Goal: Task Accomplishment & Management: Complete application form

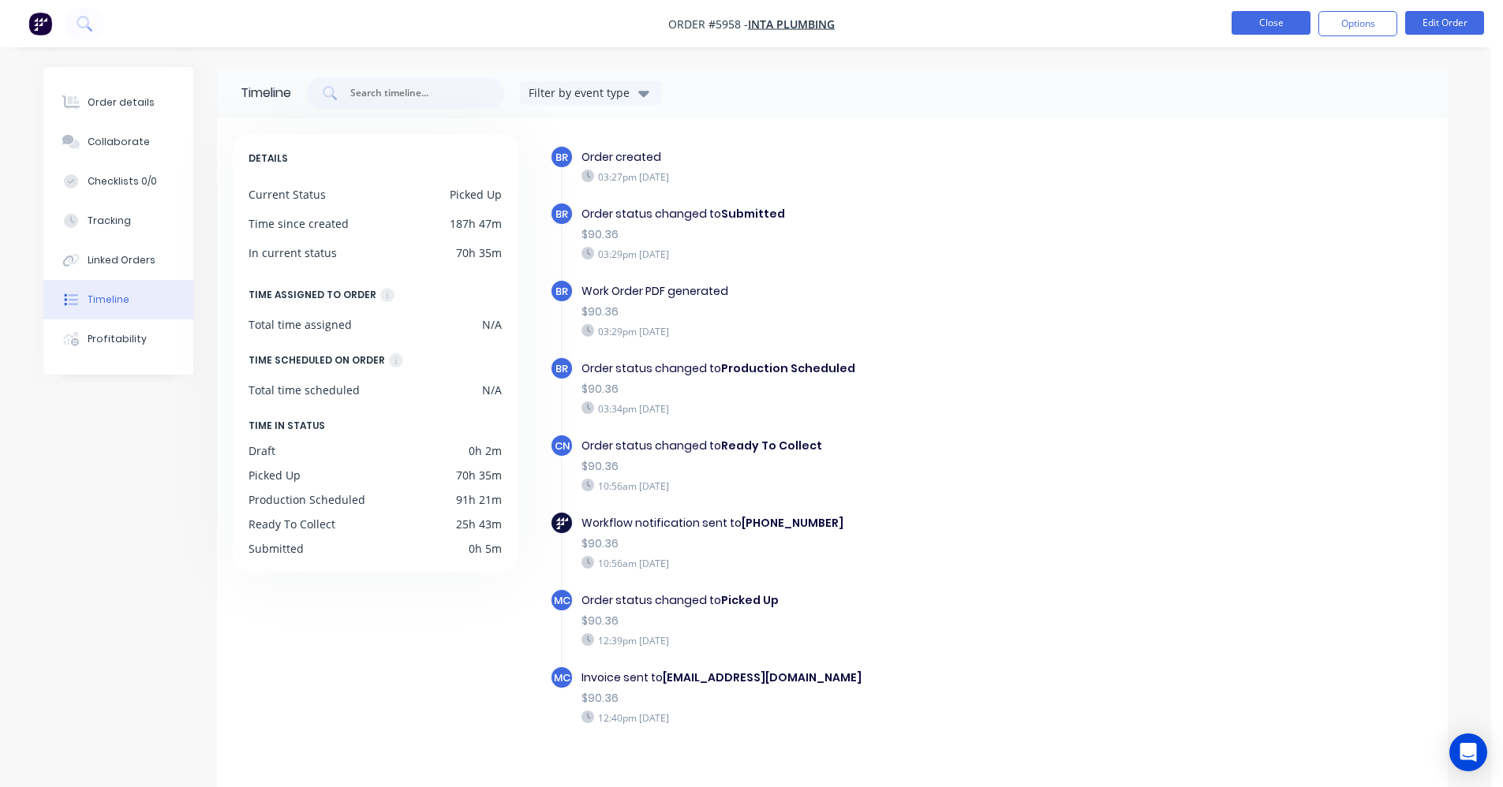
click at [1254, 22] on button "Close" at bounding box center [1270, 23] width 79 height 24
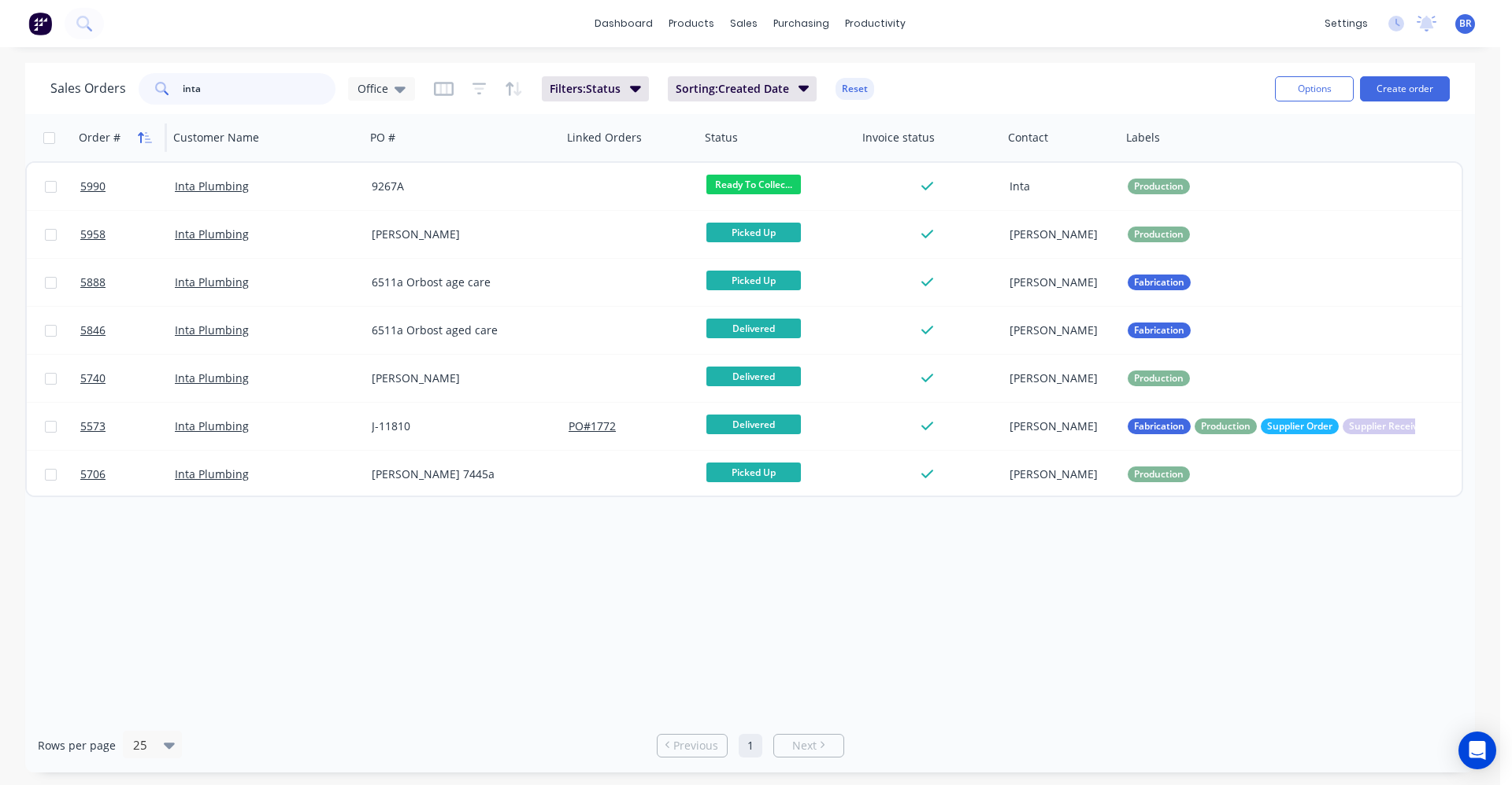
drag, startPoint x: 0, startPoint y: 98, endPoint x: 135, endPoint y: 149, distance: 144.3
click at [4, 84] on div "Sales Orders inta Office Filters: Status Sorting: Created Date Reset Options Cr…" at bounding box center [750, 418] width 1500 height 710
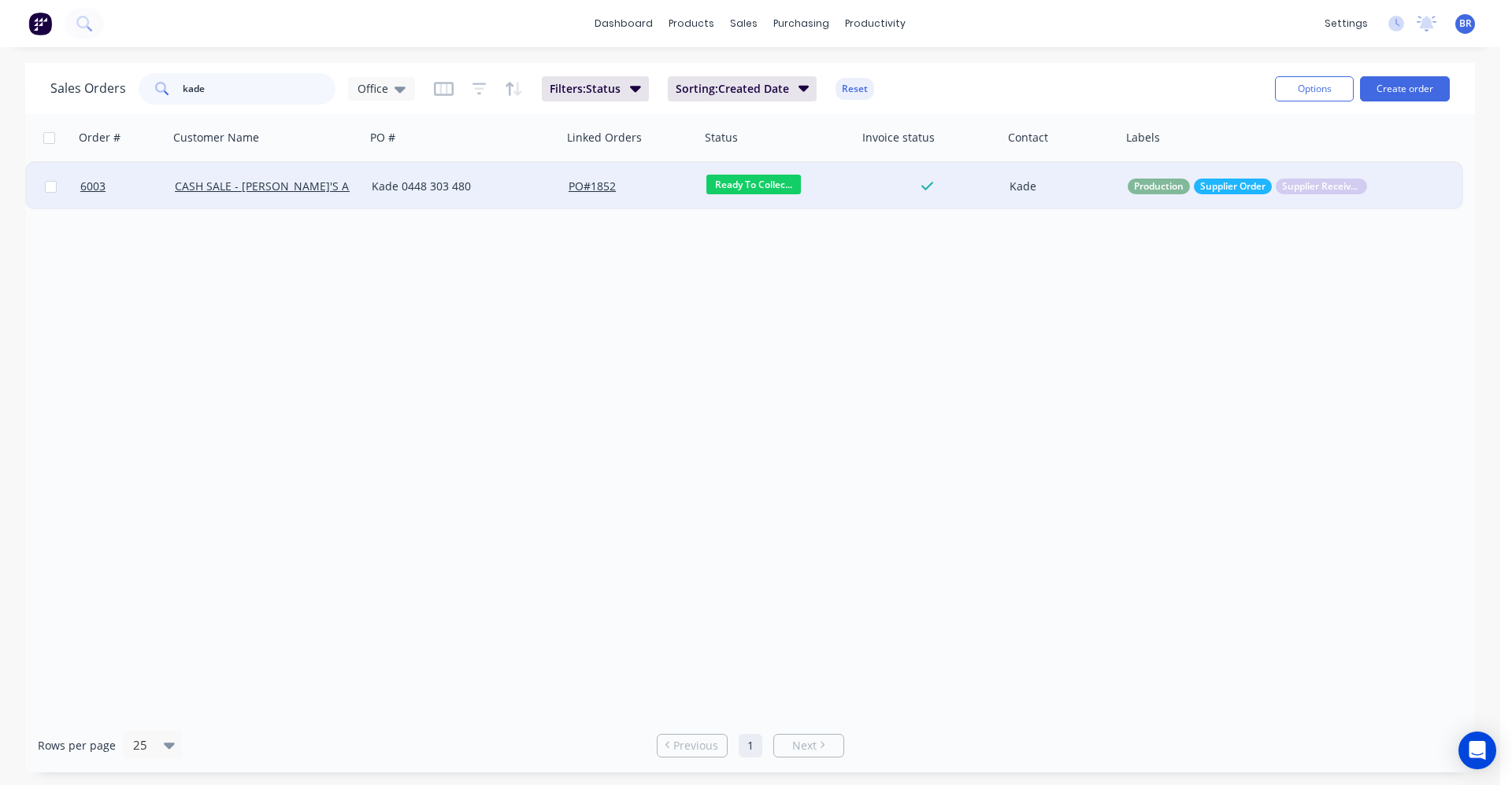
type input "kade"
click at [430, 196] on div "Kade 0448 303 480" at bounding box center [463, 186] width 197 height 47
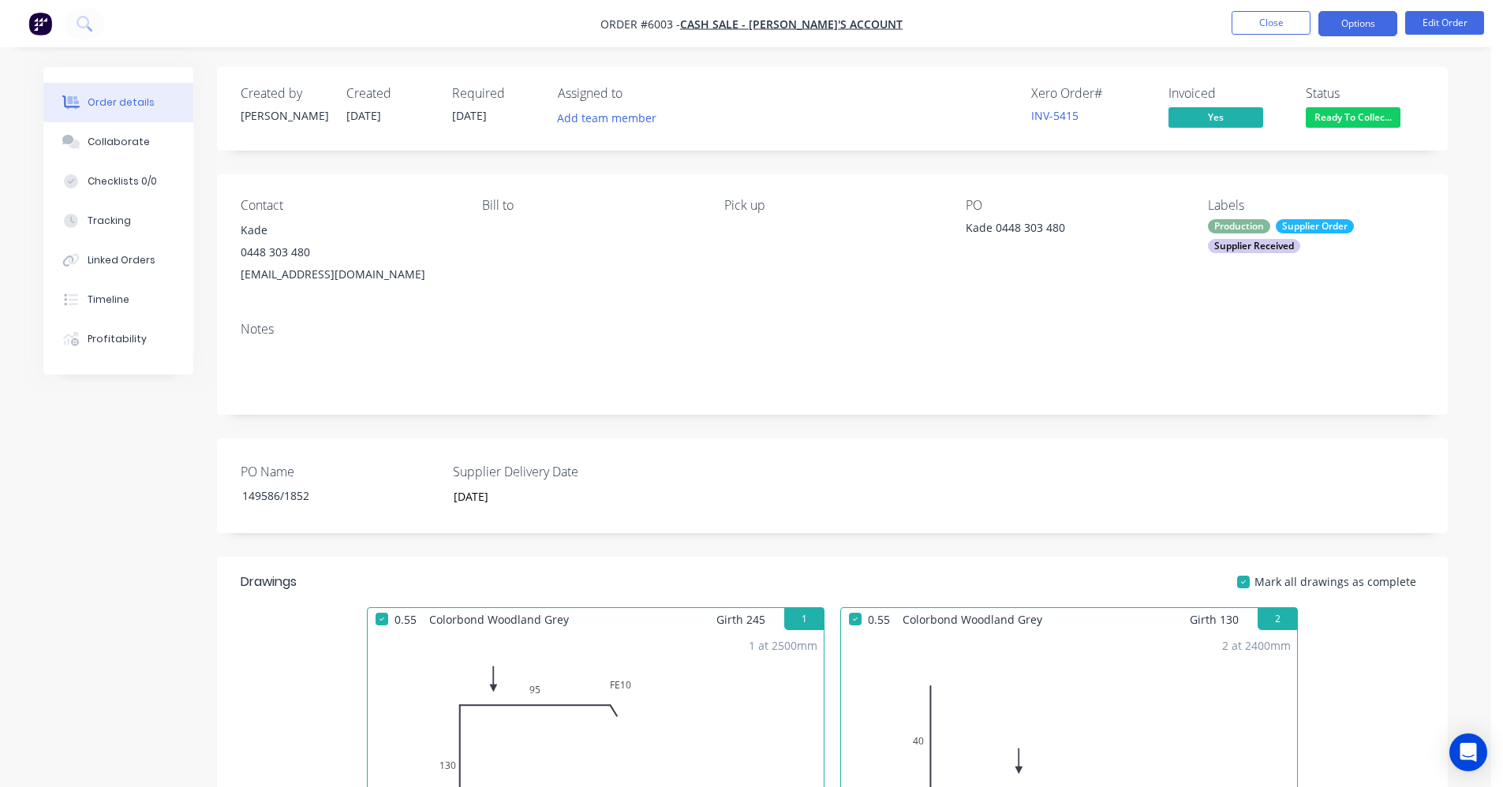
drag, startPoint x: 1376, startPoint y: 17, endPoint x: 1364, endPoint y: 34, distance: 21.0
click at [1374, 17] on button "Options" at bounding box center [1357, 23] width 79 height 25
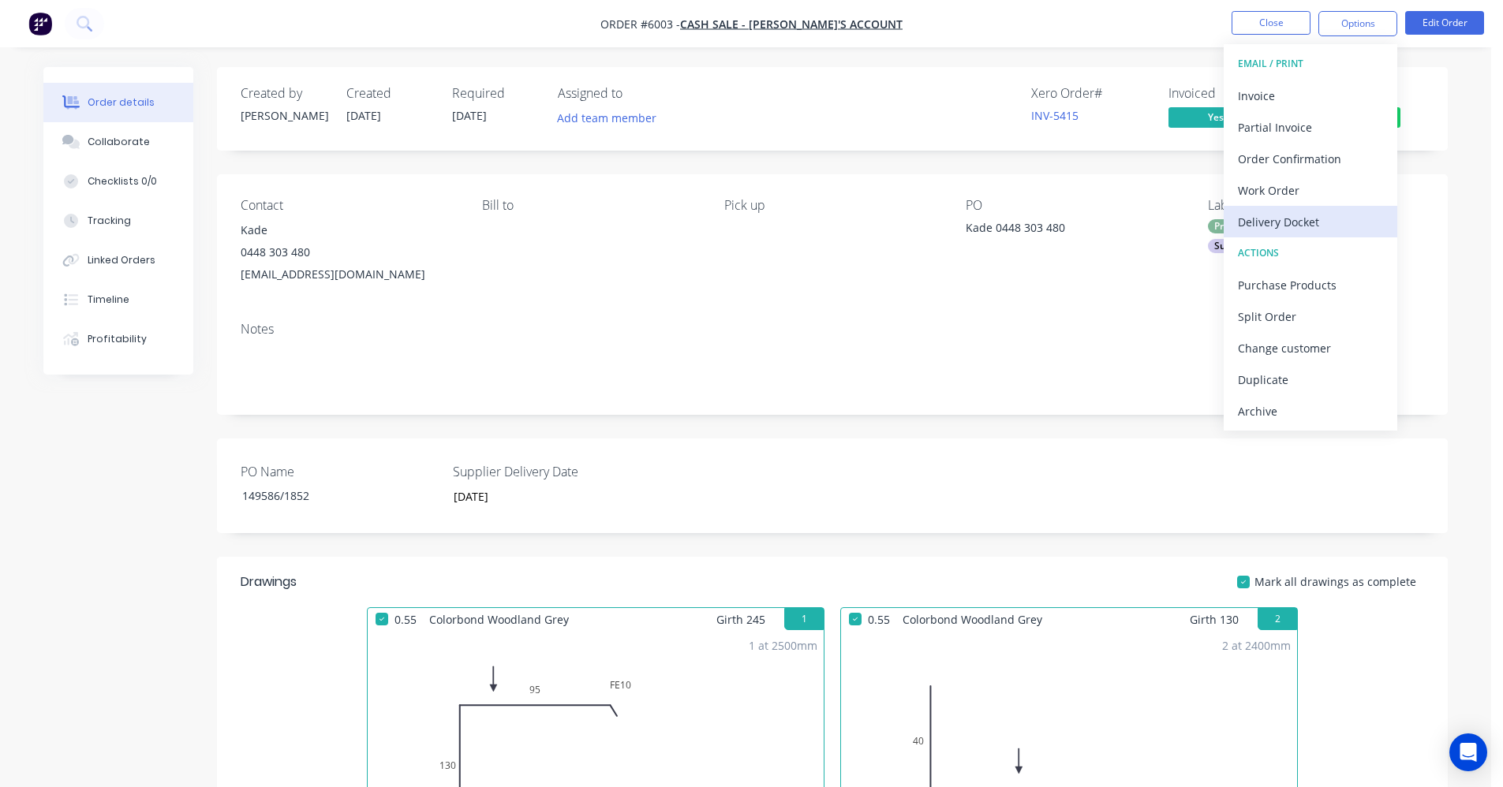
click at [1283, 222] on div "Delivery Docket" at bounding box center [1310, 222] width 145 height 23
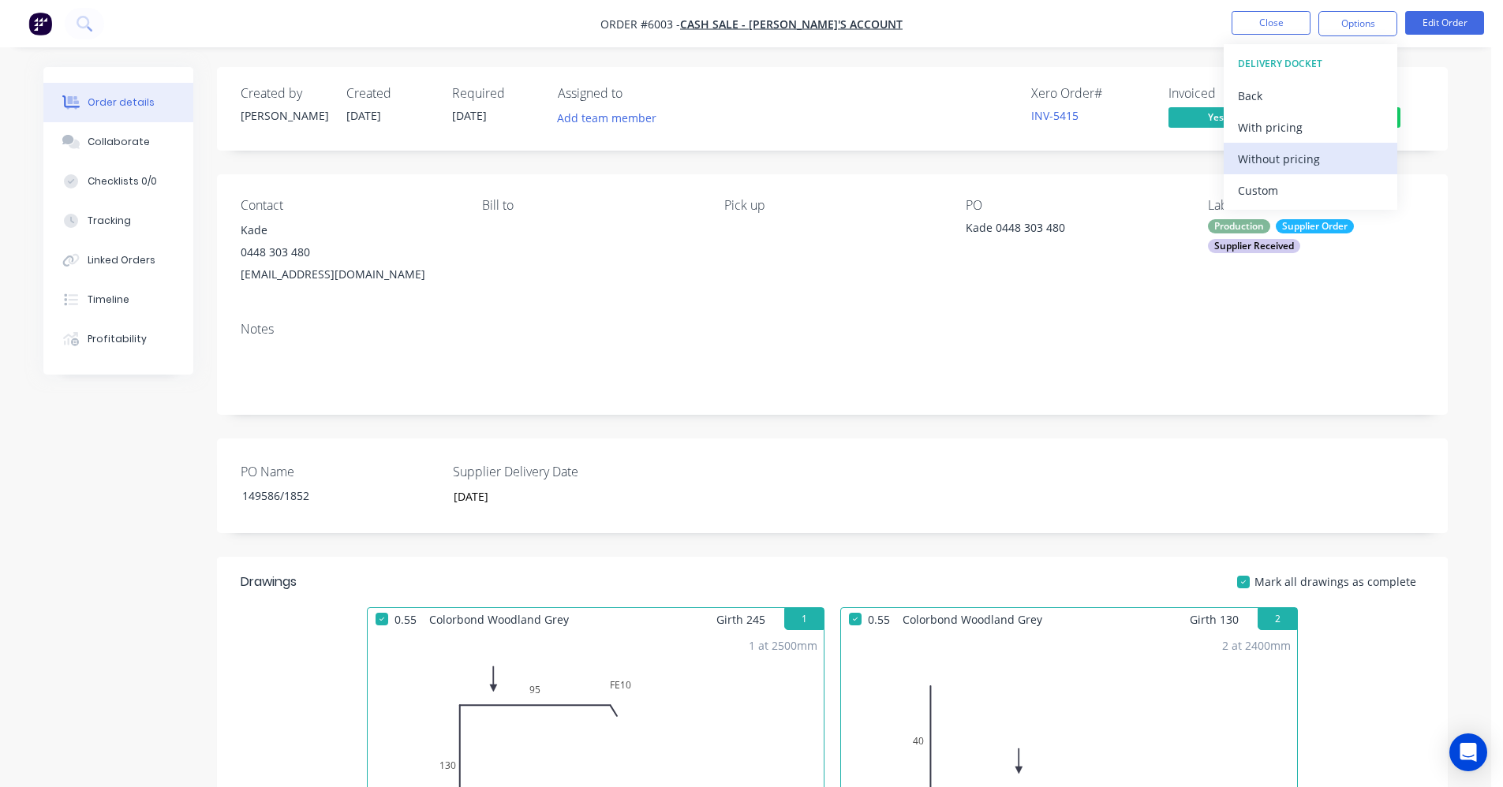
click at [1274, 157] on div "Without pricing" at bounding box center [1310, 159] width 145 height 23
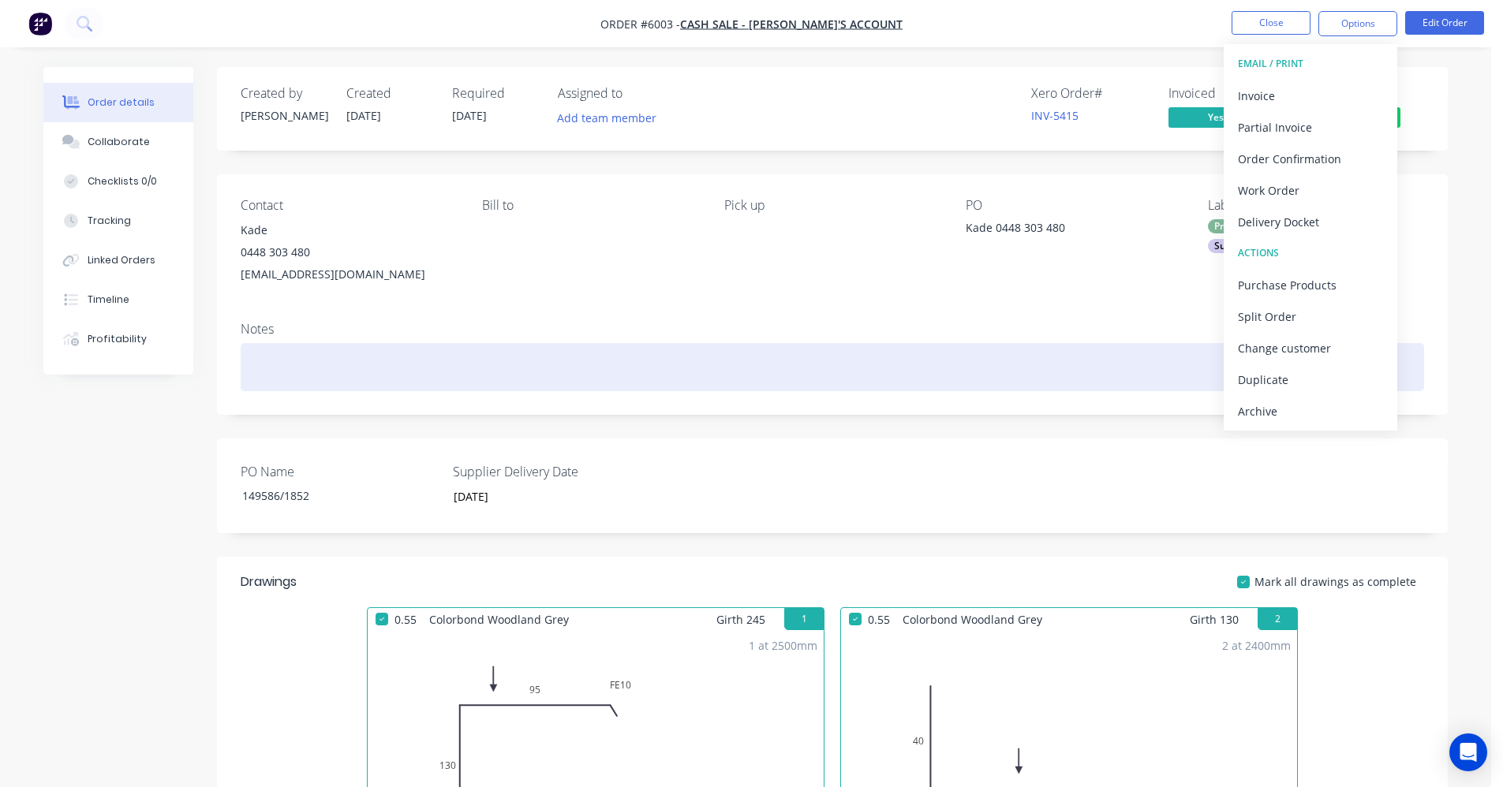
drag, startPoint x: 994, startPoint y: 348, endPoint x: 1239, endPoint y: 290, distance: 252.0
click at [1014, 345] on div at bounding box center [832, 367] width 1183 height 48
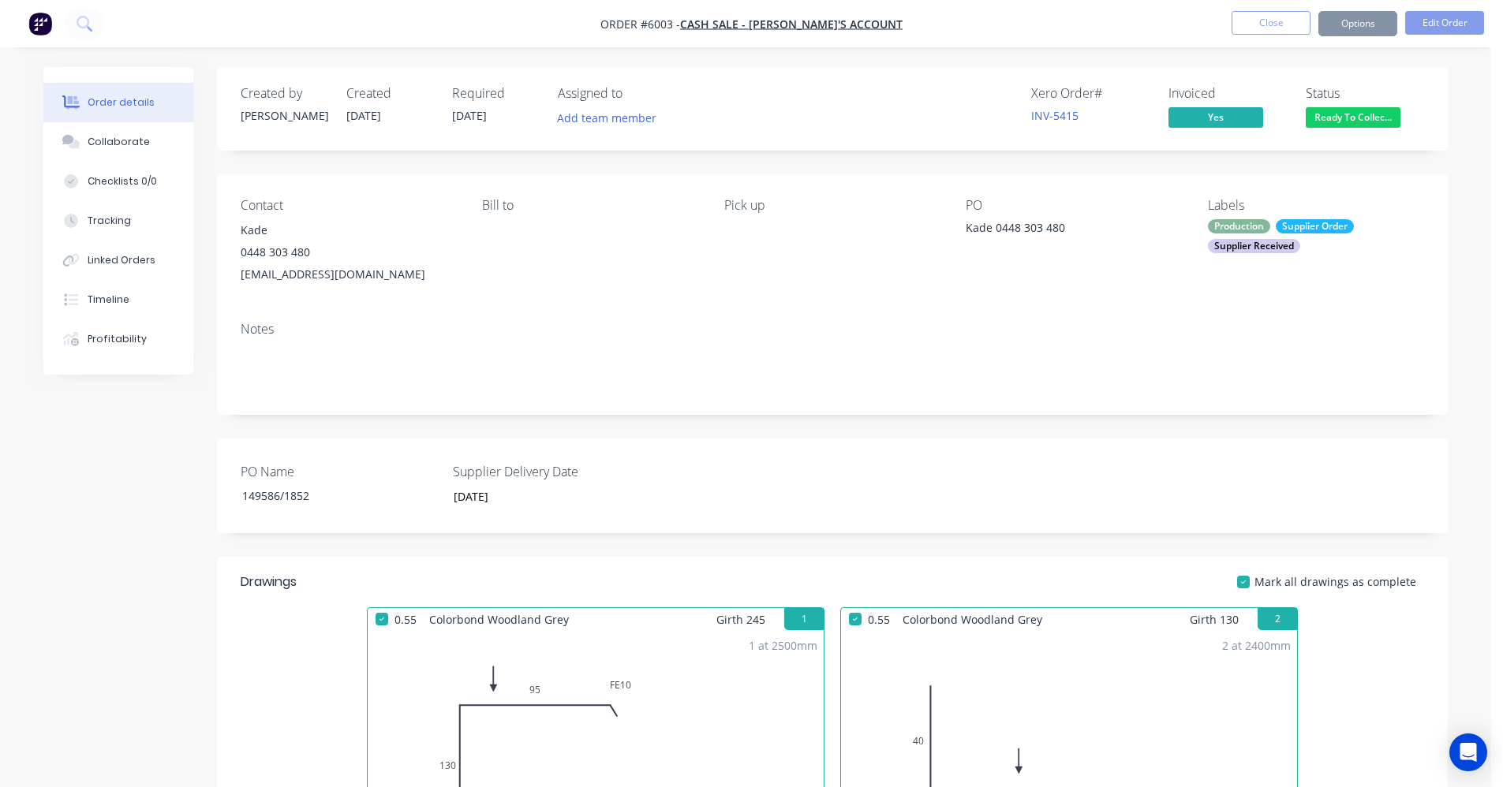
click at [1279, 230] on div "Supplier Order" at bounding box center [1315, 226] width 78 height 14
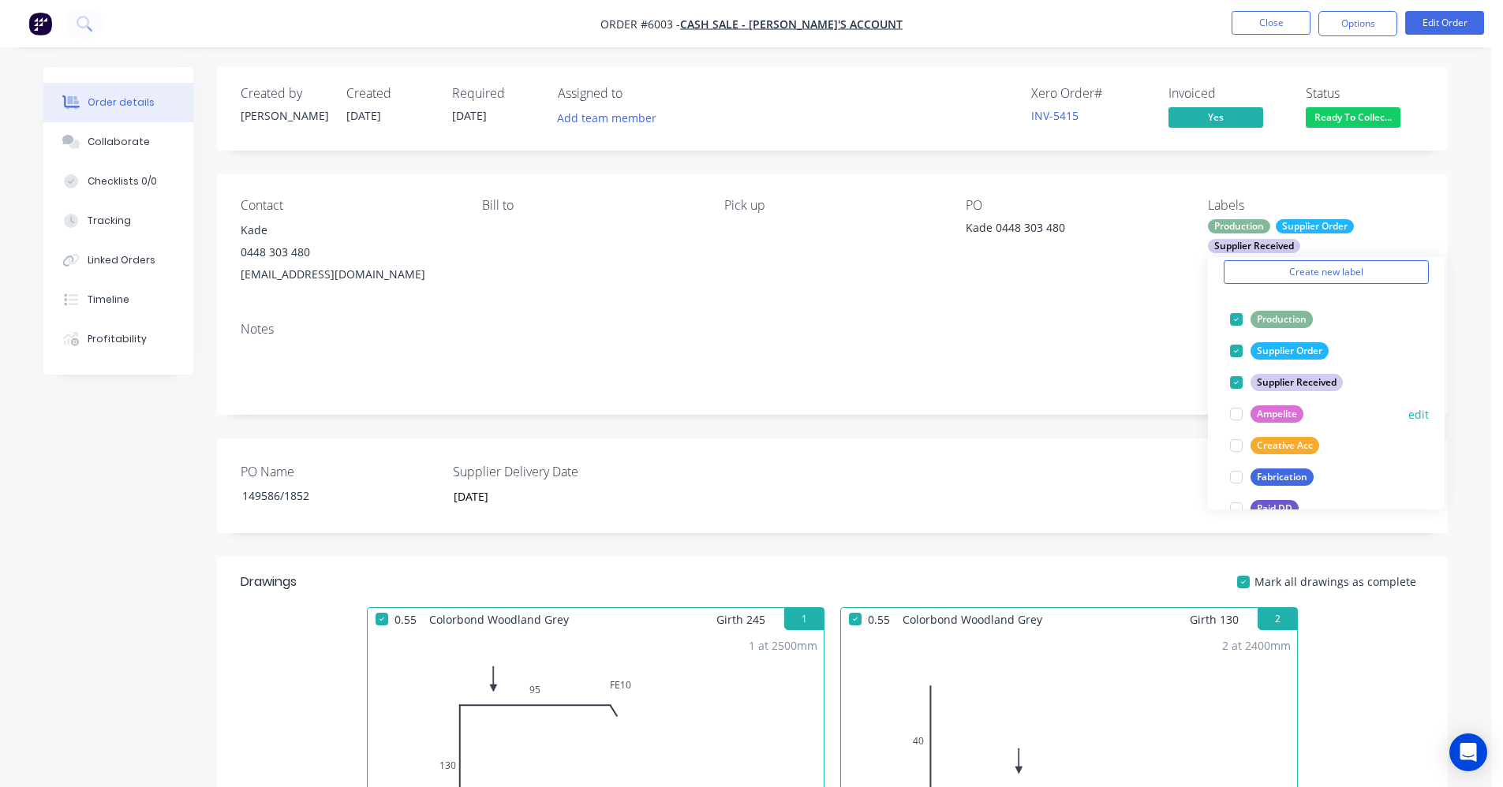
scroll to position [237, 0]
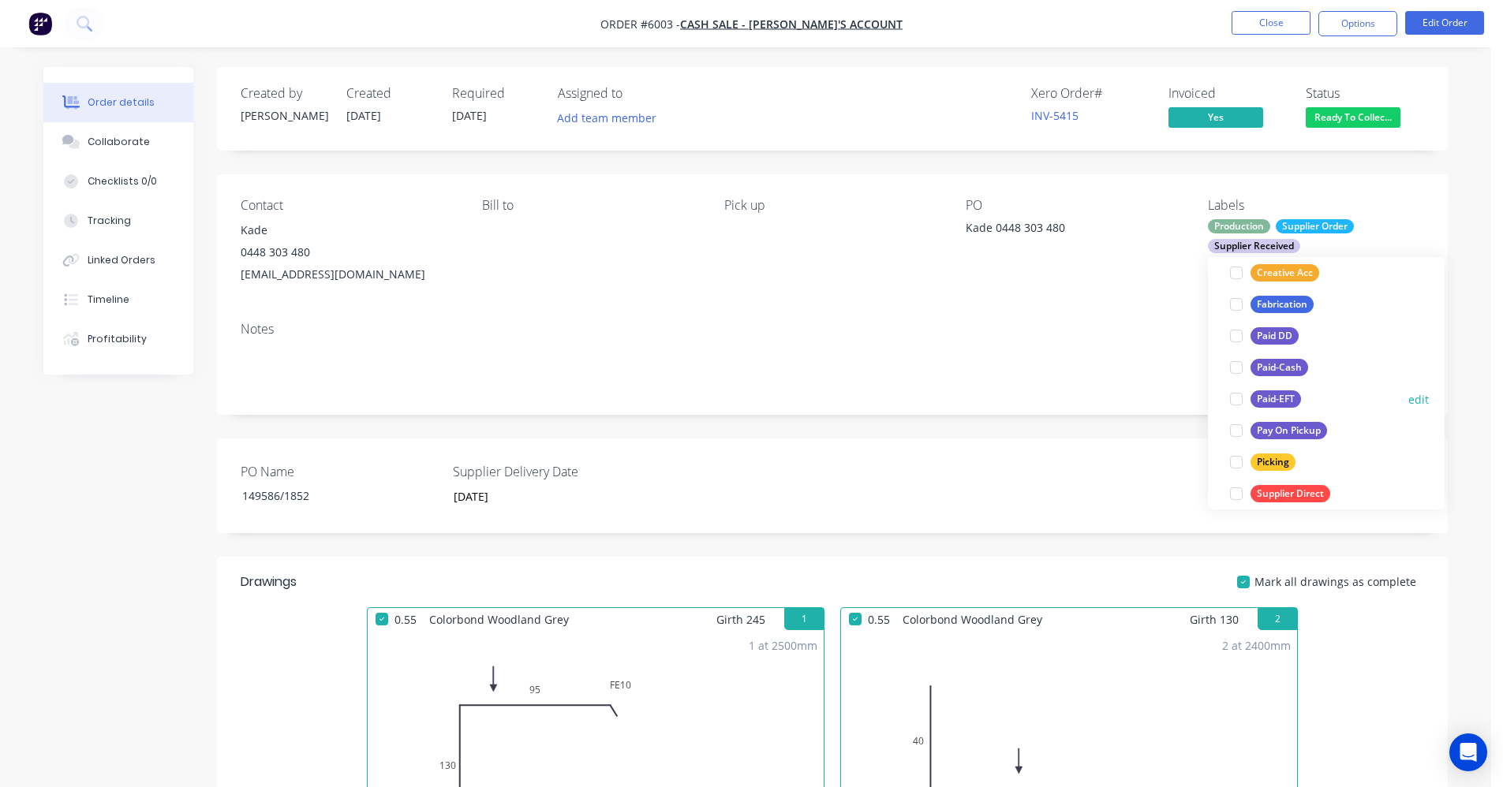
drag, startPoint x: 1287, startPoint y: 407, endPoint x: 1276, endPoint y: 403, distance: 11.7
click at [1287, 406] on div "Paid-EFT" at bounding box center [1275, 398] width 50 height 17
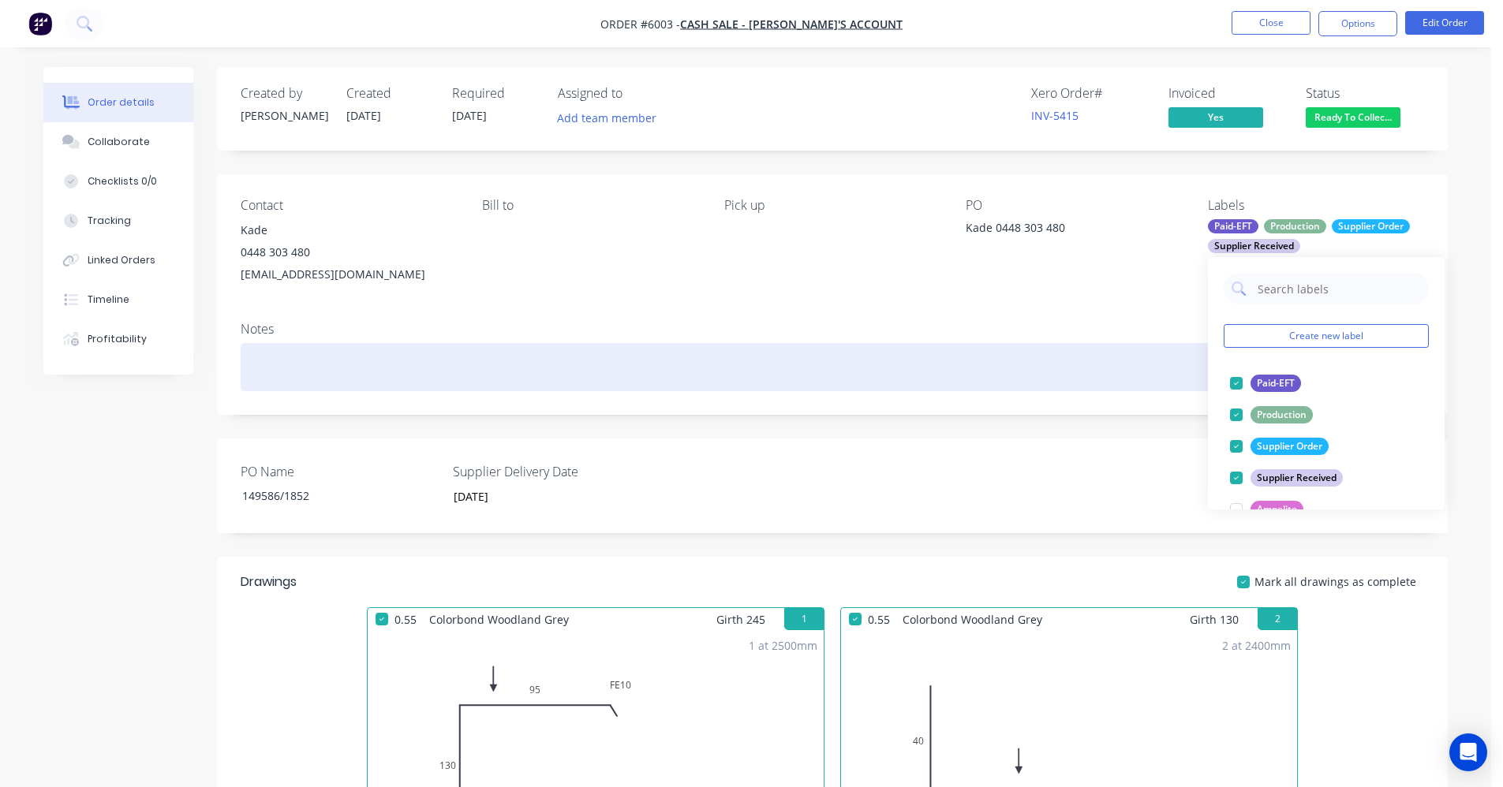
drag, startPoint x: 988, startPoint y: 361, endPoint x: 1006, endPoint y: 358, distance: 17.6
click at [999, 360] on div at bounding box center [832, 367] width 1183 height 48
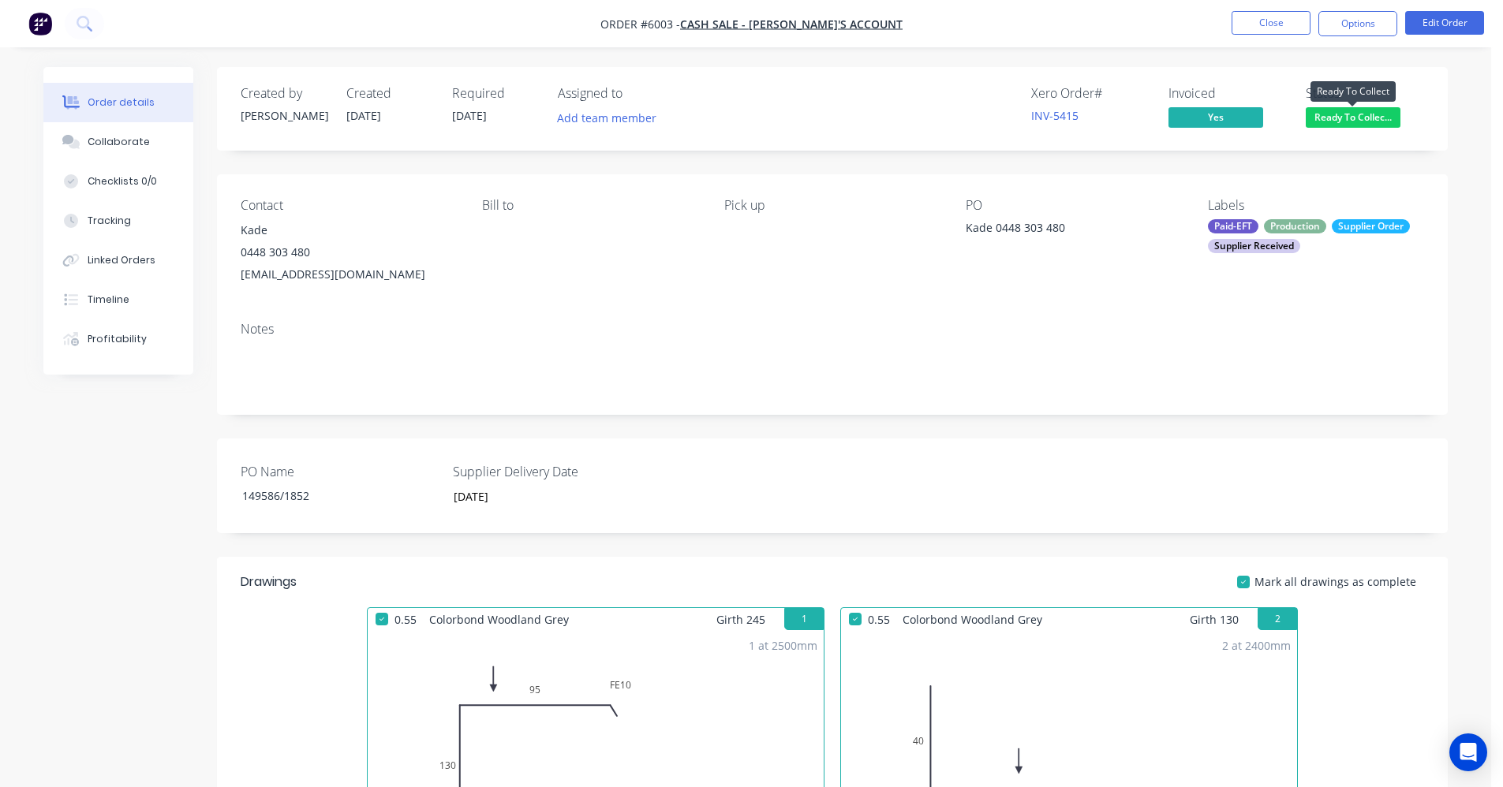
click at [1339, 115] on span "Ready To Collec..." at bounding box center [1353, 117] width 95 height 20
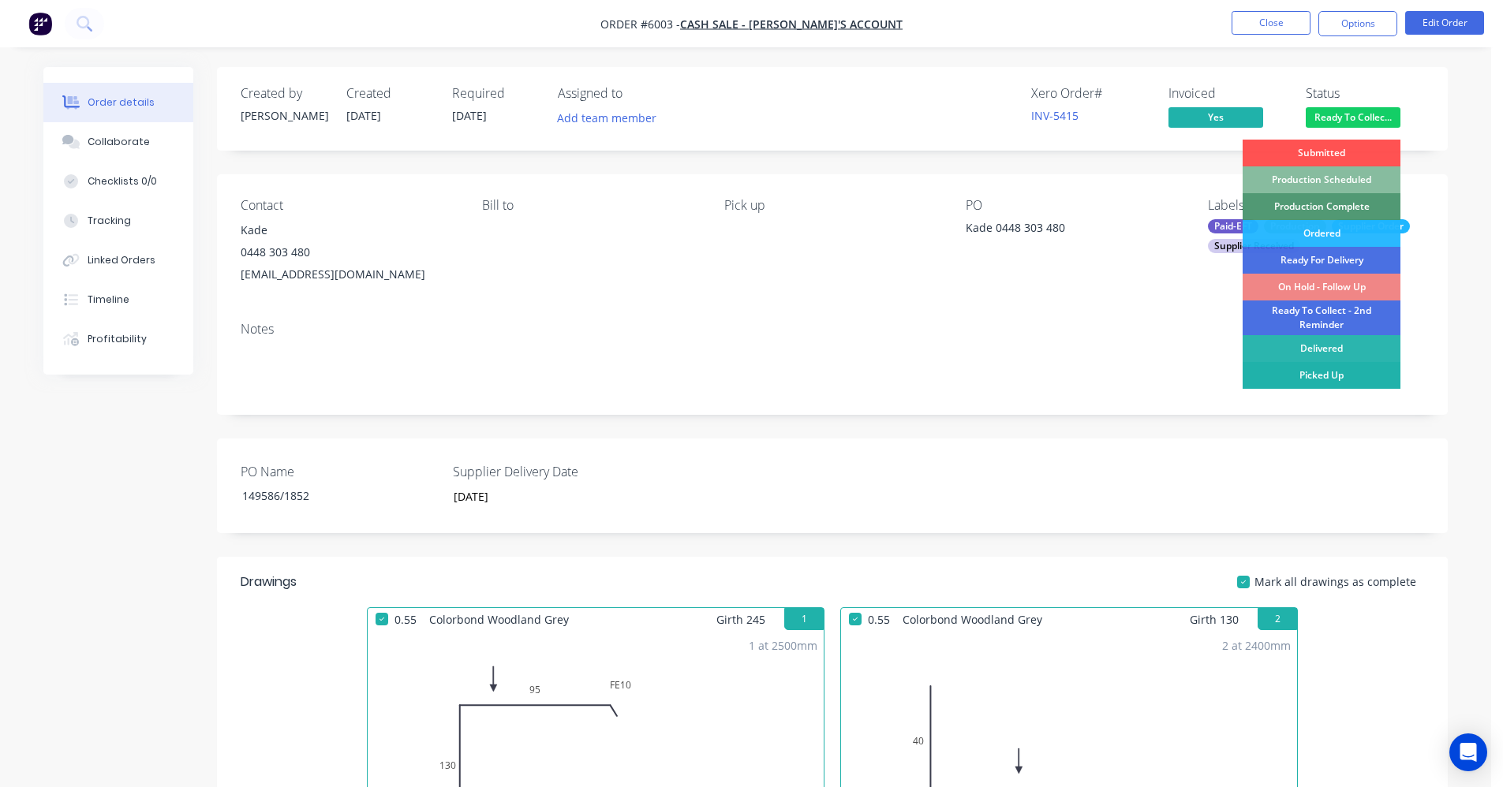
click at [1335, 375] on div "Picked Up" at bounding box center [1321, 375] width 158 height 27
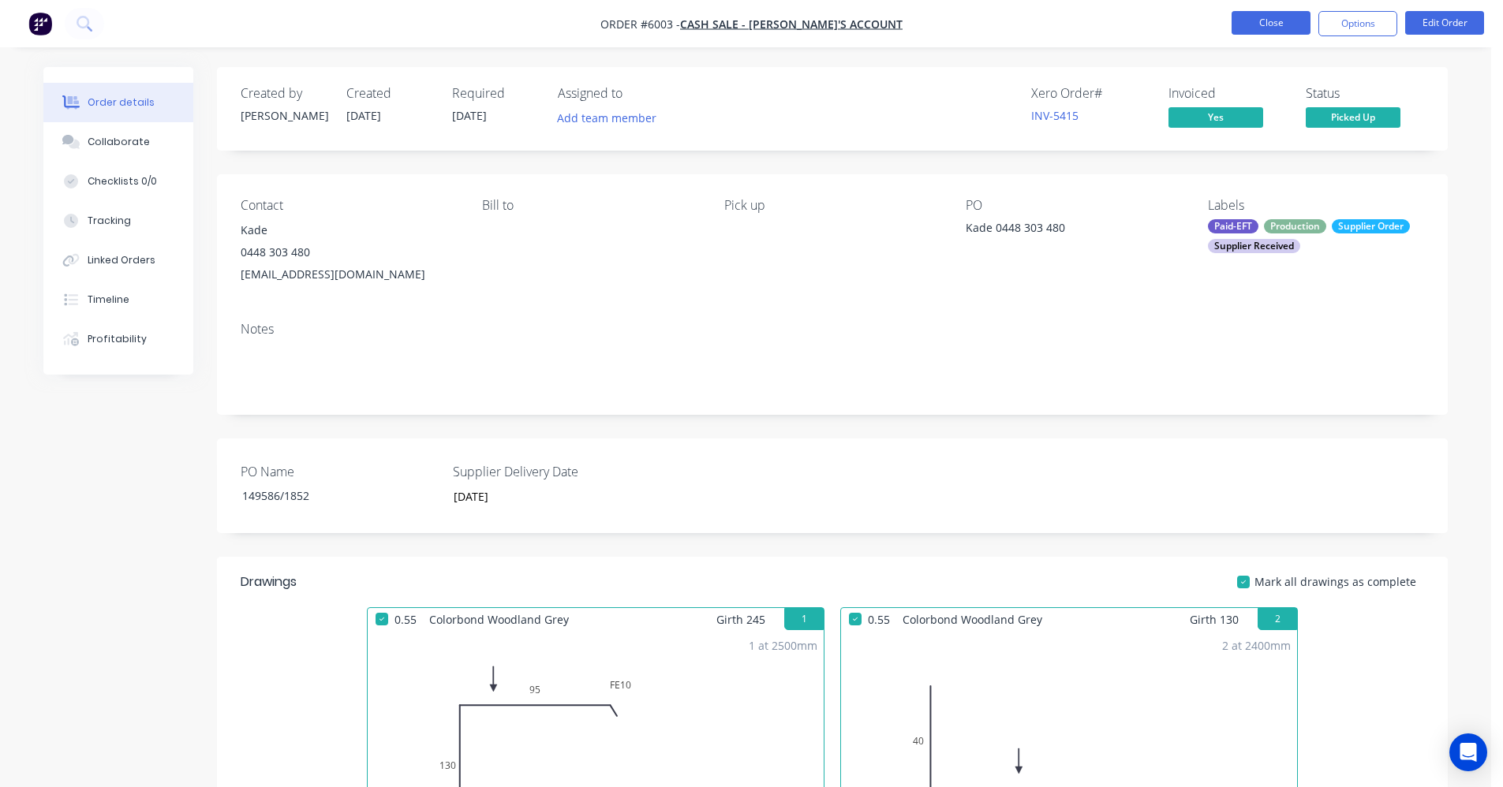
click at [1261, 26] on button "Close" at bounding box center [1270, 23] width 79 height 24
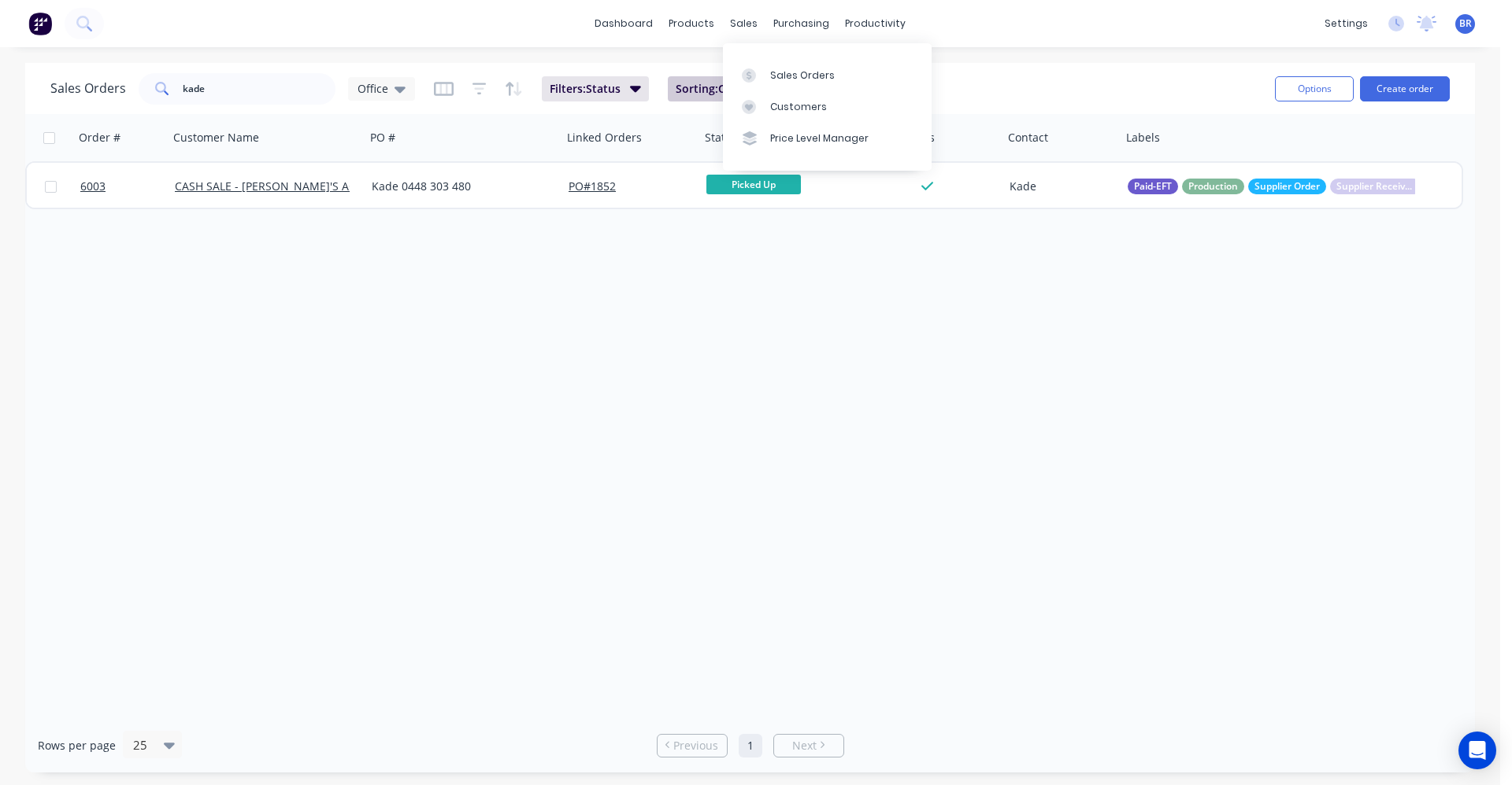
drag, startPoint x: 798, startPoint y: 82, endPoint x: 682, endPoint y: 81, distance: 116.0
click at [797, 82] on div "Sales Orders" at bounding box center [801, 76] width 65 height 14
drag, startPoint x: 280, startPoint y: 77, endPoint x: 0, endPoint y: 80, distance: 280.0
click at [0, 80] on div "Sales Orders kade Office Filters: Status Sorting: Created Date Reset Options Cr…" at bounding box center [750, 418] width 1500 height 710
type input "7"
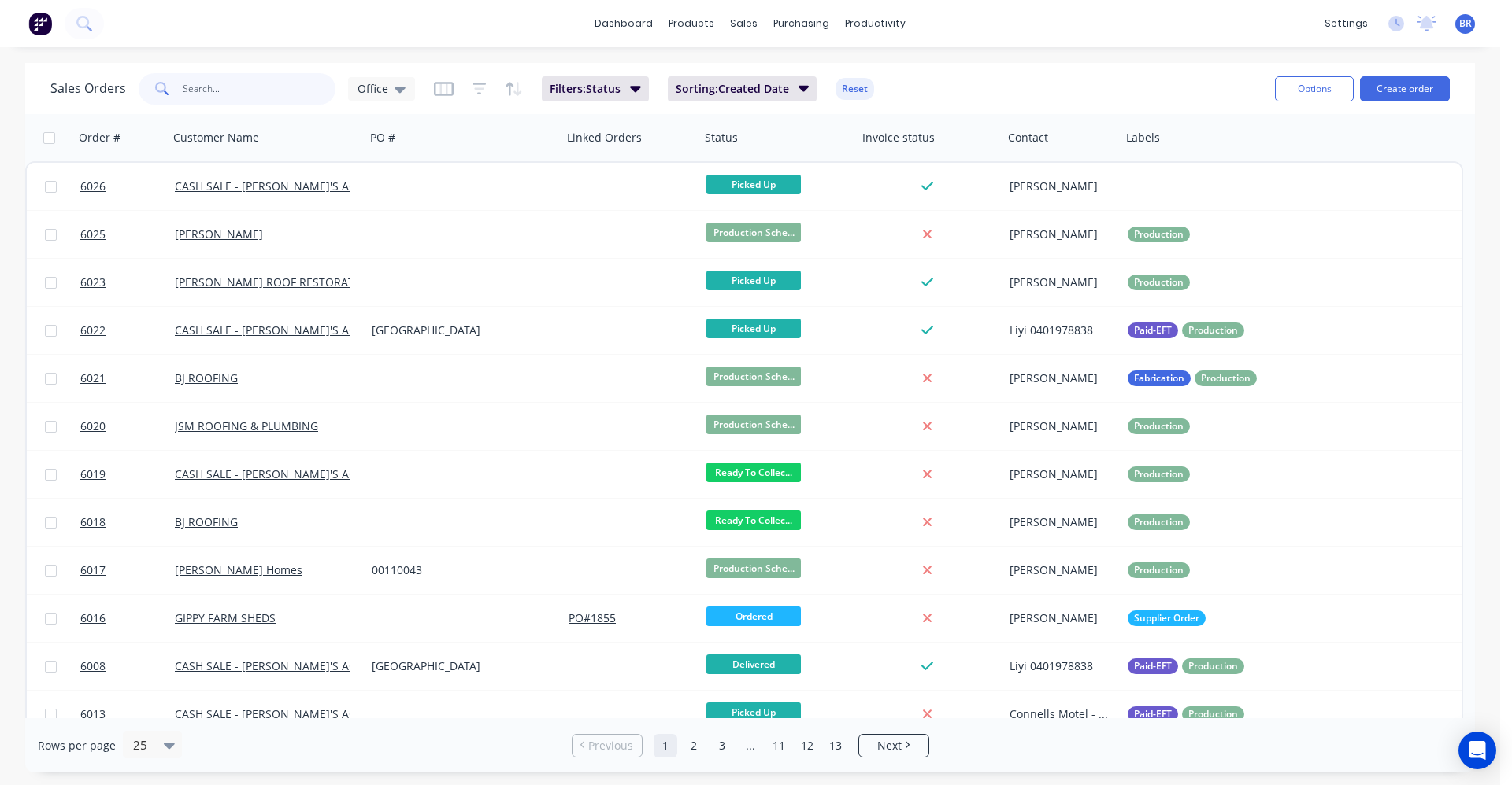
click at [198, 77] on input "text" at bounding box center [259, 89] width 154 height 32
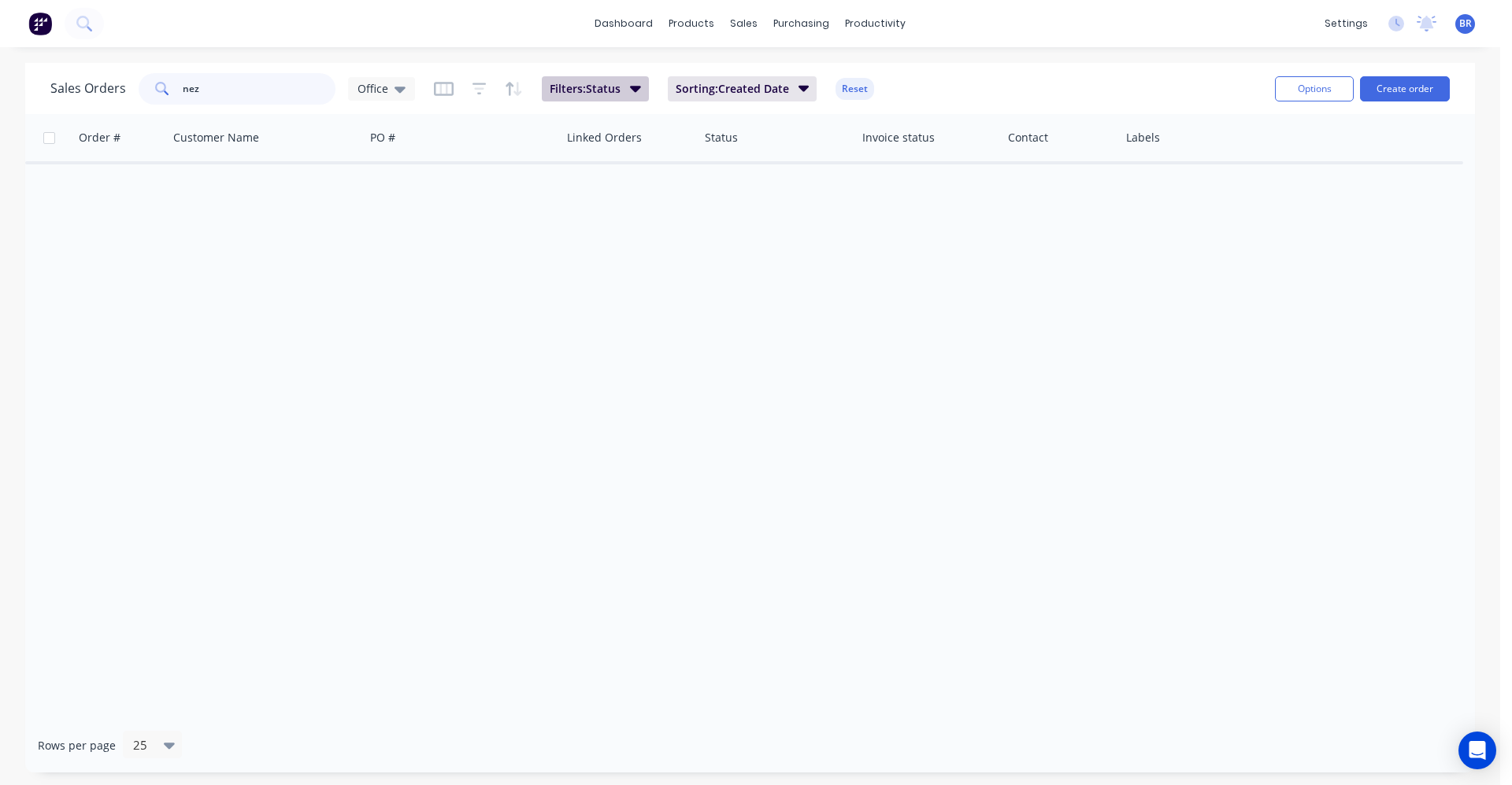
type input "nez"
click at [636, 89] on icon "button" at bounding box center [635, 89] width 11 height 6
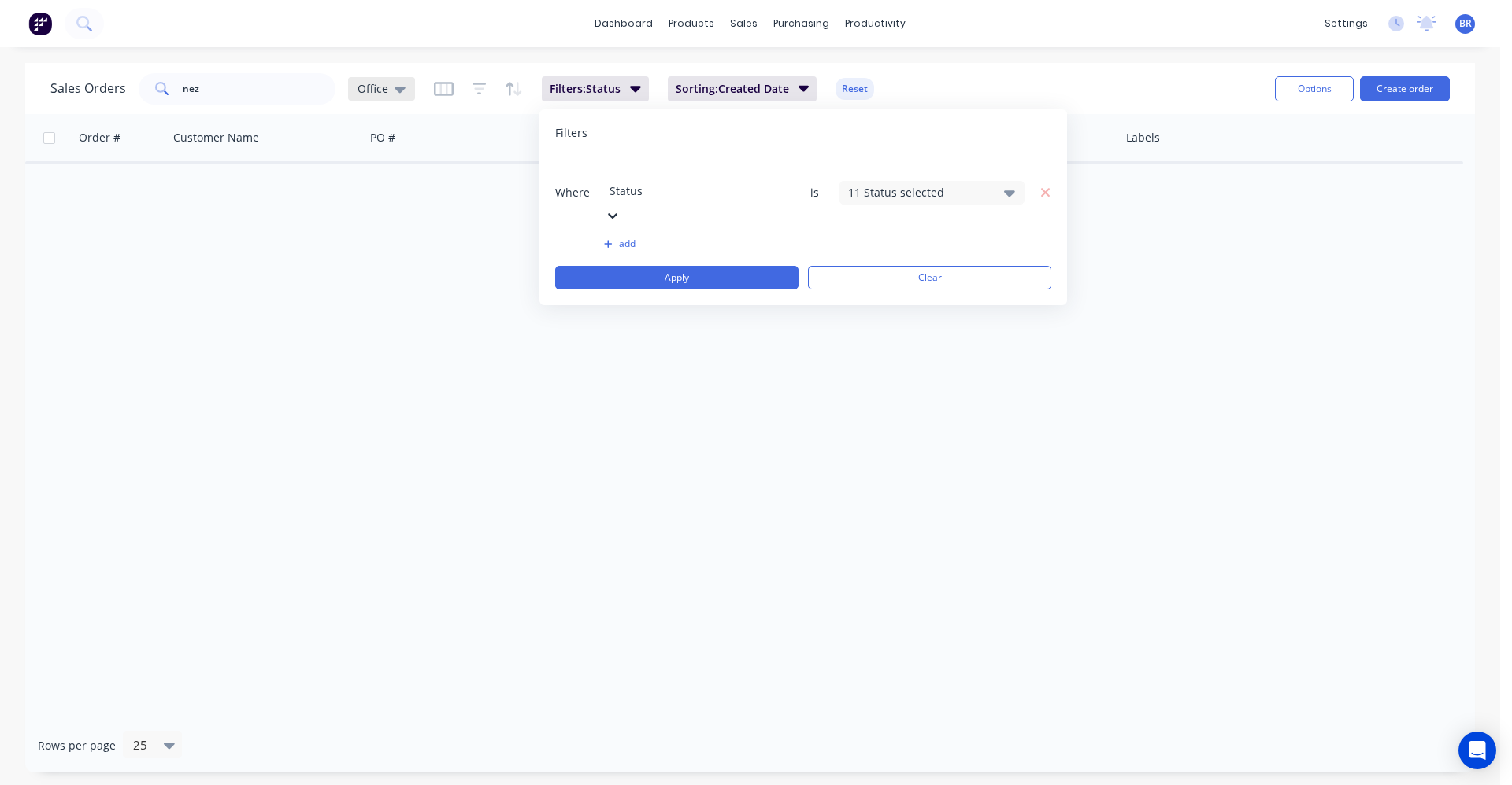
click at [394, 87] on icon at bounding box center [399, 90] width 11 height 6
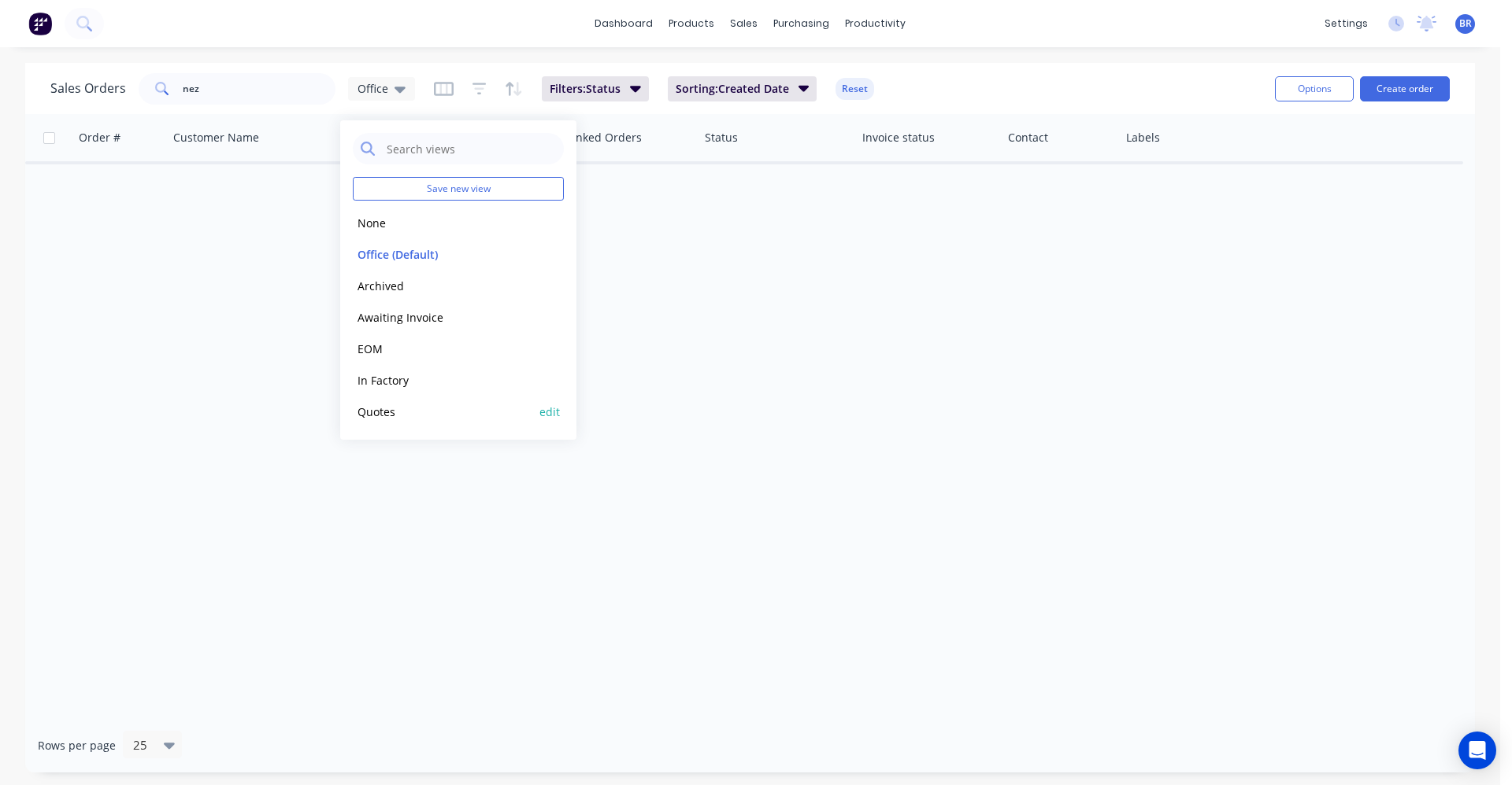
click at [382, 408] on button "Quotes" at bounding box center [442, 412] width 180 height 18
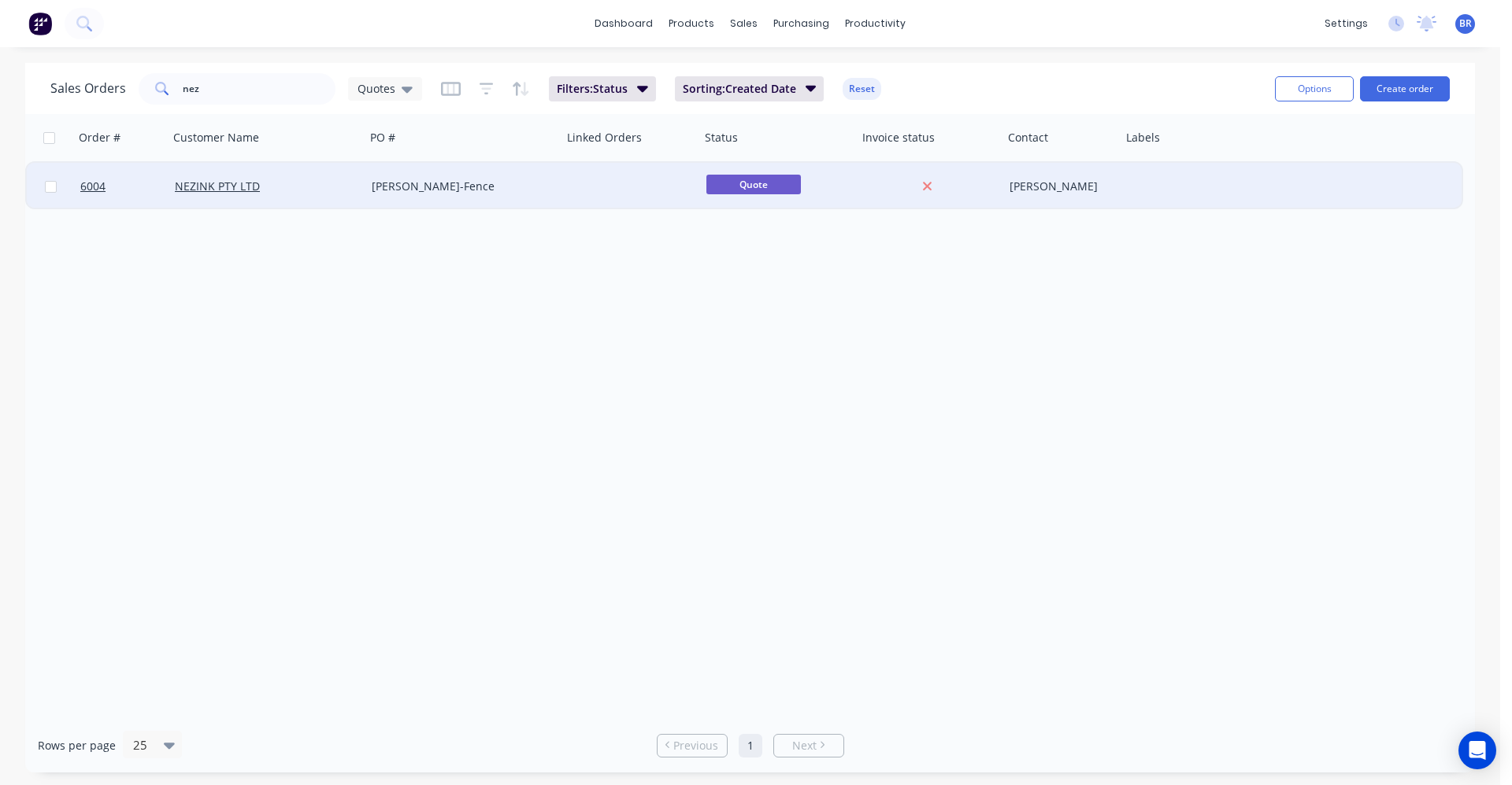
click at [274, 190] on div "NEZINK PTY LTD" at bounding box center [261, 187] width 175 height 16
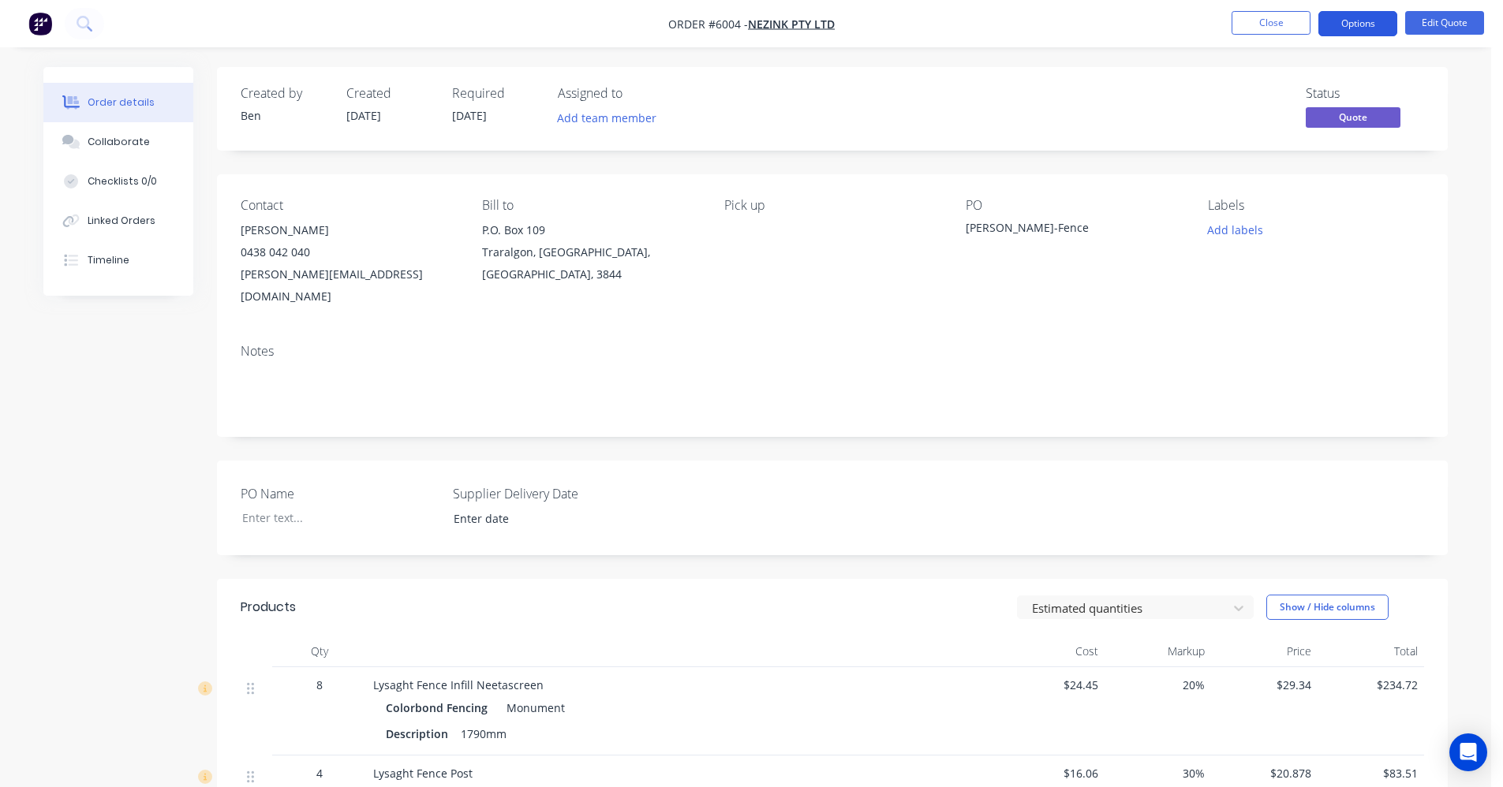
click at [1360, 31] on button "Options" at bounding box center [1357, 23] width 79 height 25
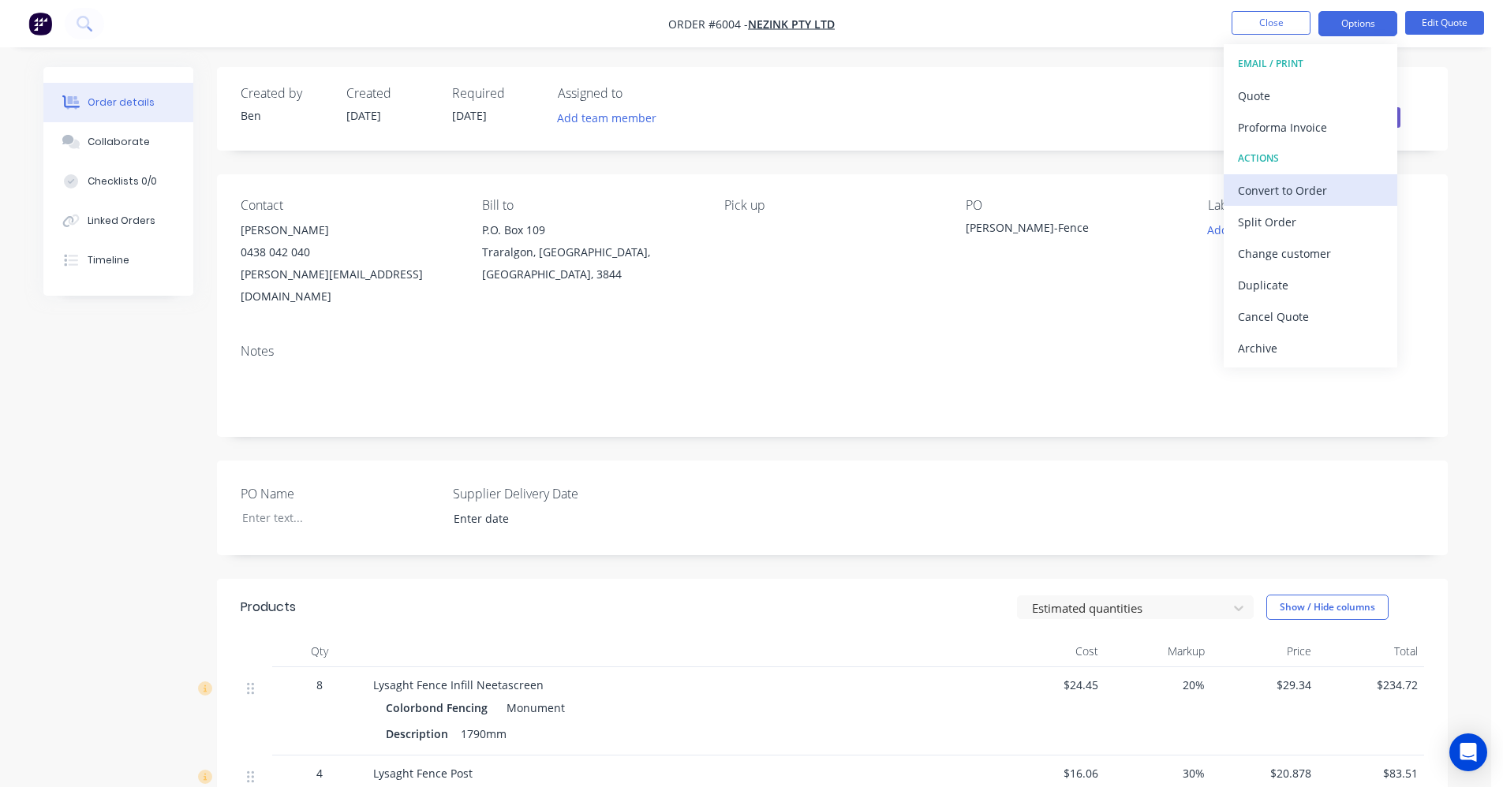
click at [1291, 189] on div "Convert to Order" at bounding box center [1310, 190] width 145 height 23
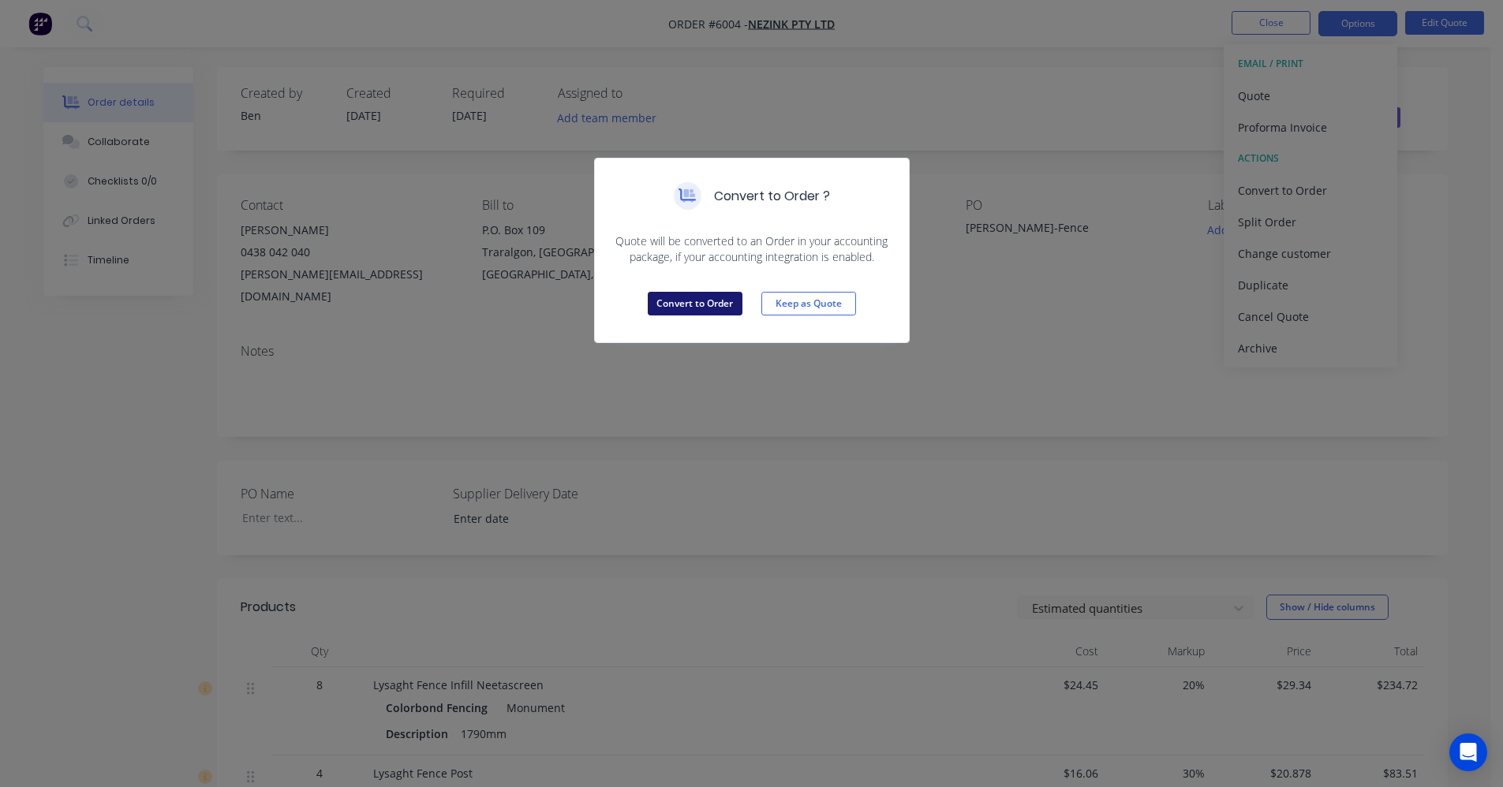
click at [711, 306] on button "Convert to Order" at bounding box center [695, 304] width 95 height 24
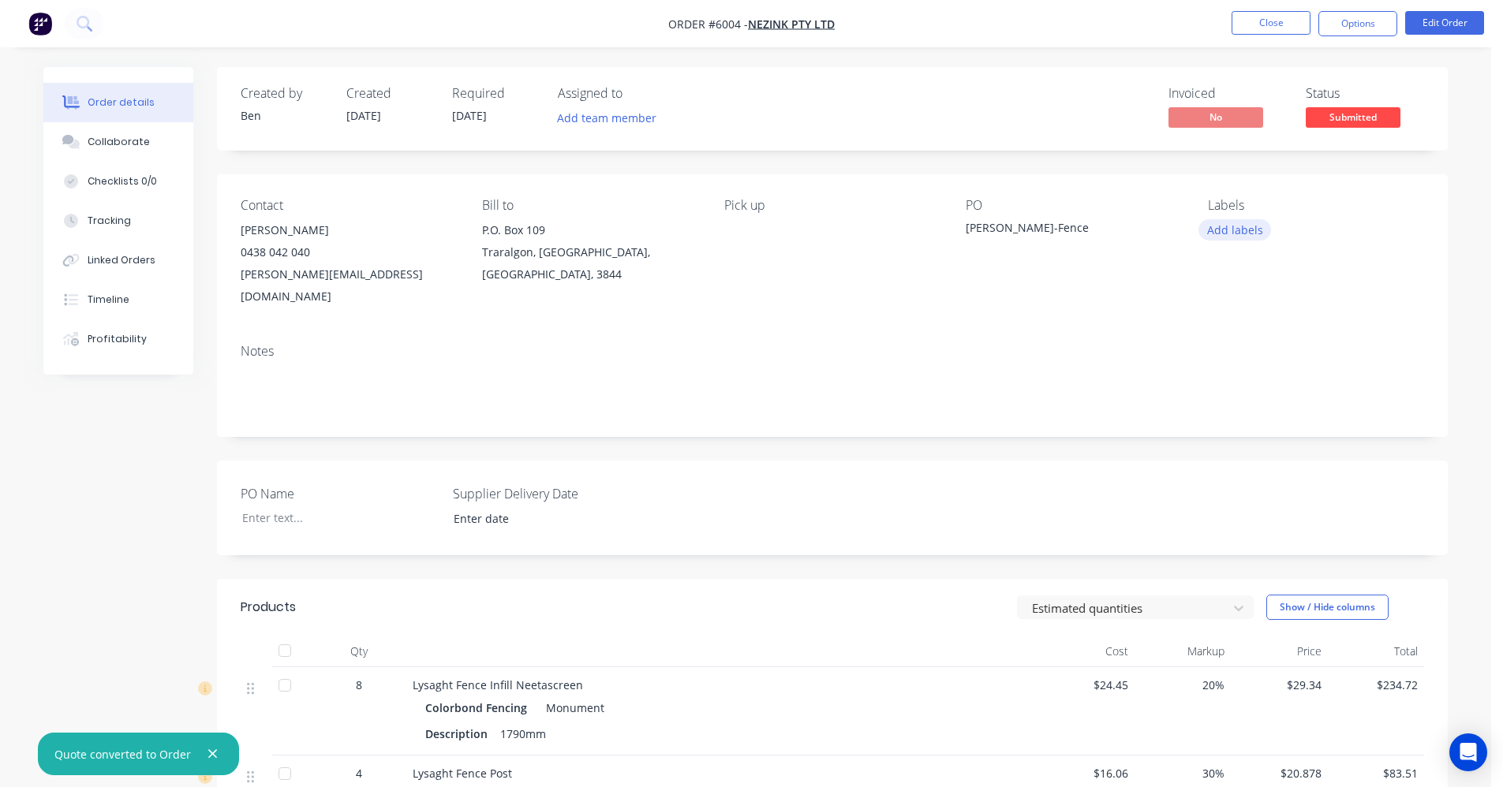
click at [1230, 242] on div "Labels Add labels" at bounding box center [1316, 253] width 216 height 110
click at [1230, 237] on button "Add labels" at bounding box center [1234, 229] width 73 height 21
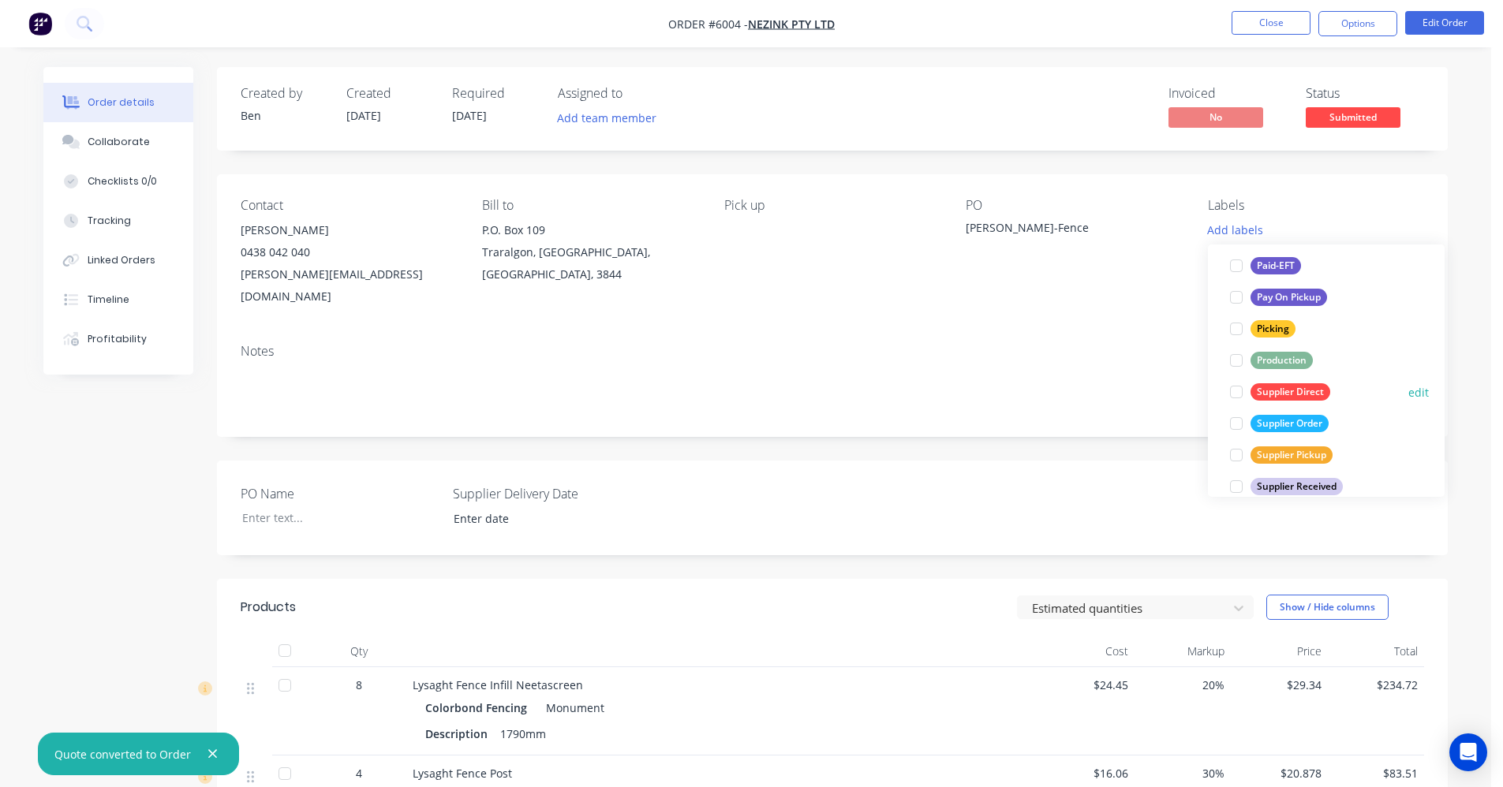
scroll to position [284, 0]
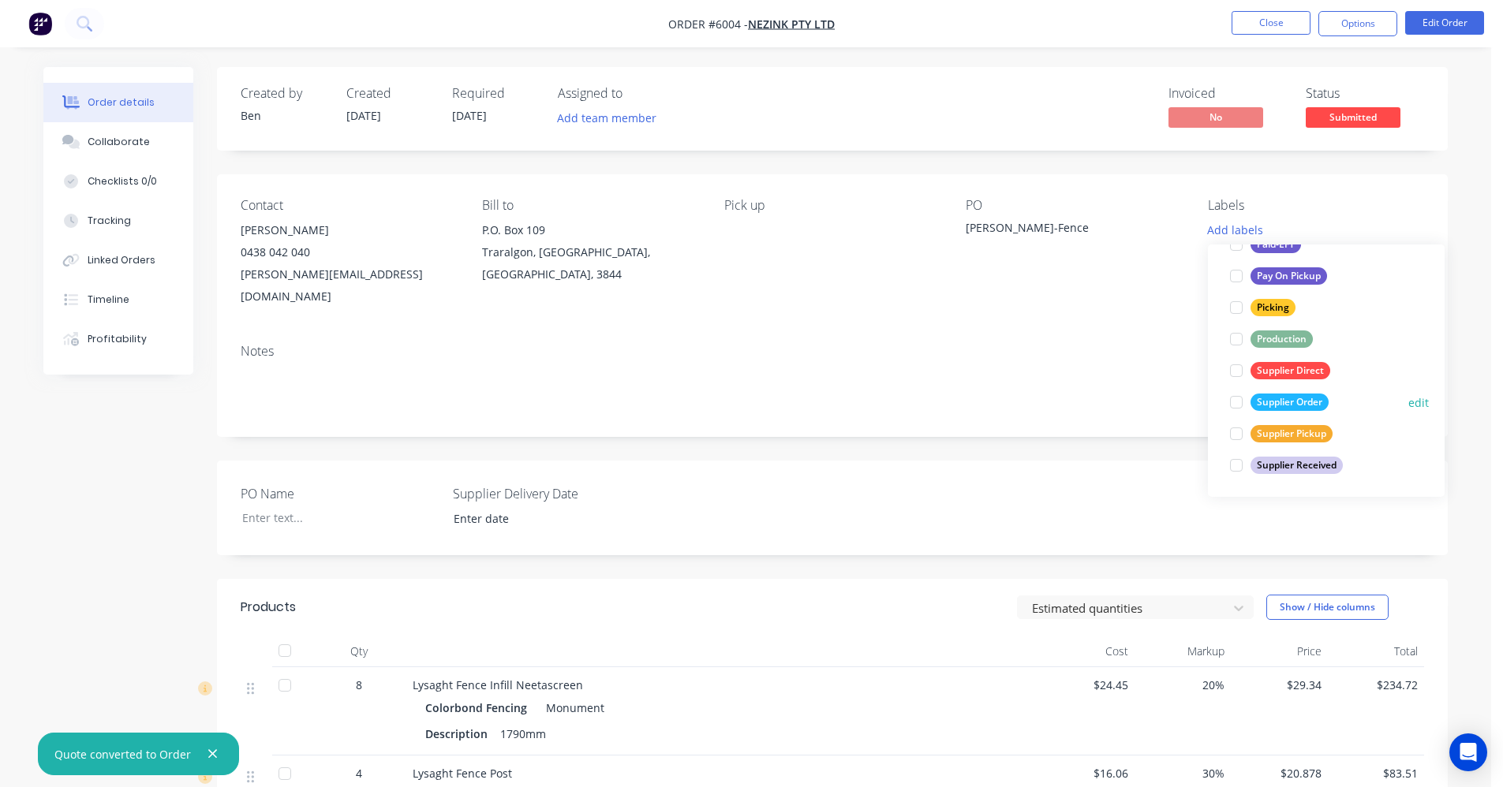
click at [1274, 402] on div "Supplier Order" at bounding box center [1289, 402] width 78 height 17
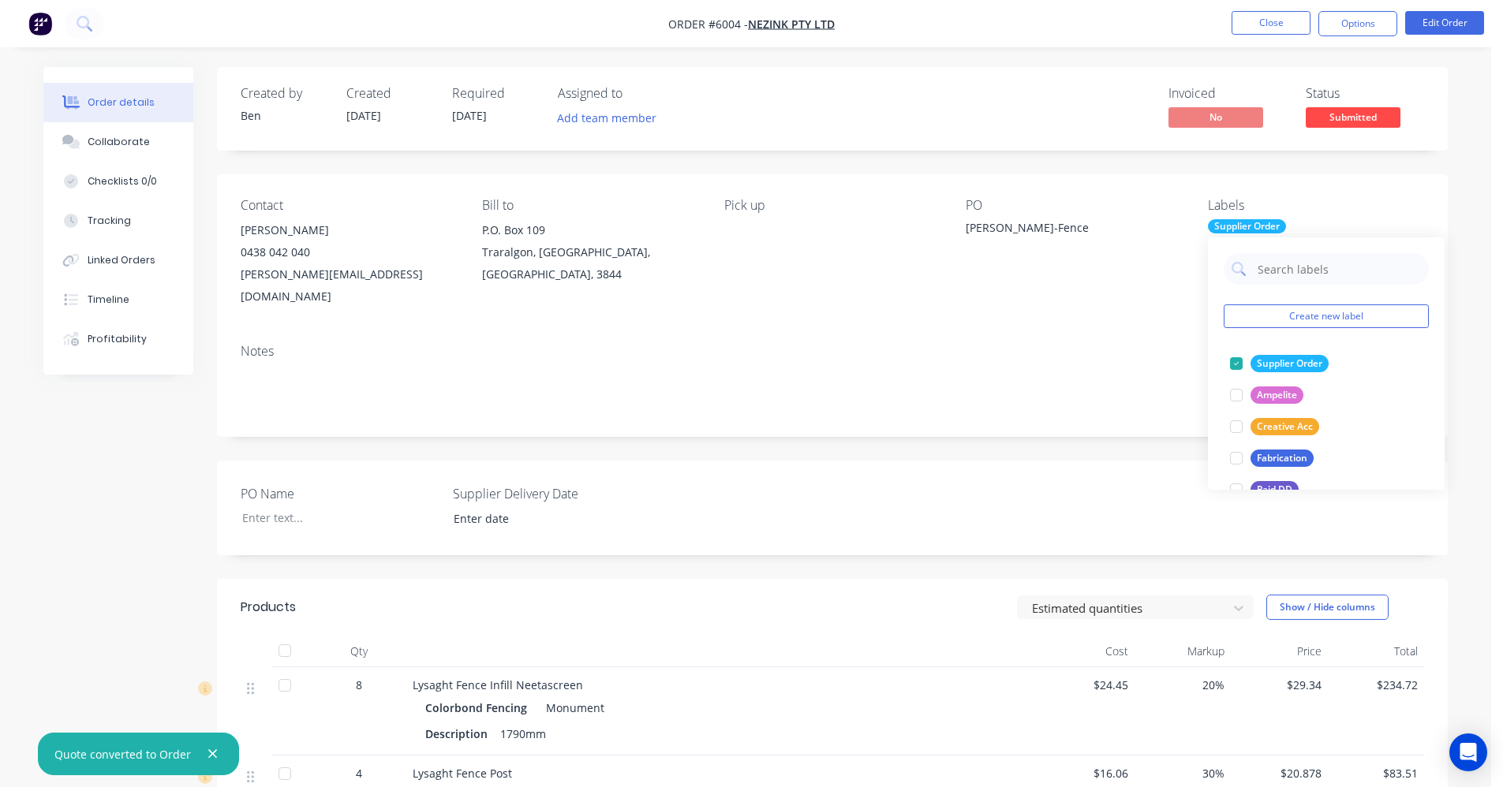
click at [1067, 397] on div "Notes" at bounding box center [832, 384] width 1231 height 106
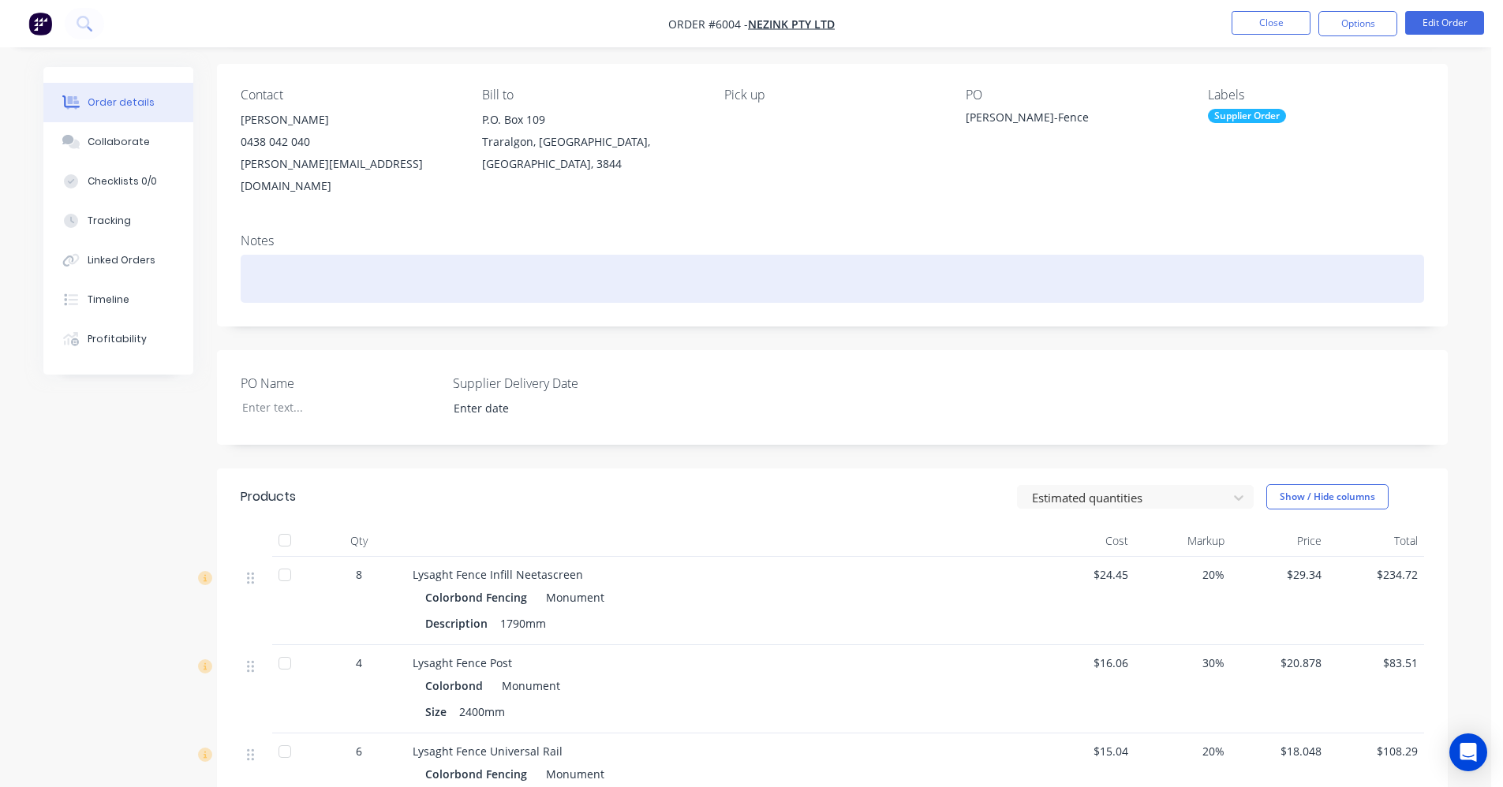
scroll to position [75, 0]
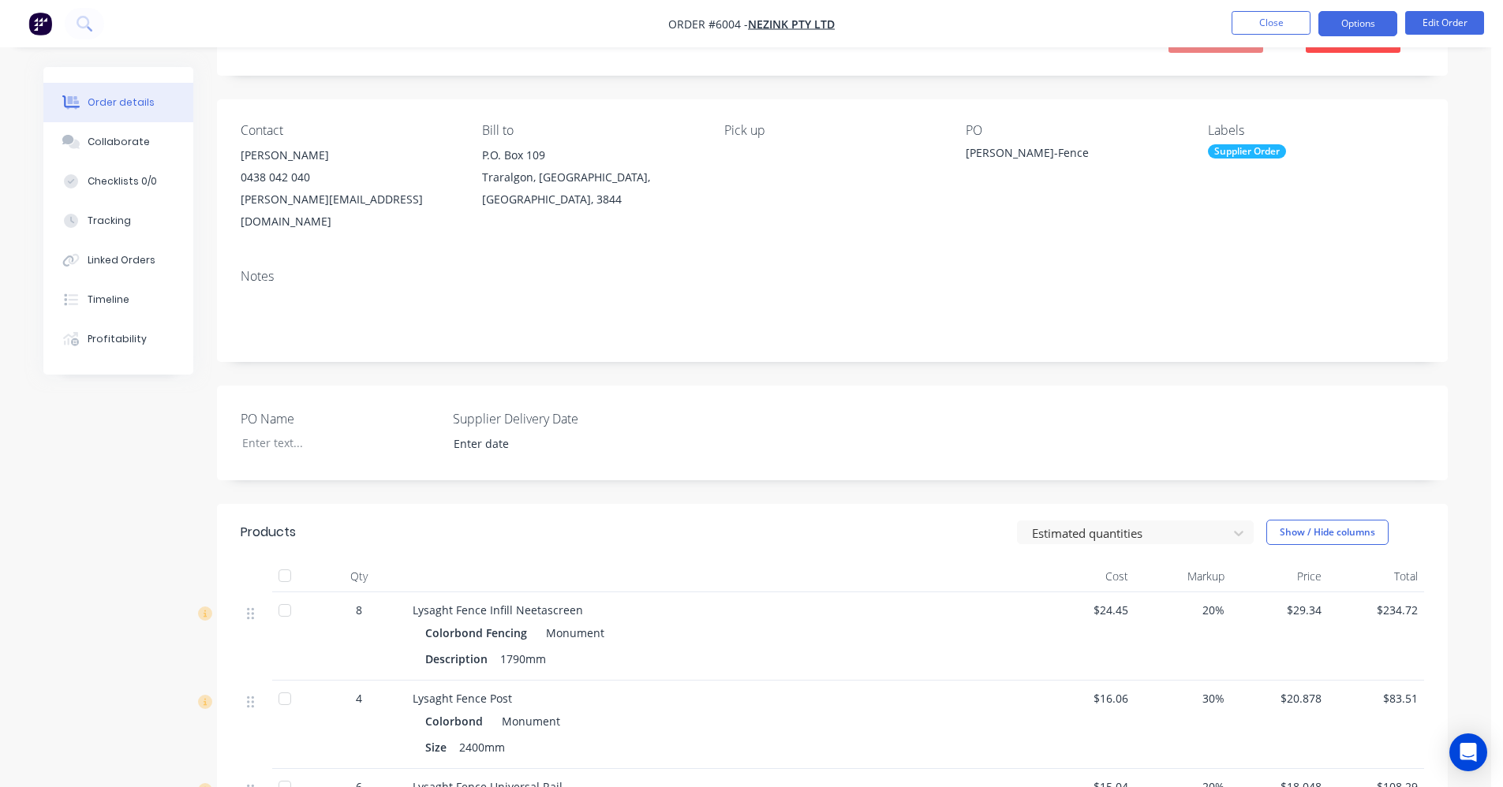
click at [1358, 26] on button "Options" at bounding box center [1357, 23] width 79 height 25
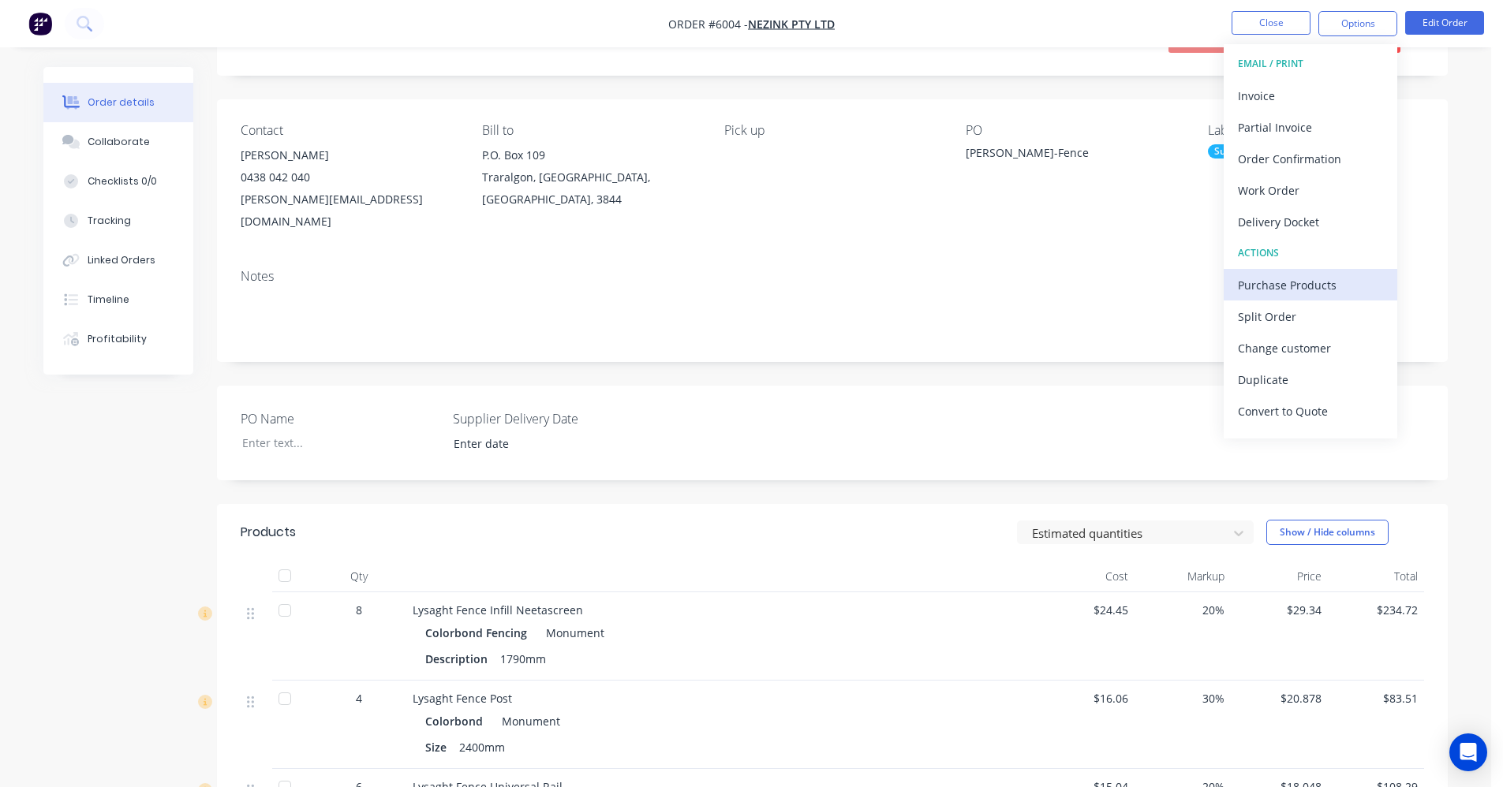
click at [1289, 290] on div "Purchase Products" at bounding box center [1310, 285] width 145 height 23
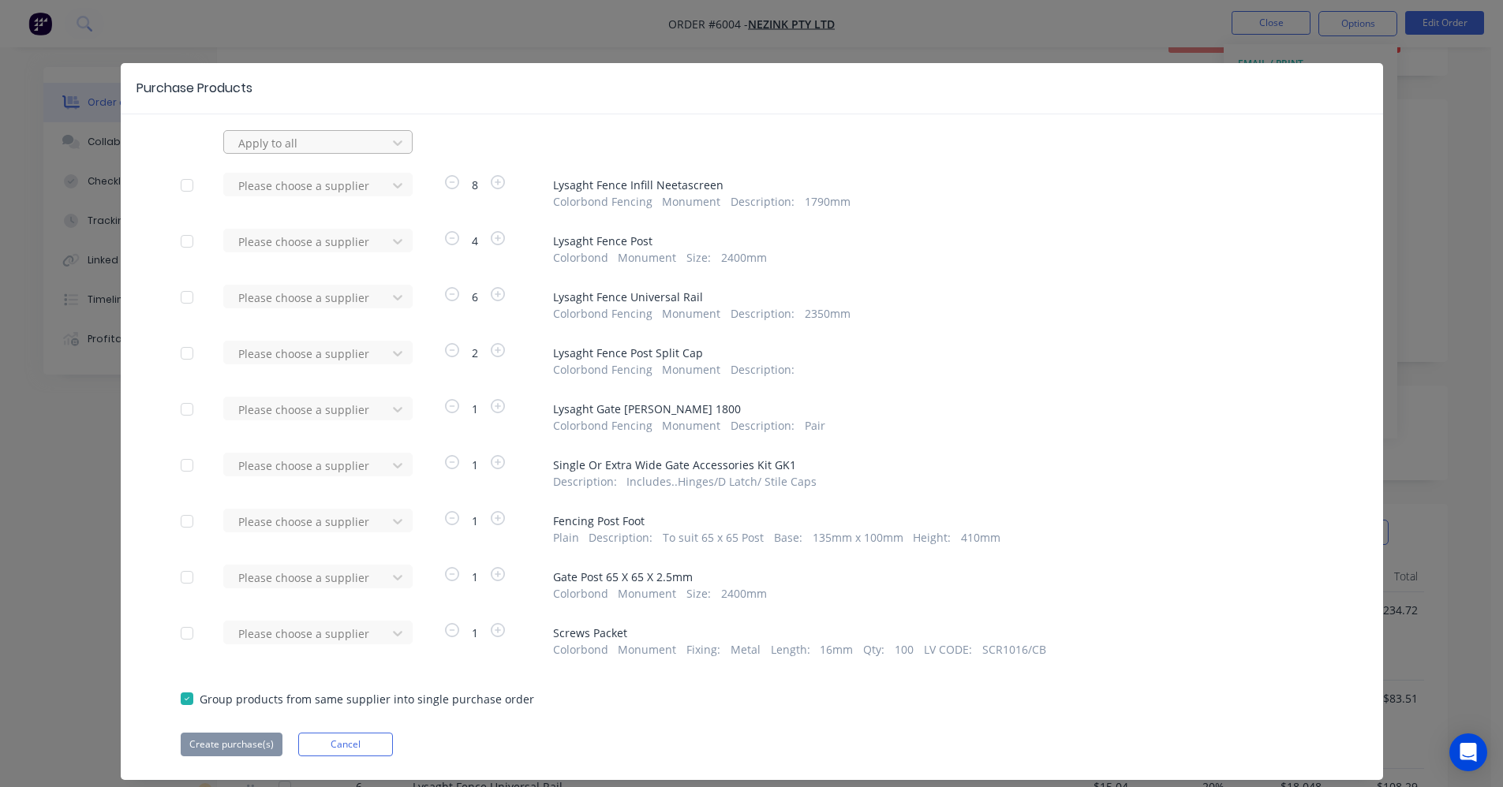
click at [305, 144] on div at bounding box center [308, 143] width 142 height 20
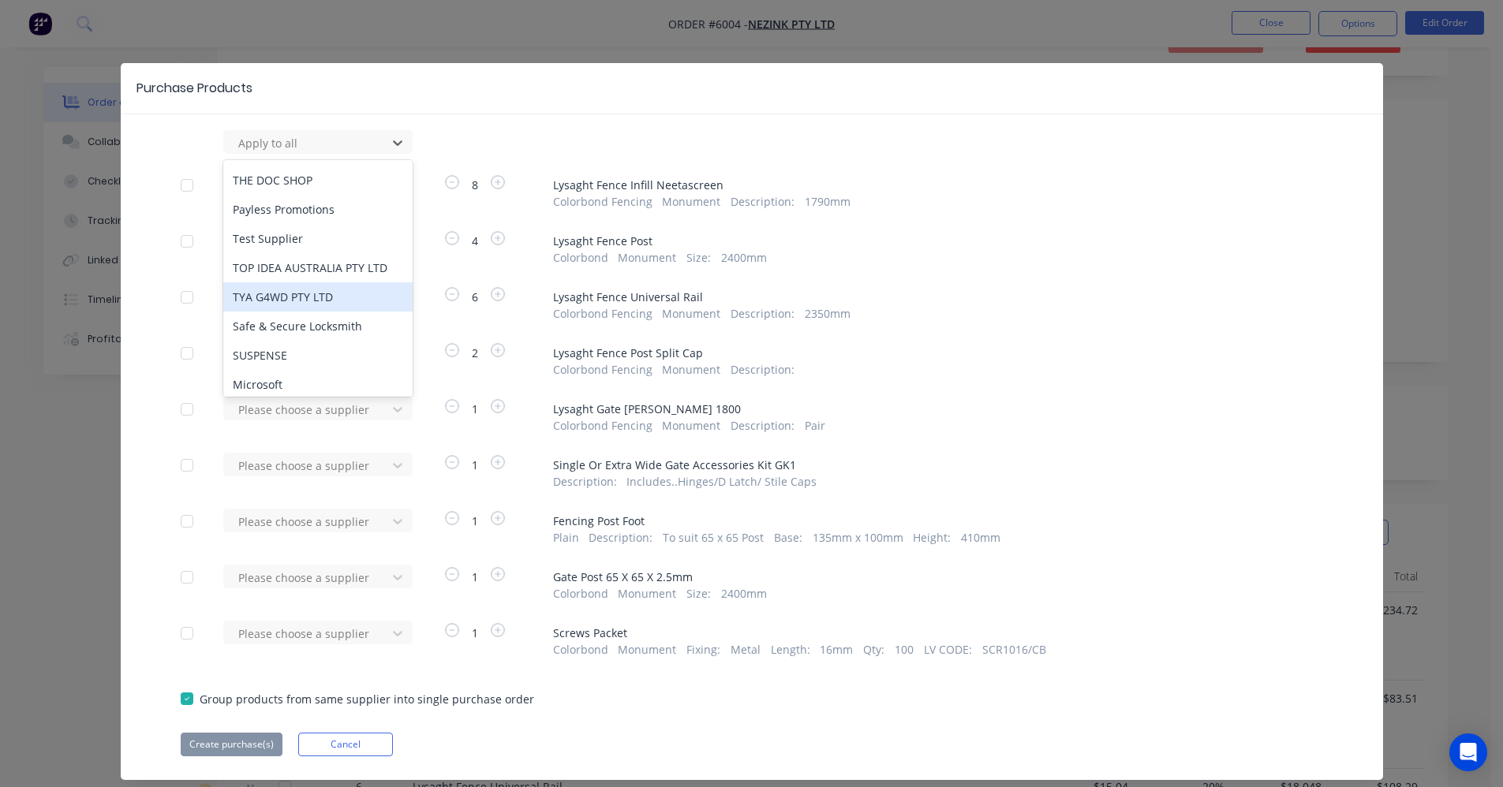
scroll to position [2618, 0]
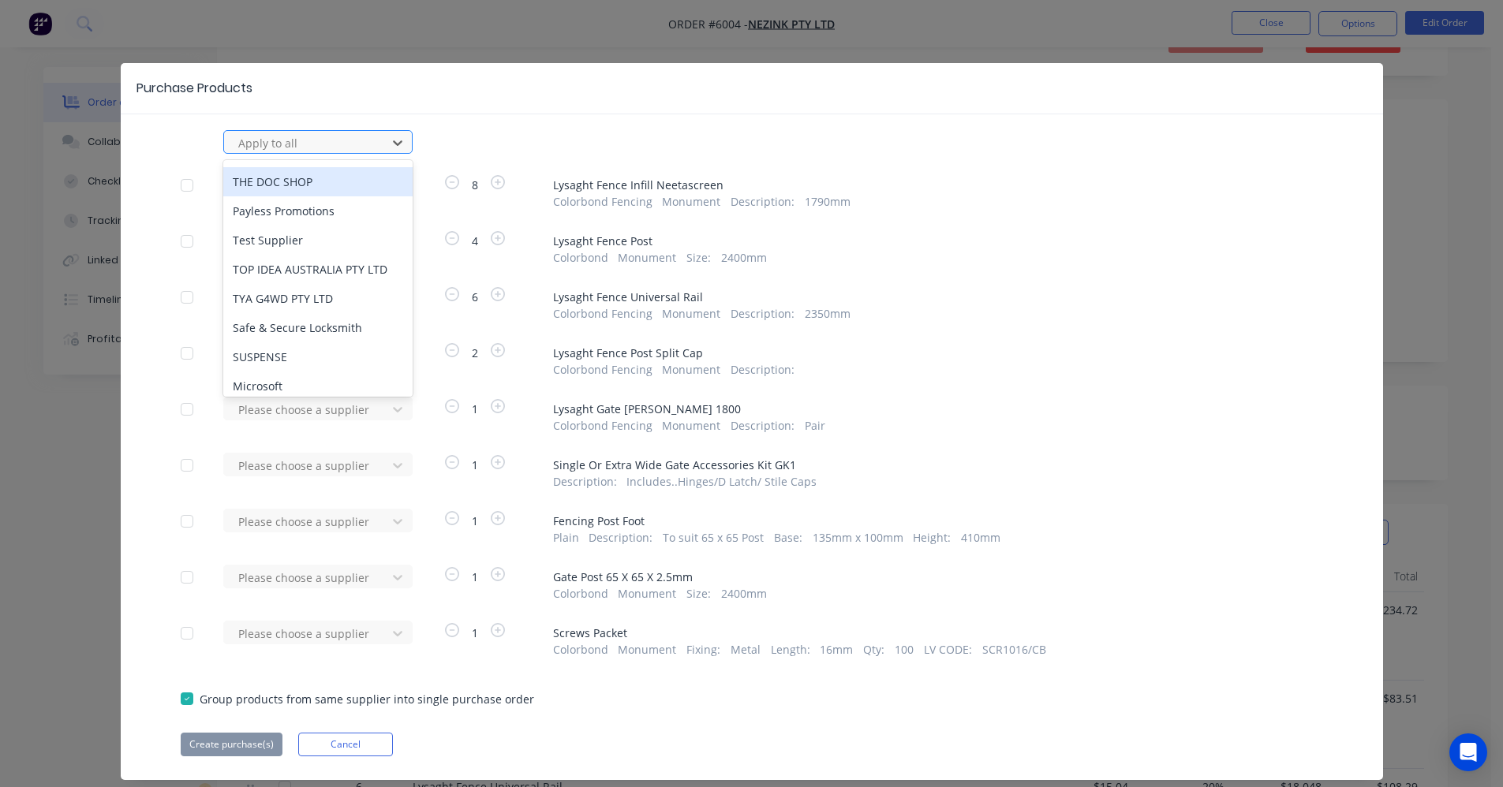
click at [257, 138] on div at bounding box center [308, 143] width 142 height 20
type input "ly"
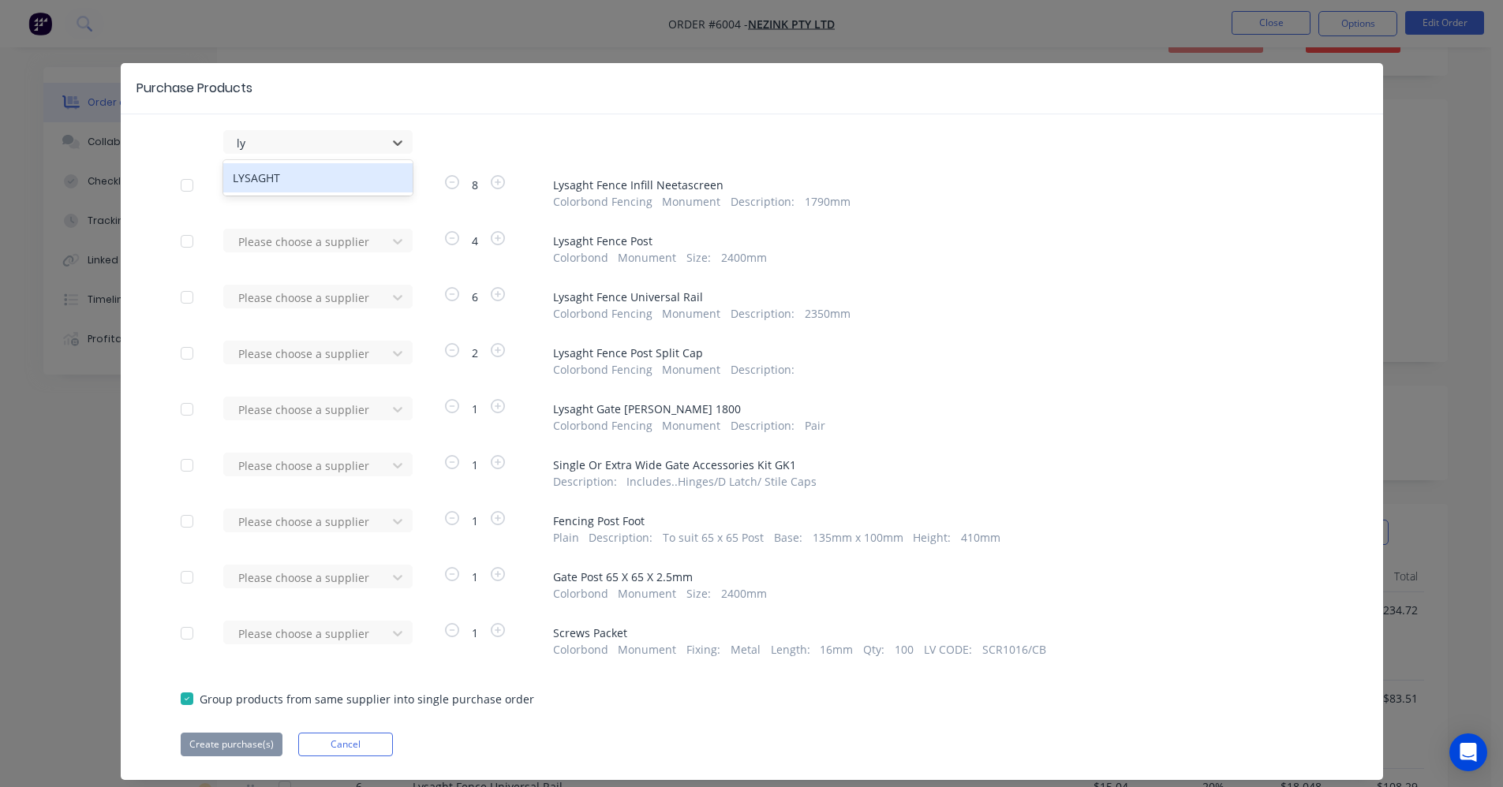
click at [263, 184] on div "LYSAGHT" at bounding box center [317, 177] width 189 height 29
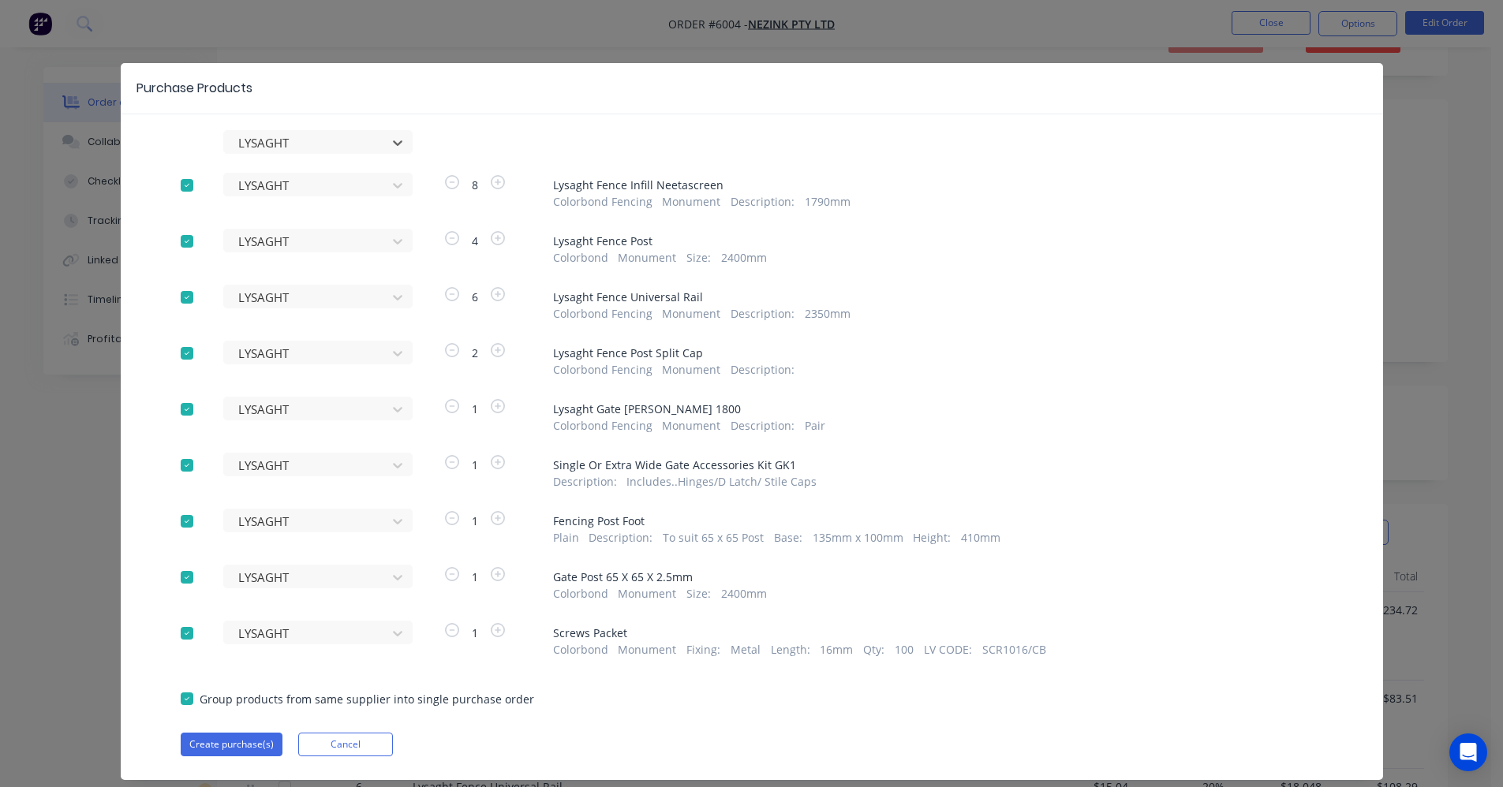
click at [181, 634] on div at bounding box center [187, 634] width 32 height 32
click at [236, 745] on button "Create purchase(s)" at bounding box center [232, 745] width 102 height 24
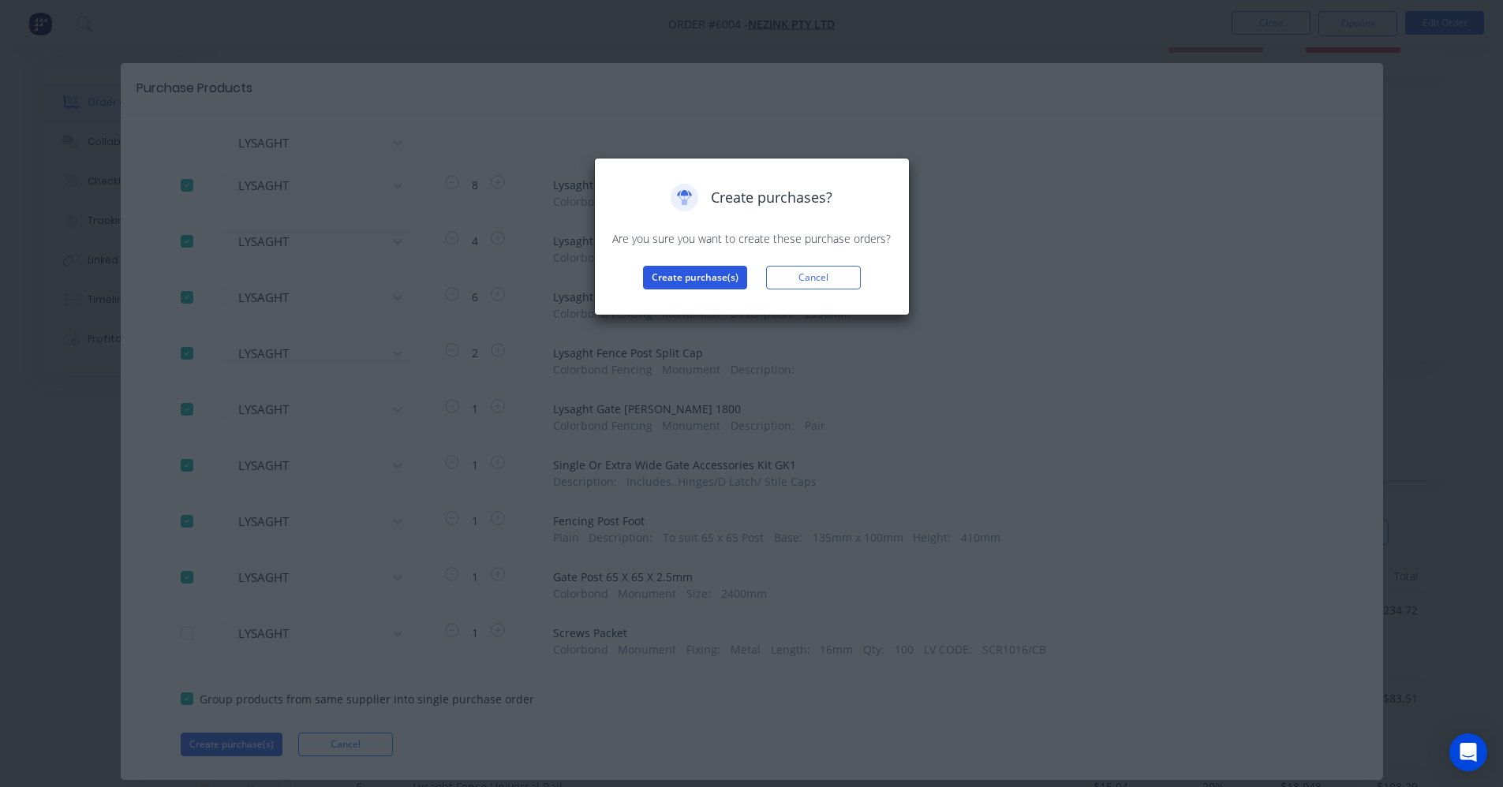
click at [708, 280] on button "Create purchase(s)" at bounding box center [695, 278] width 104 height 24
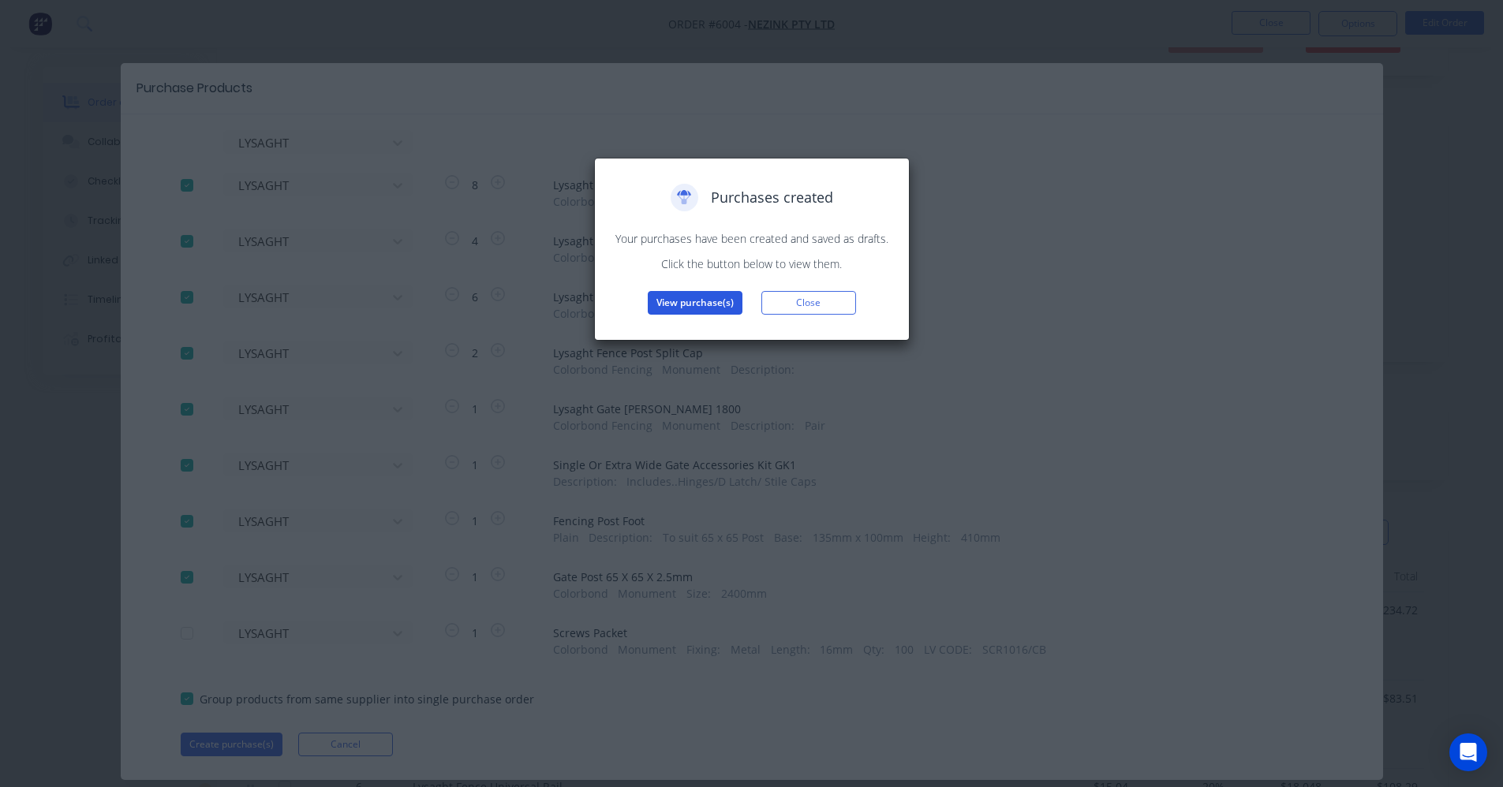
click at [704, 303] on button "View purchase(s)" at bounding box center [695, 303] width 95 height 24
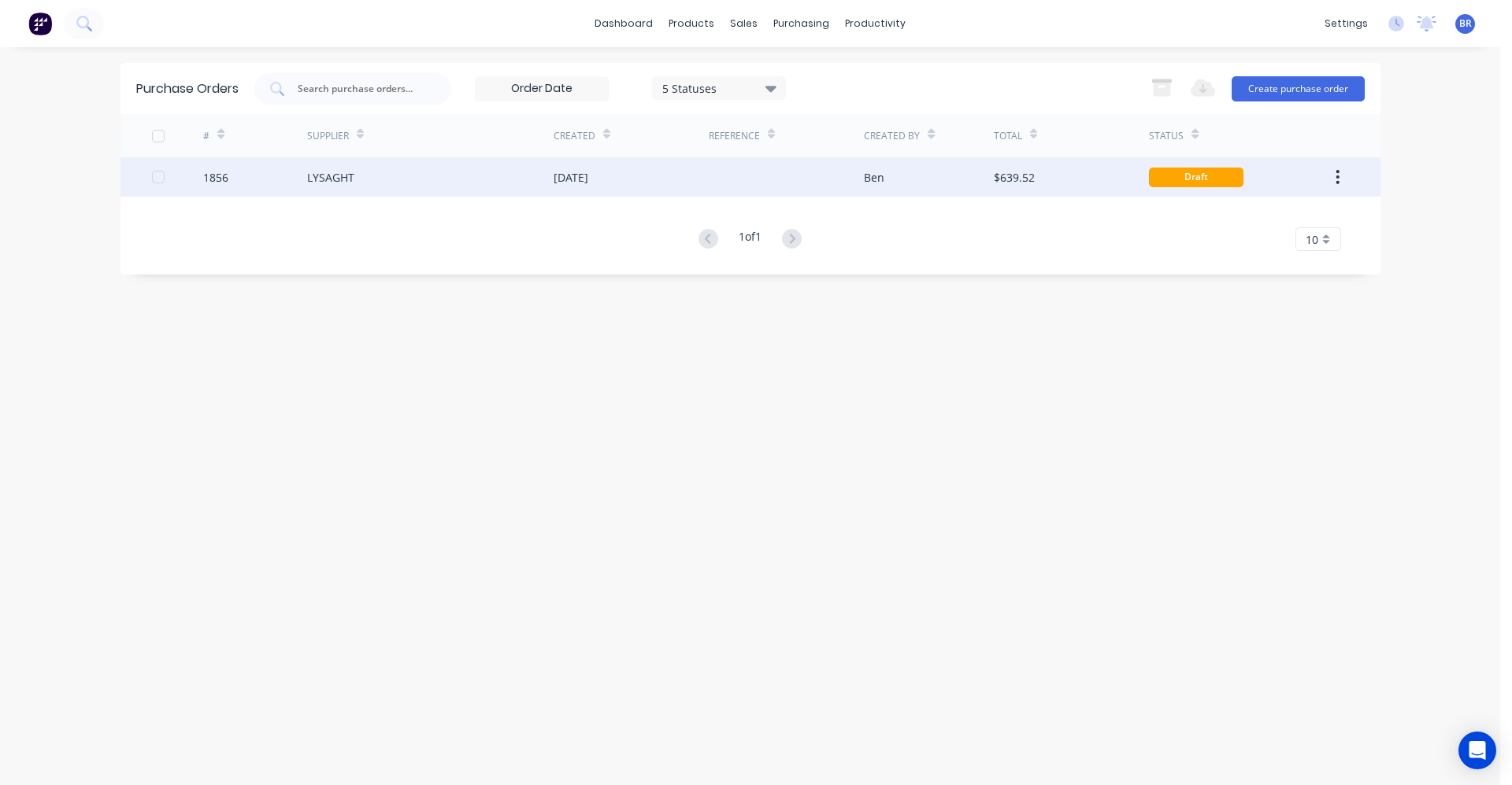
click at [576, 181] on div "[DATE]" at bounding box center [571, 178] width 35 height 17
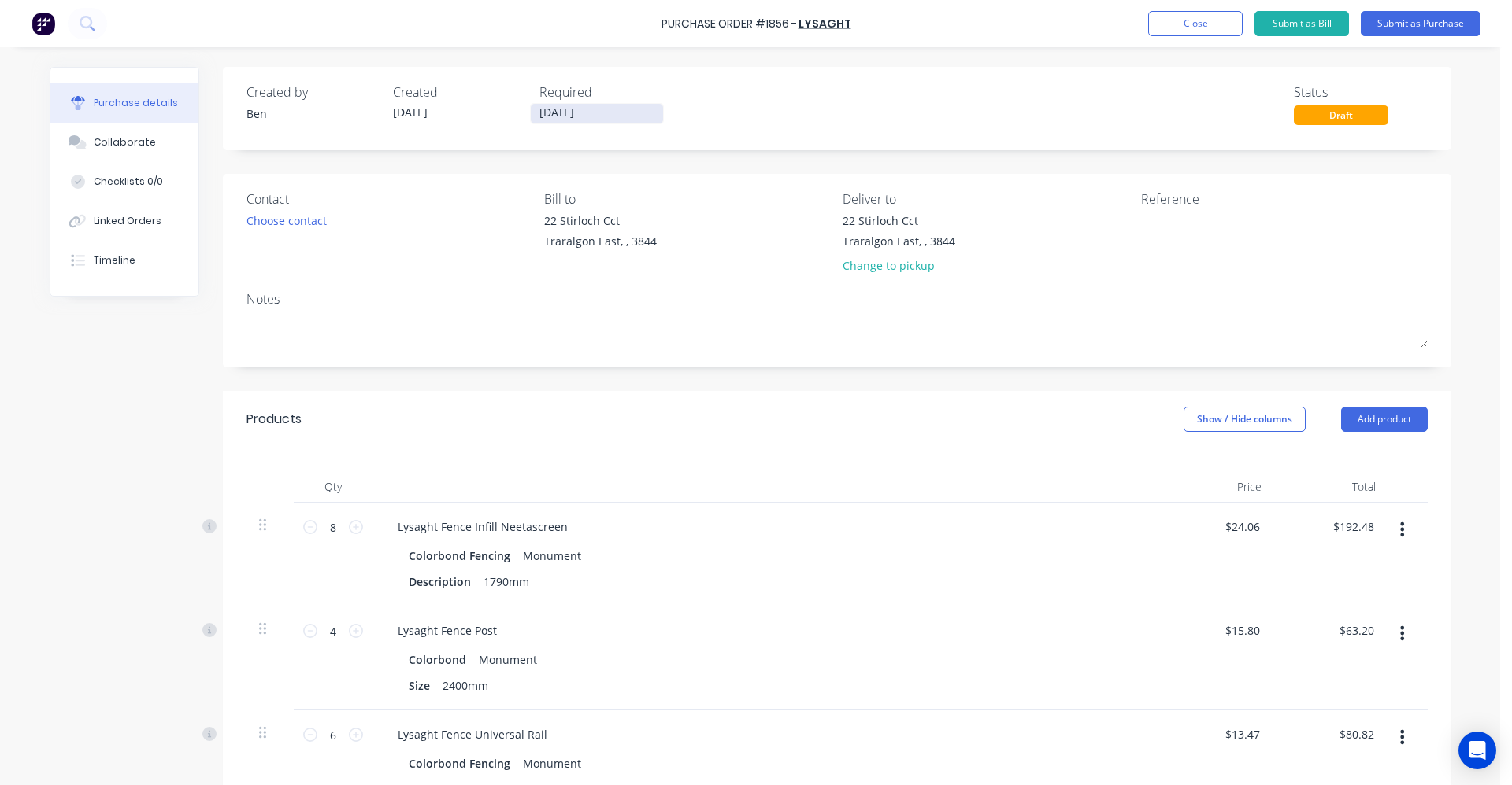
click at [558, 108] on input "[DATE]" at bounding box center [597, 114] width 133 height 20
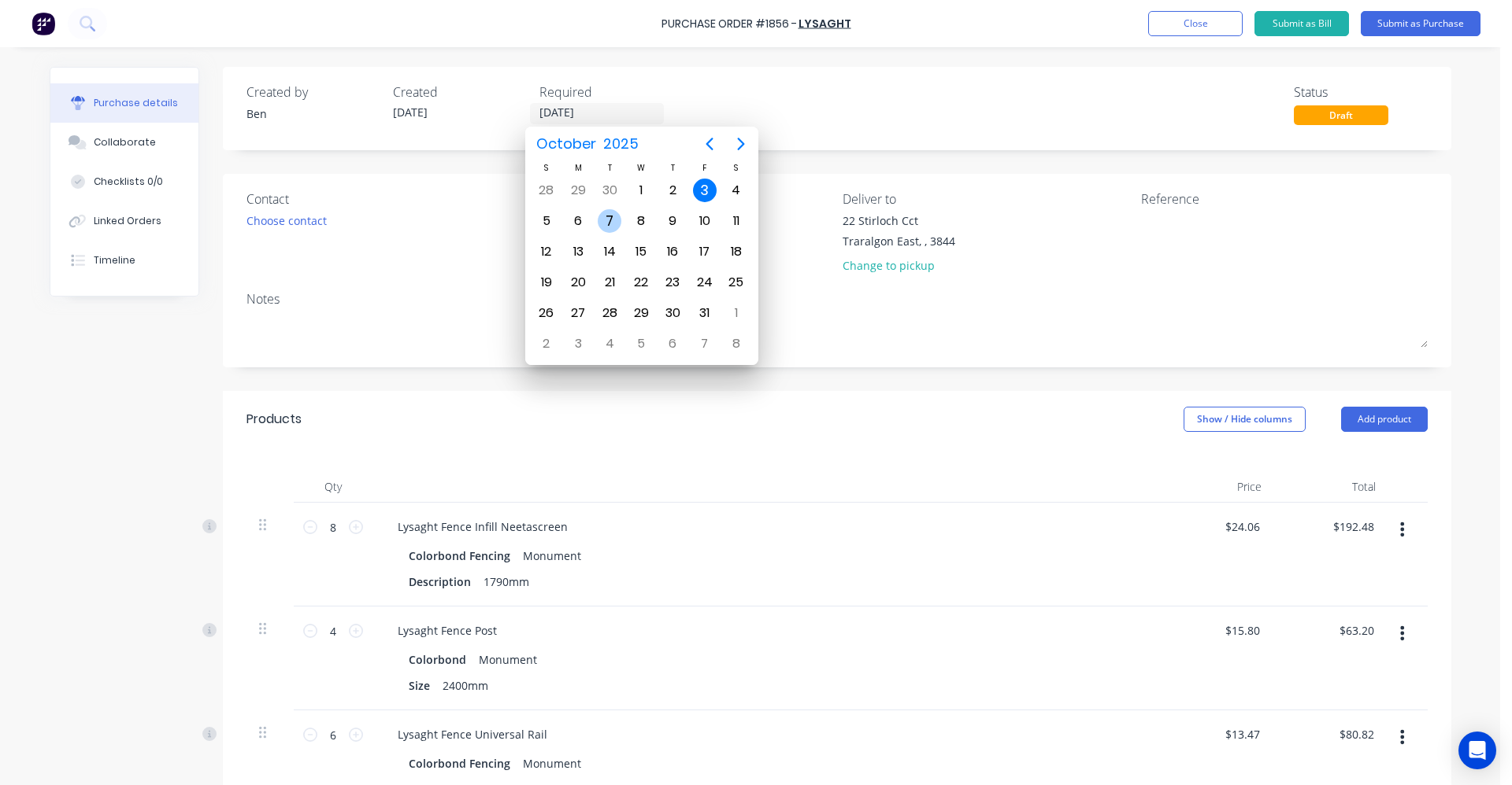
click at [618, 224] on div "7" at bounding box center [610, 221] width 24 height 24
type input "[DATE]"
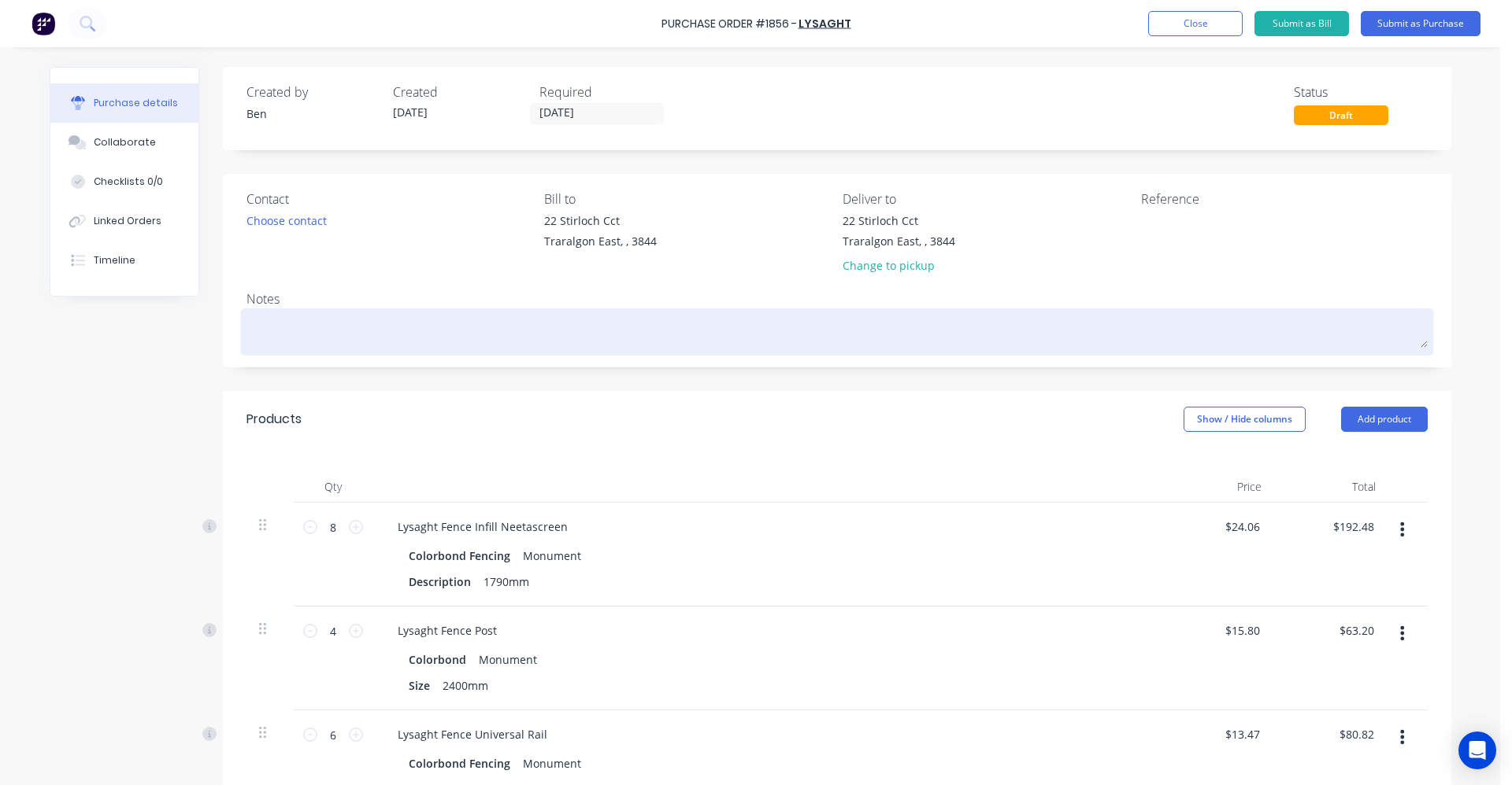
drag, startPoint x: 1435, startPoint y: 26, endPoint x: 998, endPoint y: 328, distance: 531.2
click at [1003, 328] on div "Purchase Order #1856 - LYSAGHT Add product Close Submit as Bill Submit as Purch…" at bounding box center [750, 392] width 1500 height 785
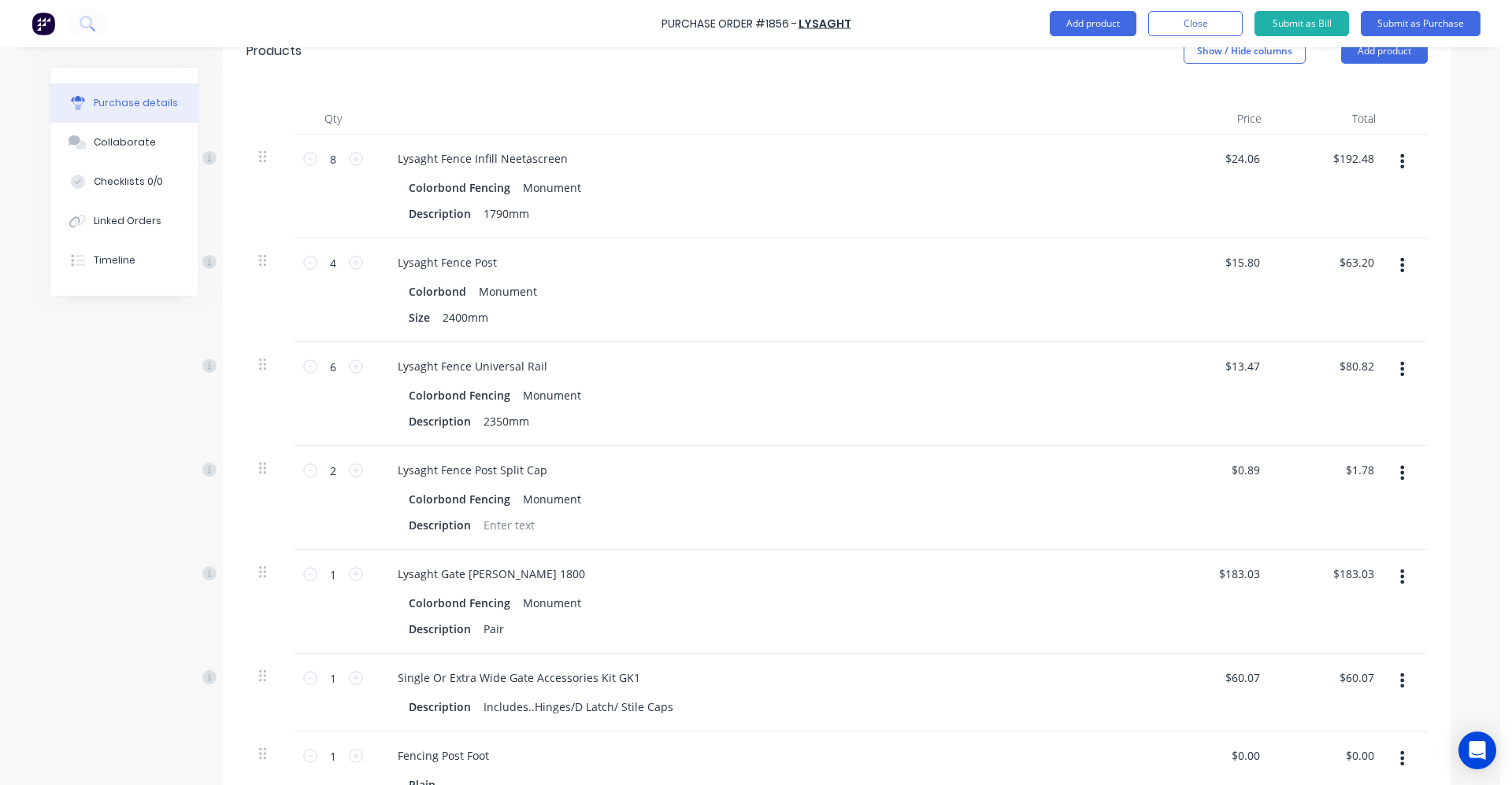
scroll to position [41, 0]
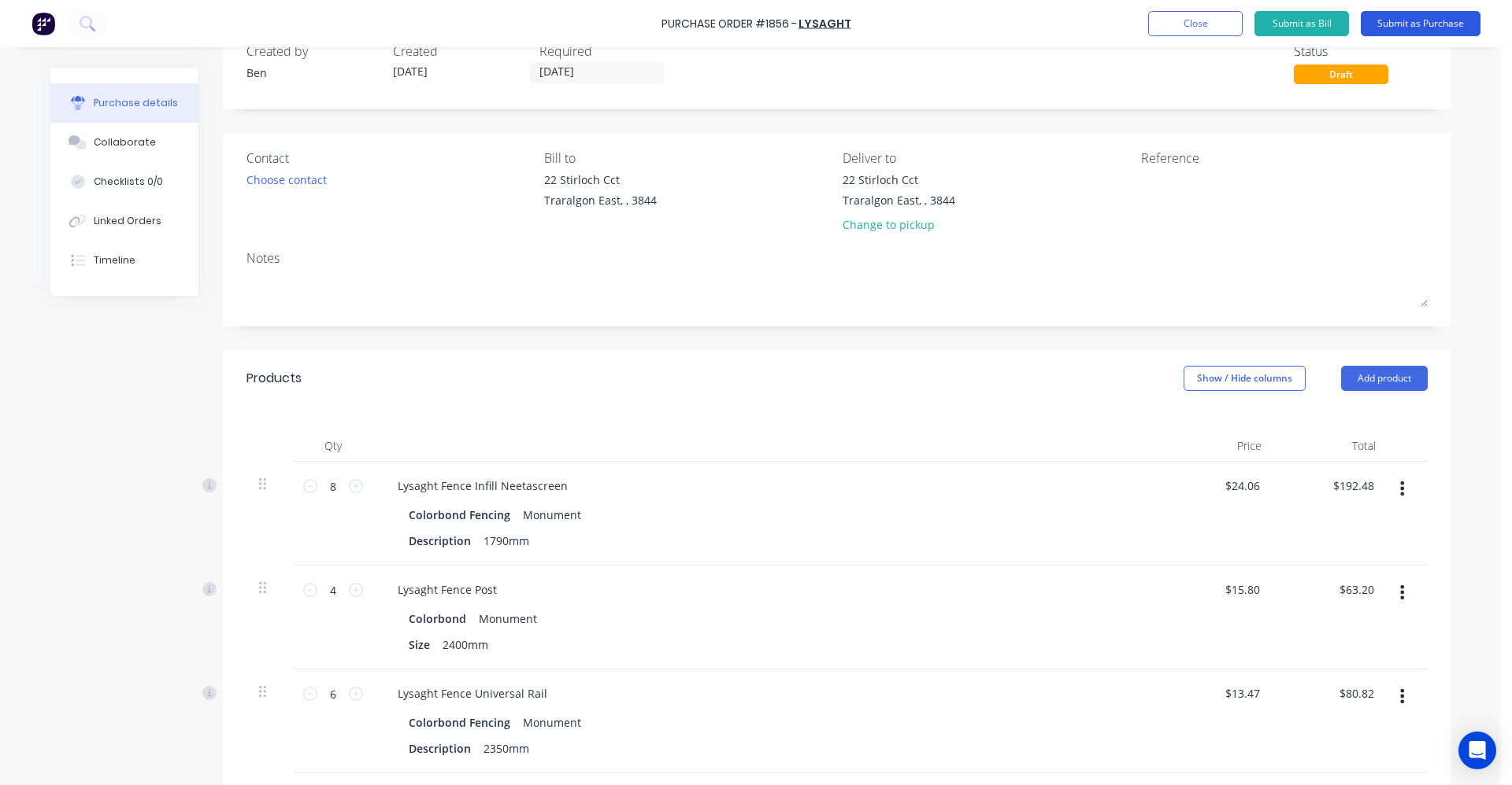
click at [1428, 26] on button "Submit as Purchase" at bounding box center [1420, 23] width 120 height 25
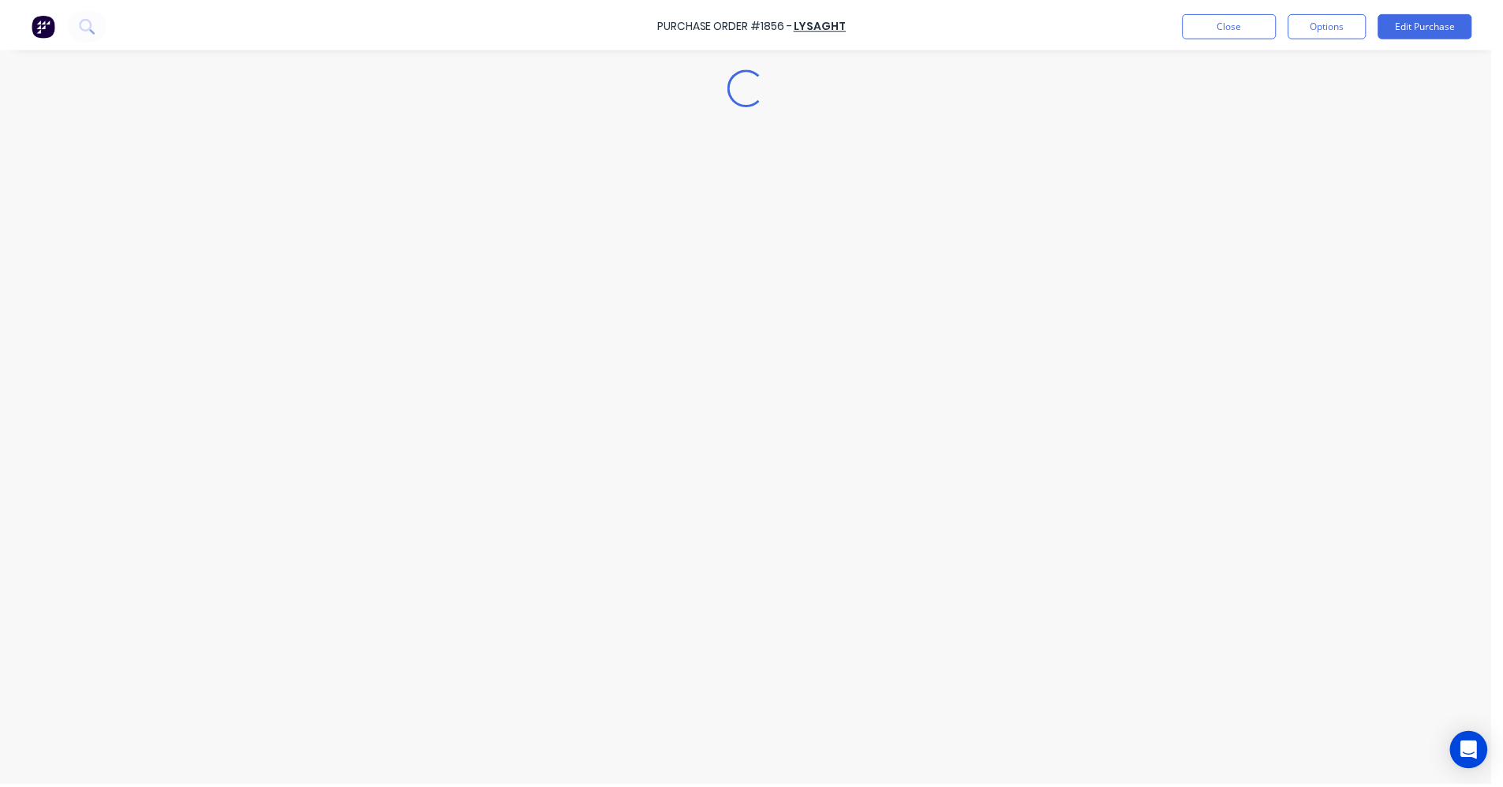
scroll to position [0, 0]
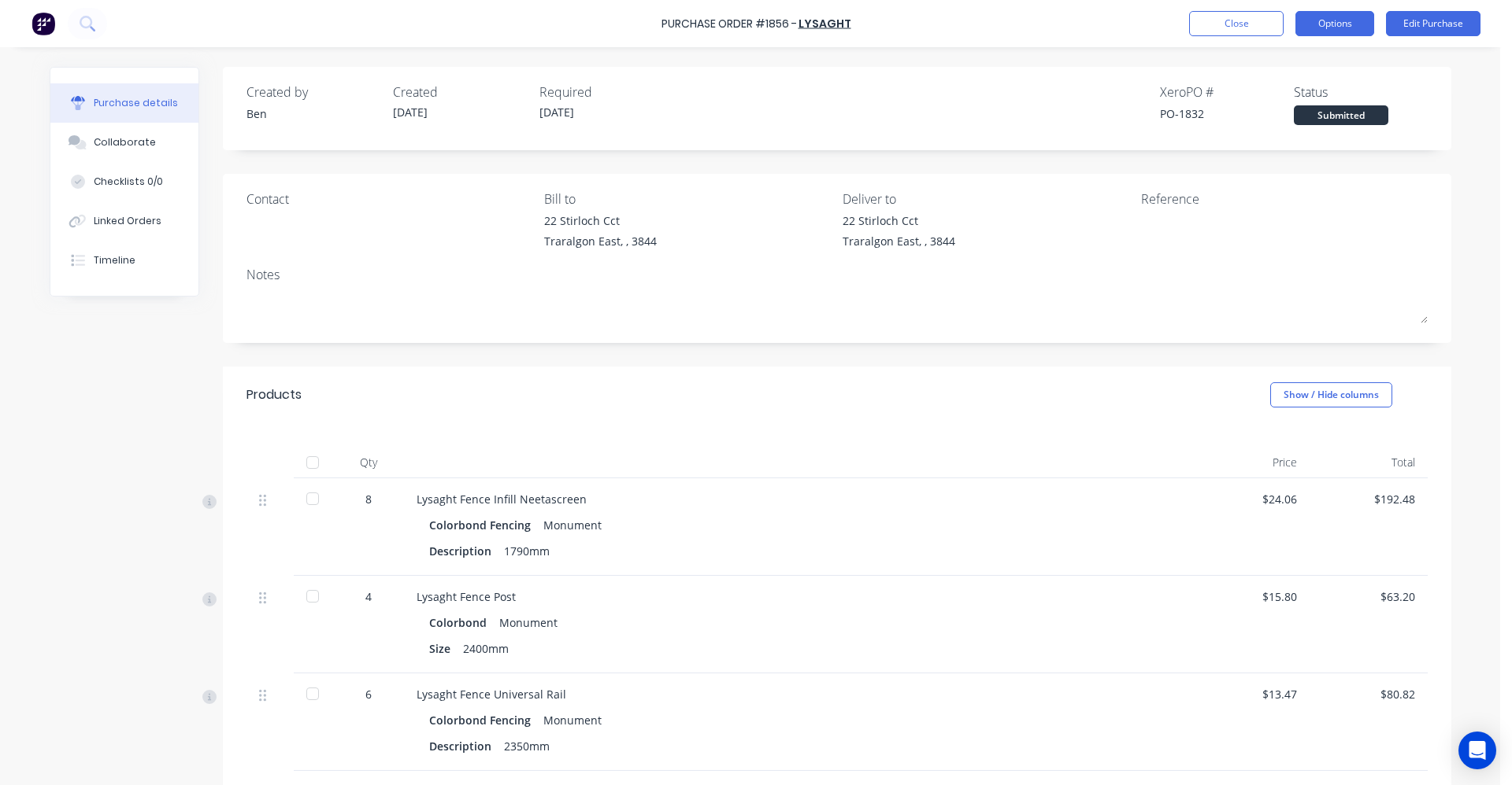
click at [1310, 19] on button "Options" at bounding box center [1334, 23] width 79 height 25
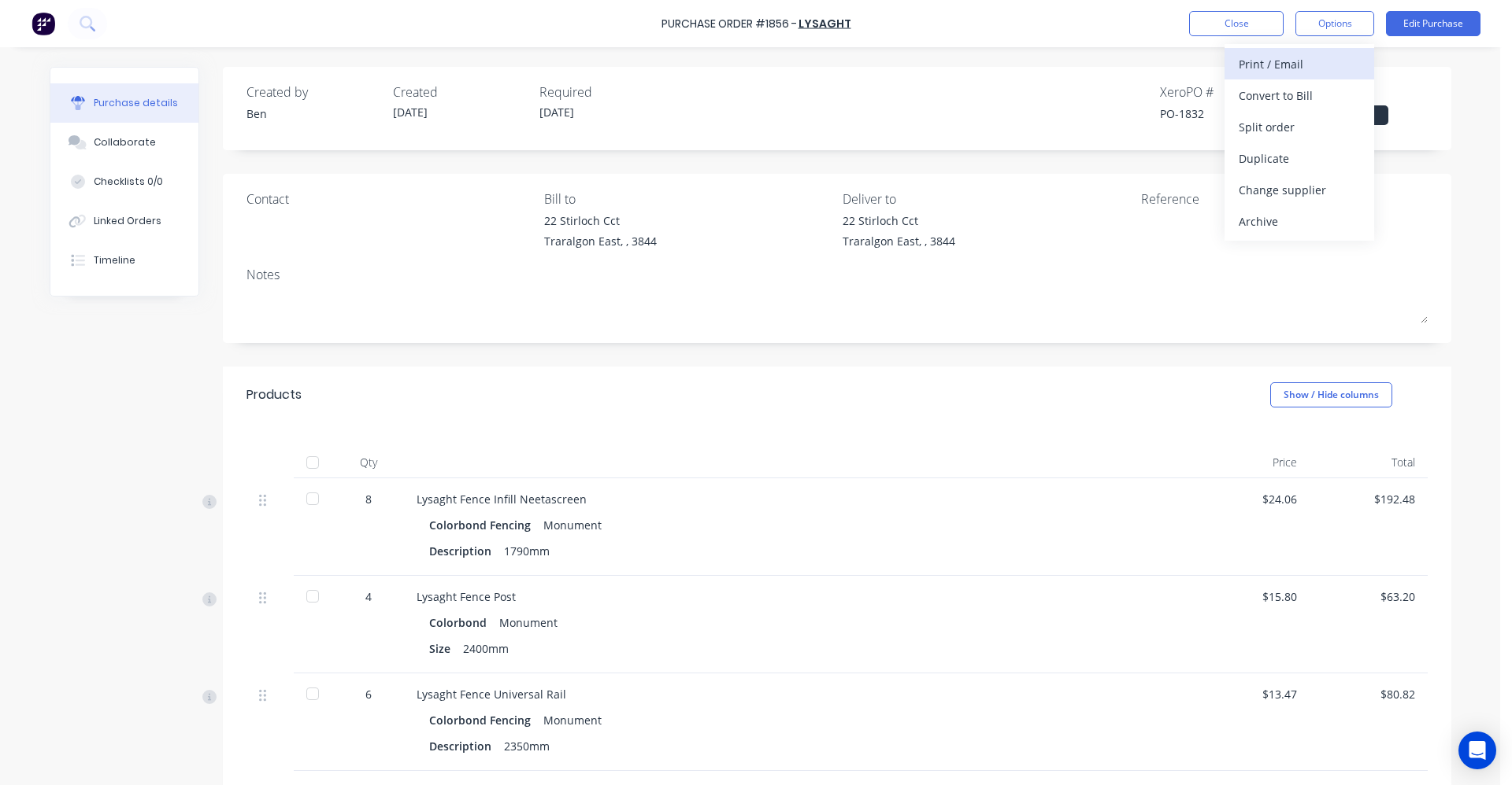
click at [1254, 69] on div "Print / Email" at bounding box center [1298, 64] width 121 height 23
click at [1318, 93] on div "With pricing" at bounding box center [1298, 95] width 121 height 23
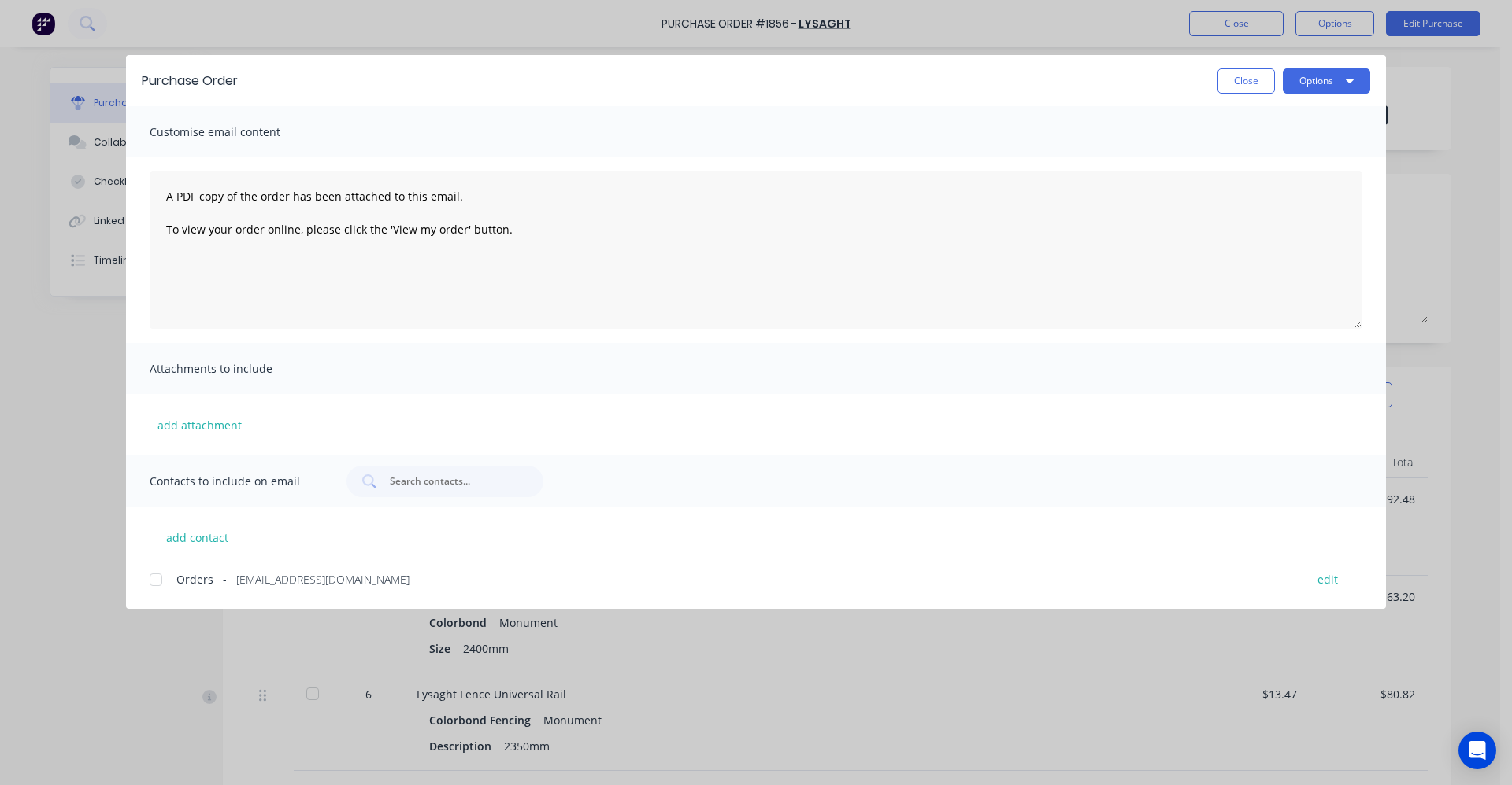
drag, startPoint x: 155, startPoint y: 583, endPoint x: 279, endPoint y: 556, distance: 126.9
click at [157, 581] on div at bounding box center [156, 581] width 32 height 32
click at [1259, 90] on button "Close" at bounding box center [1247, 81] width 58 height 25
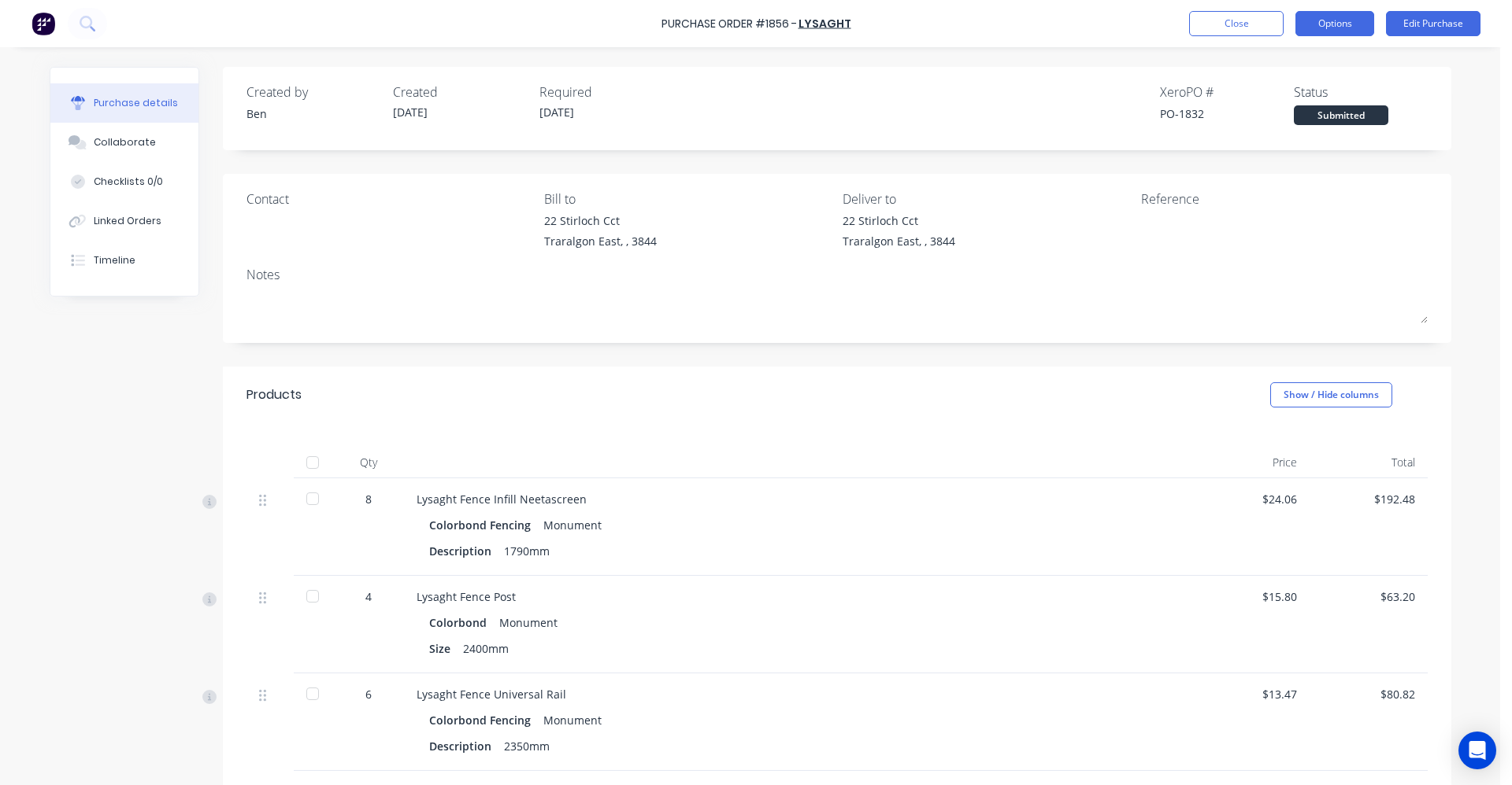
click at [1342, 21] on button "Options" at bounding box center [1334, 23] width 79 height 25
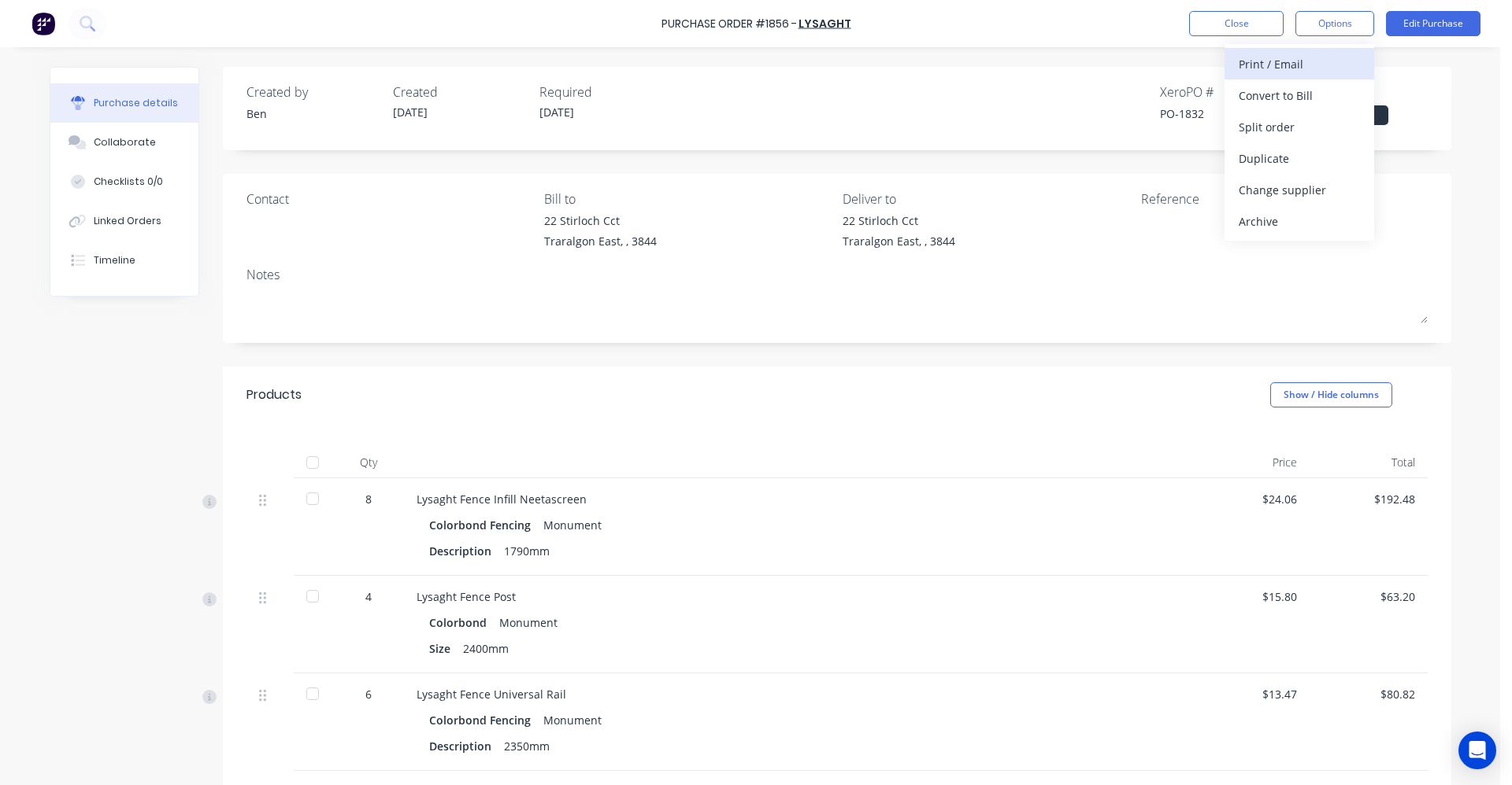
click at [1302, 64] on div "Print / Email" at bounding box center [1298, 64] width 121 height 23
click at [1284, 129] on div "Without pricing" at bounding box center [1298, 127] width 121 height 23
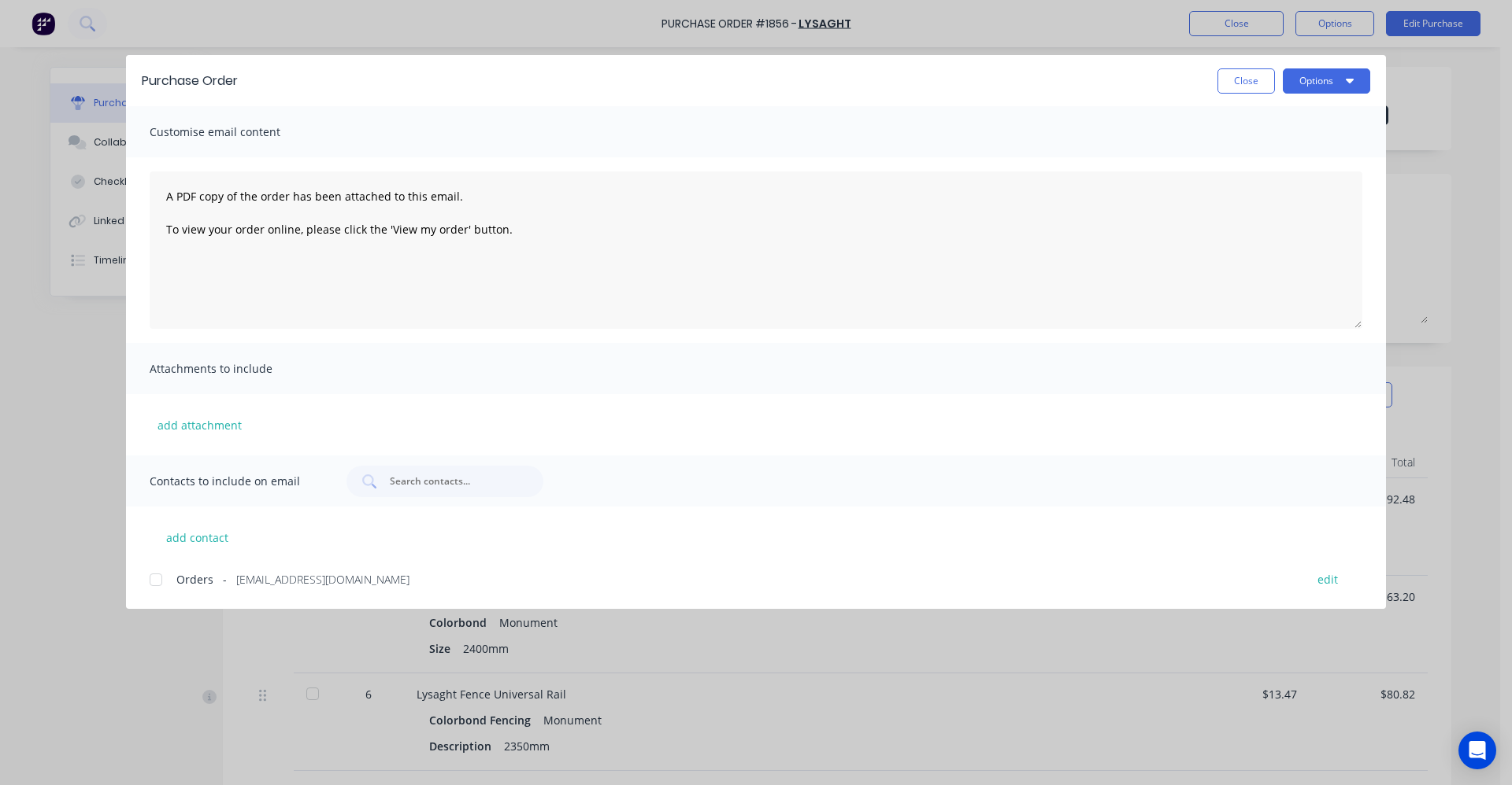
drag, startPoint x: 156, startPoint y: 585, endPoint x: 202, endPoint y: 557, distance: 53.9
click at [162, 582] on div at bounding box center [156, 581] width 32 height 32
click at [1338, 84] on button "Options" at bounding box center [1326, 81] width 88 height 25
click at [1290, 191] on div "Email" at bounding box center [1294, 184] width 121 height 23
click at [1236, 85] on button "Close" at bounding box center [1247, 81] width 58 height 25
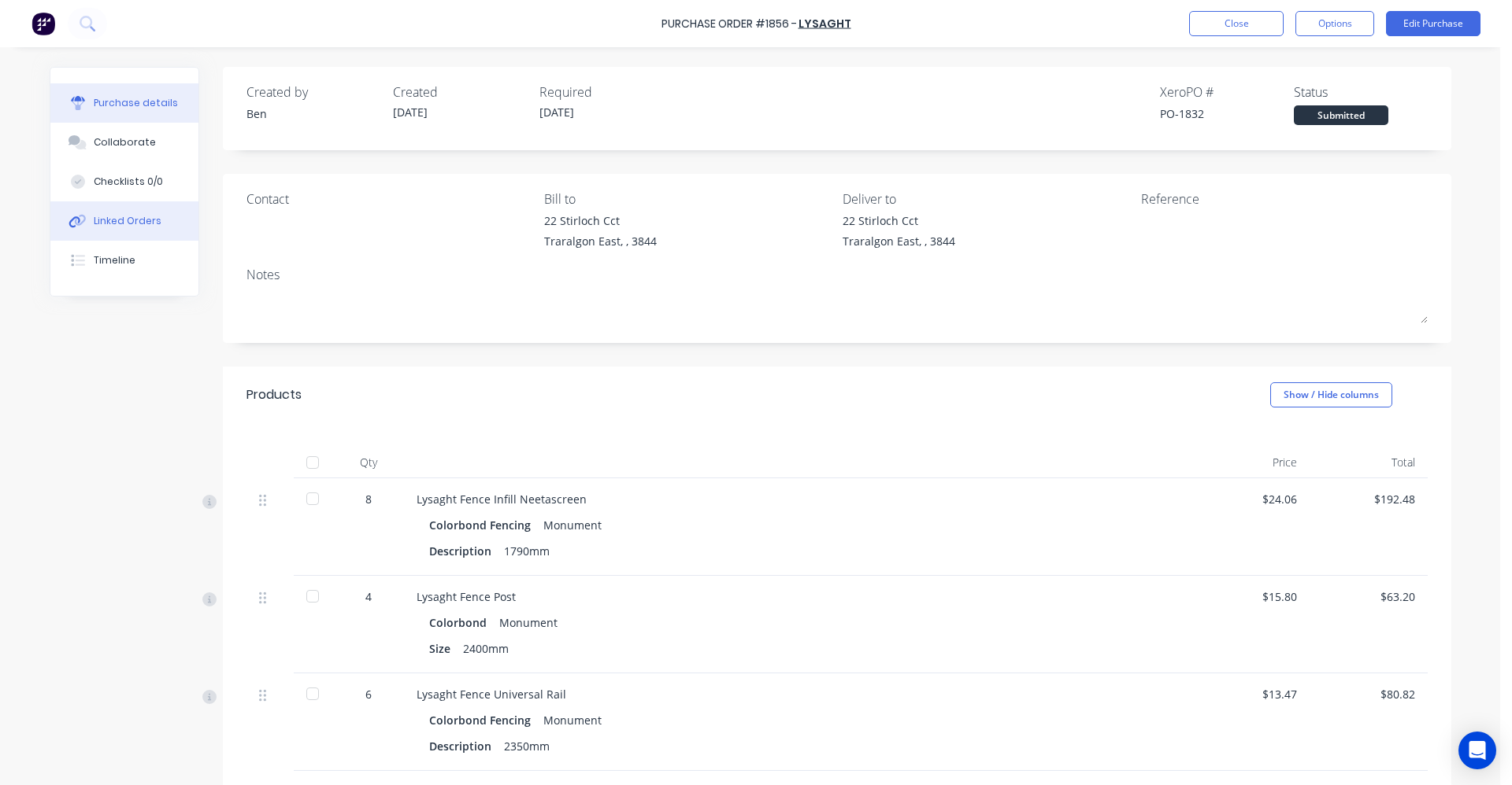
click at [133, 225] on div "Linked Orders" at bounding box center [128, 221] width 68 height 14
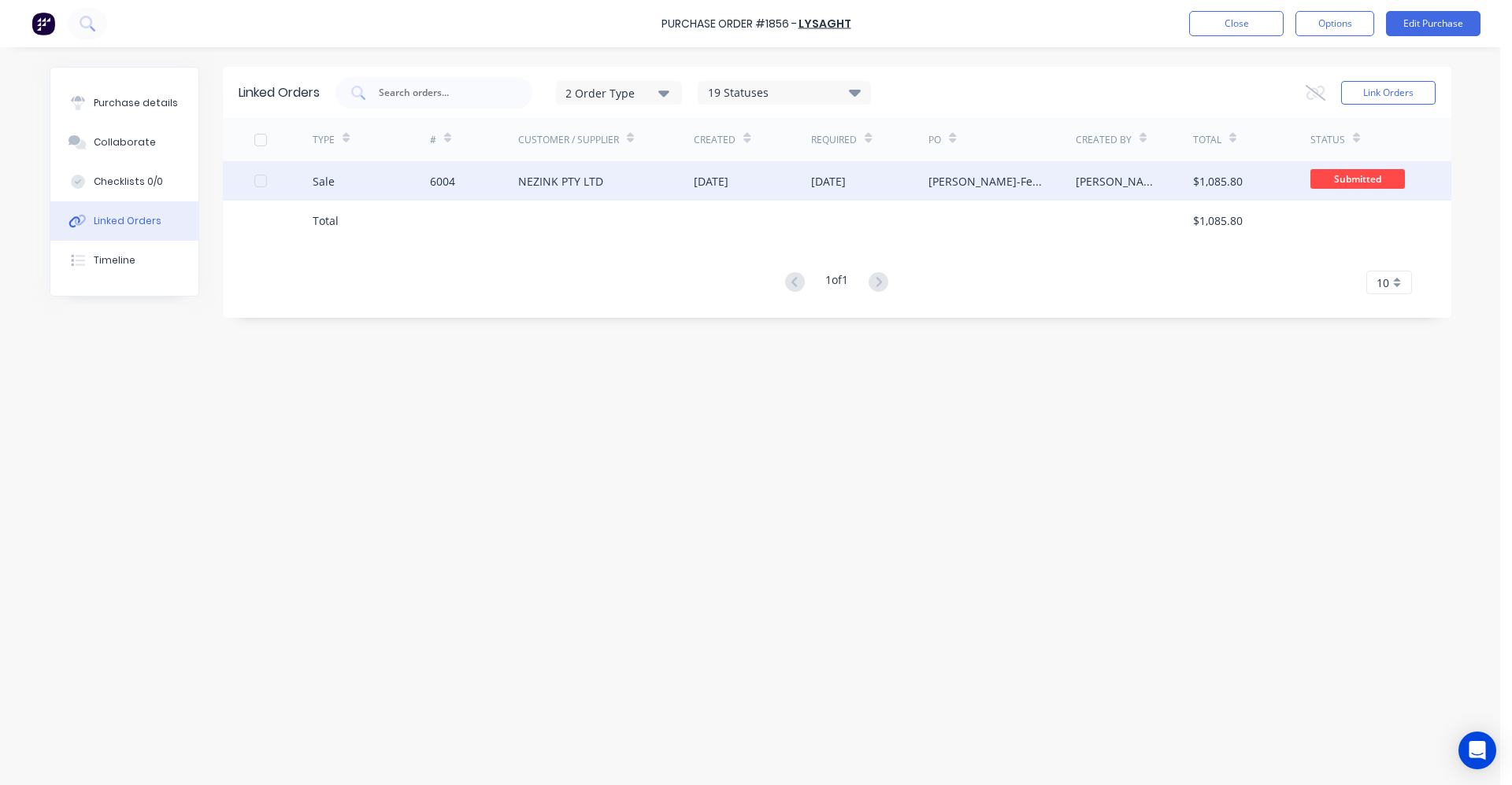
click at [565, 185] on div "NEZINK PTY LTD" at bounding box center [560, 182] width 85 height 17
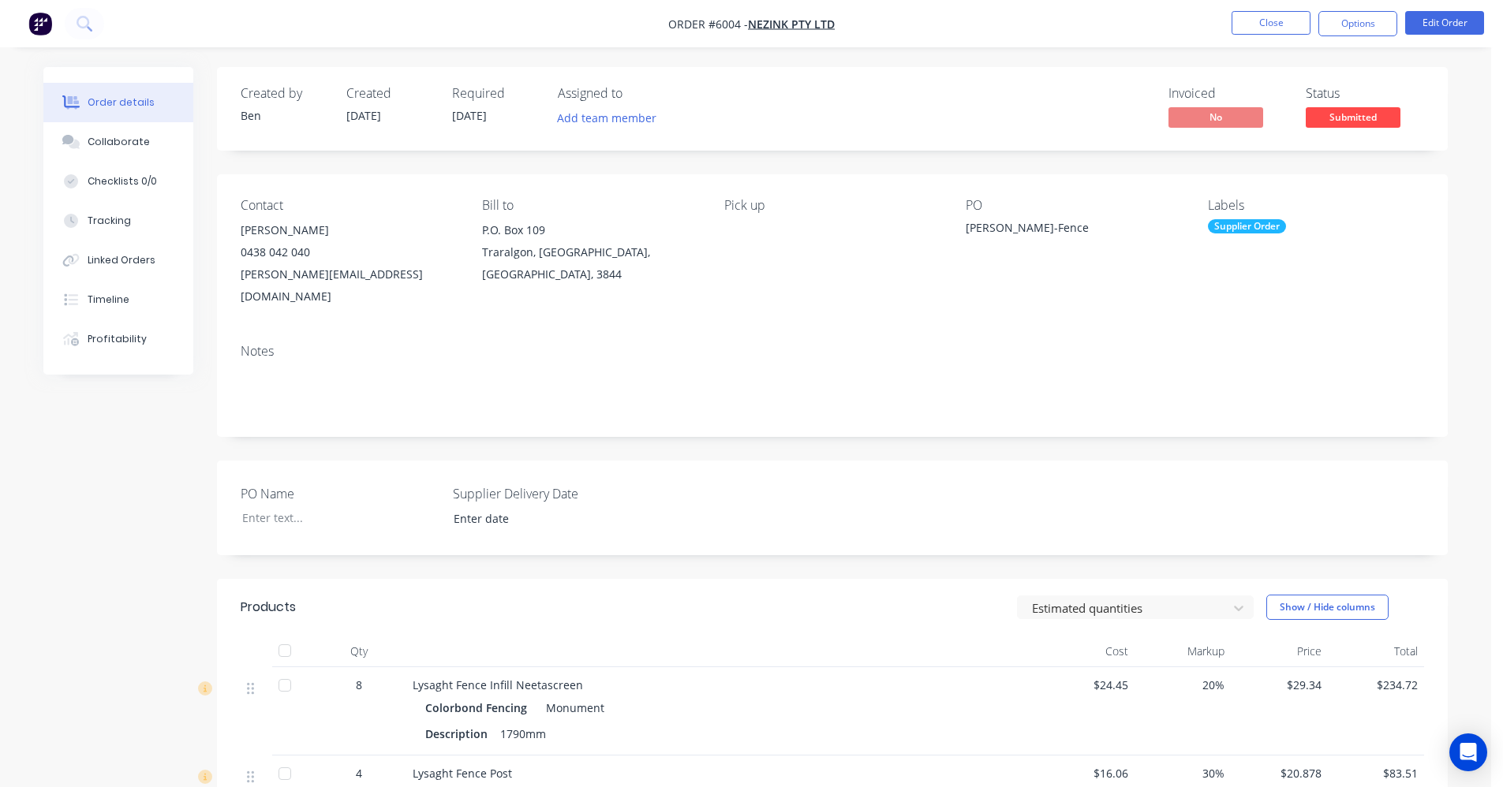
drag, startPoint x: 1378, startPoint y: 27, endPoint x: 1367, endPoint y: 42, distance: 18.6
click at [1378, 28] on button "Options" at bounding box center [1357, 23] width 79 height 25
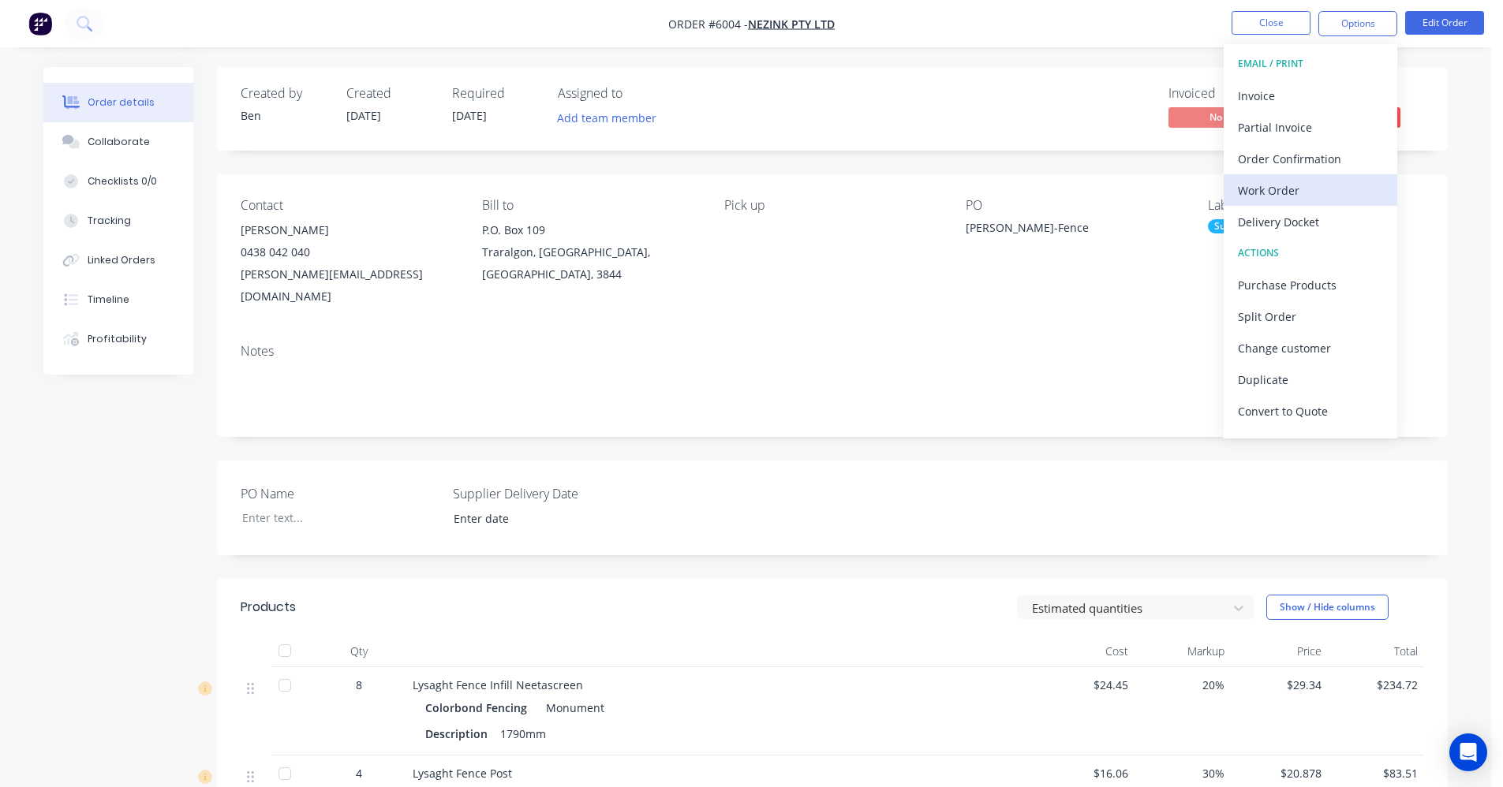
click at [1263, 191] on div "Work Order" at bounding box center [1310, 190] width 145 height 23
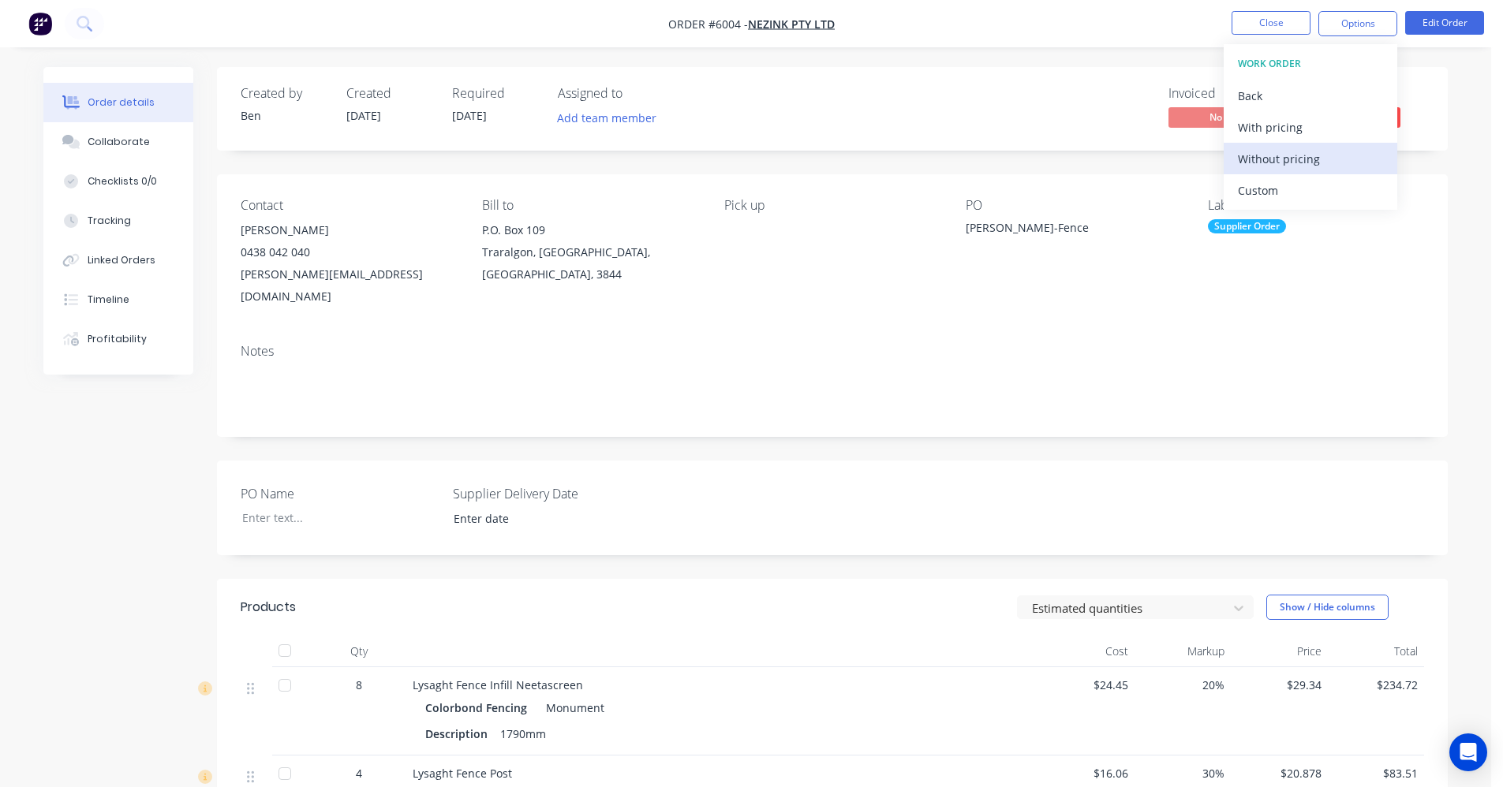
click at [1272, 169] on div "Without pricing" at bounding box center [1310, 159] width 145 height 23
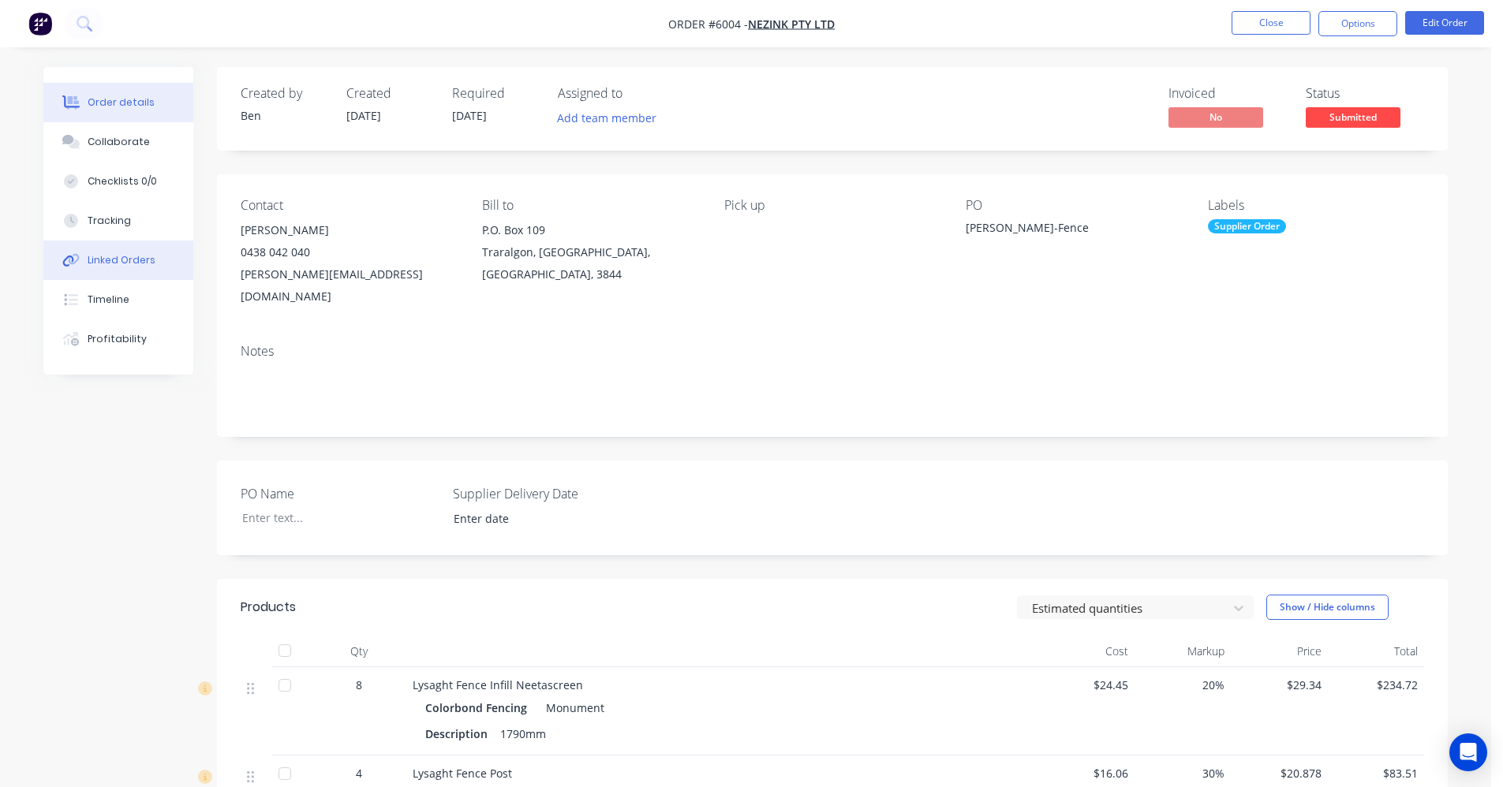
click at [152, 266] on button "Linked Orders" at bounding box center [118, 260] width 150 height 39
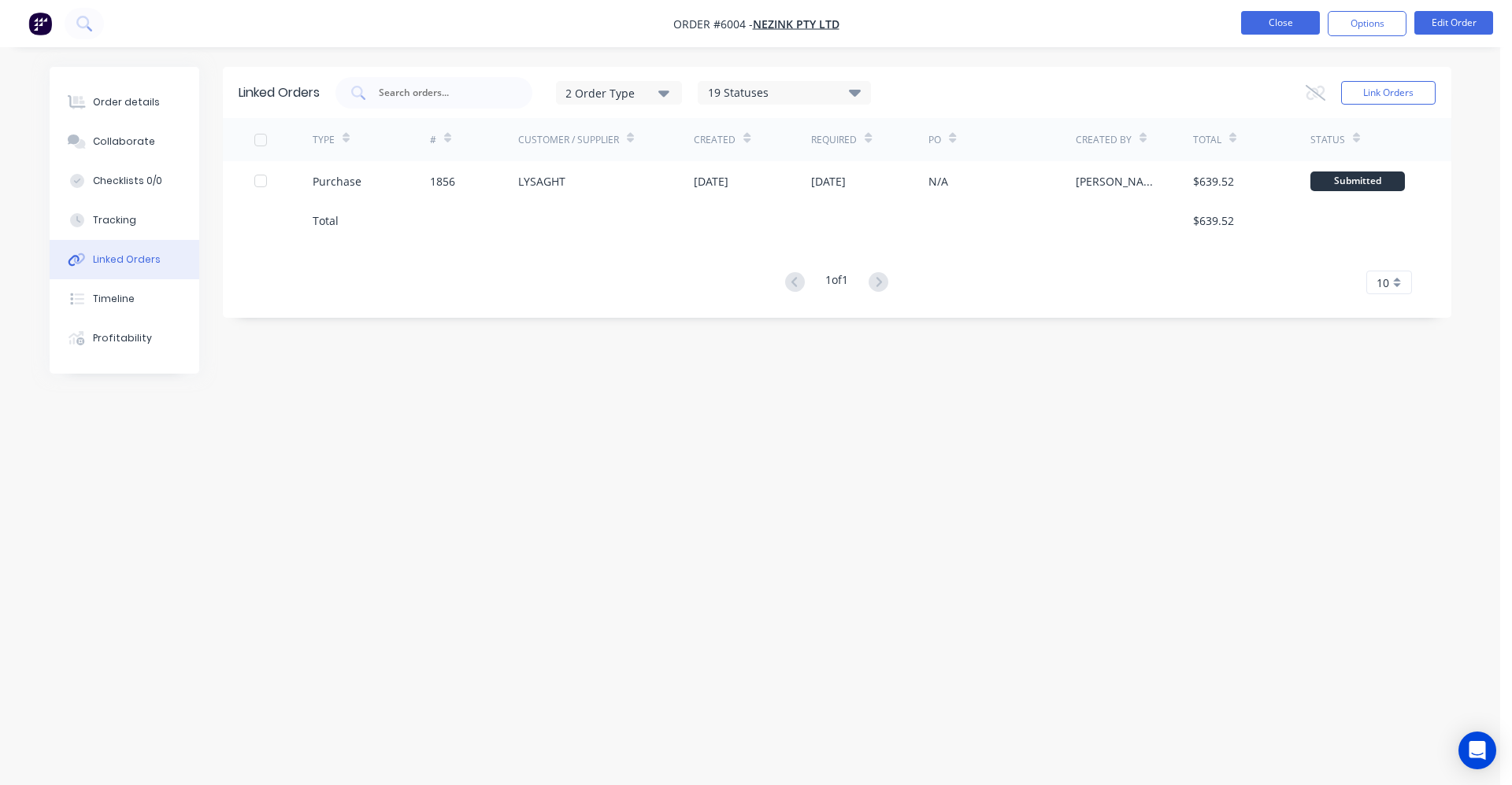
click at [1288, 18] on button "Close" at bounding box center [1279, 23] width 79 height 24
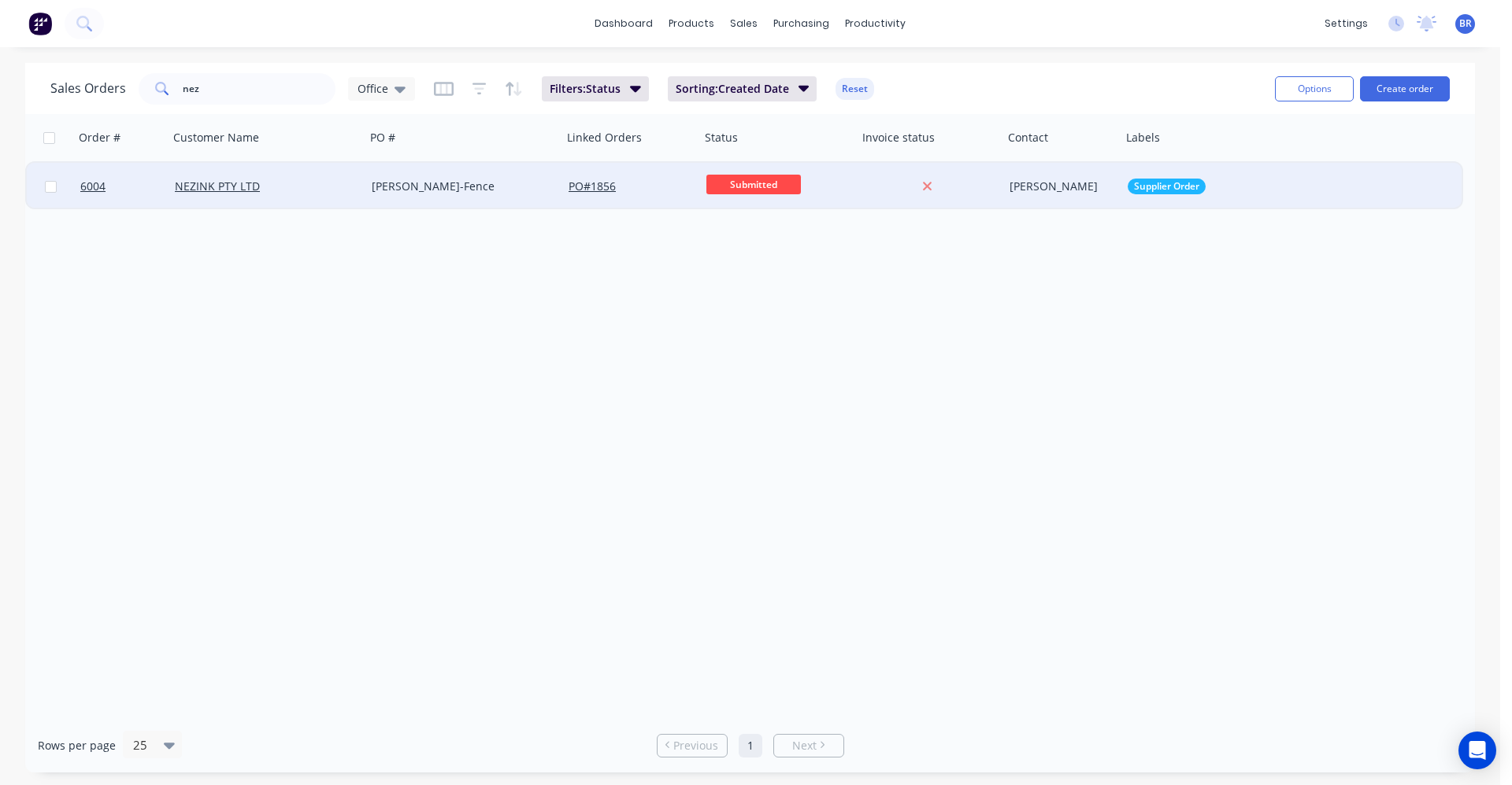
click at [673, 183] on div "PO # 1856" at bounding box center [631, 187] width 125 height 16
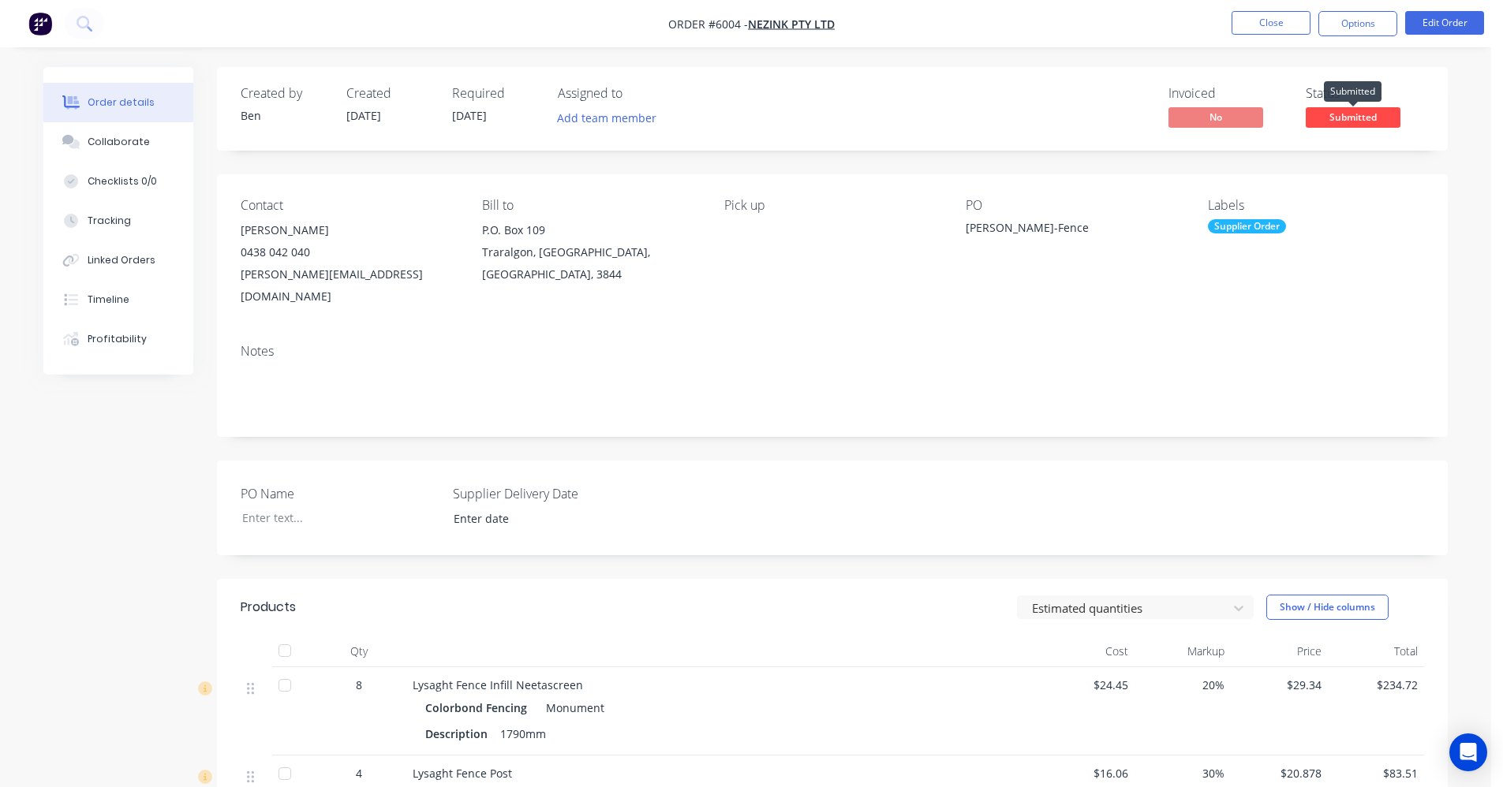
click at [1353, 118] on span "Submitted" at bounding box center [1353, 117] width 95 height 20
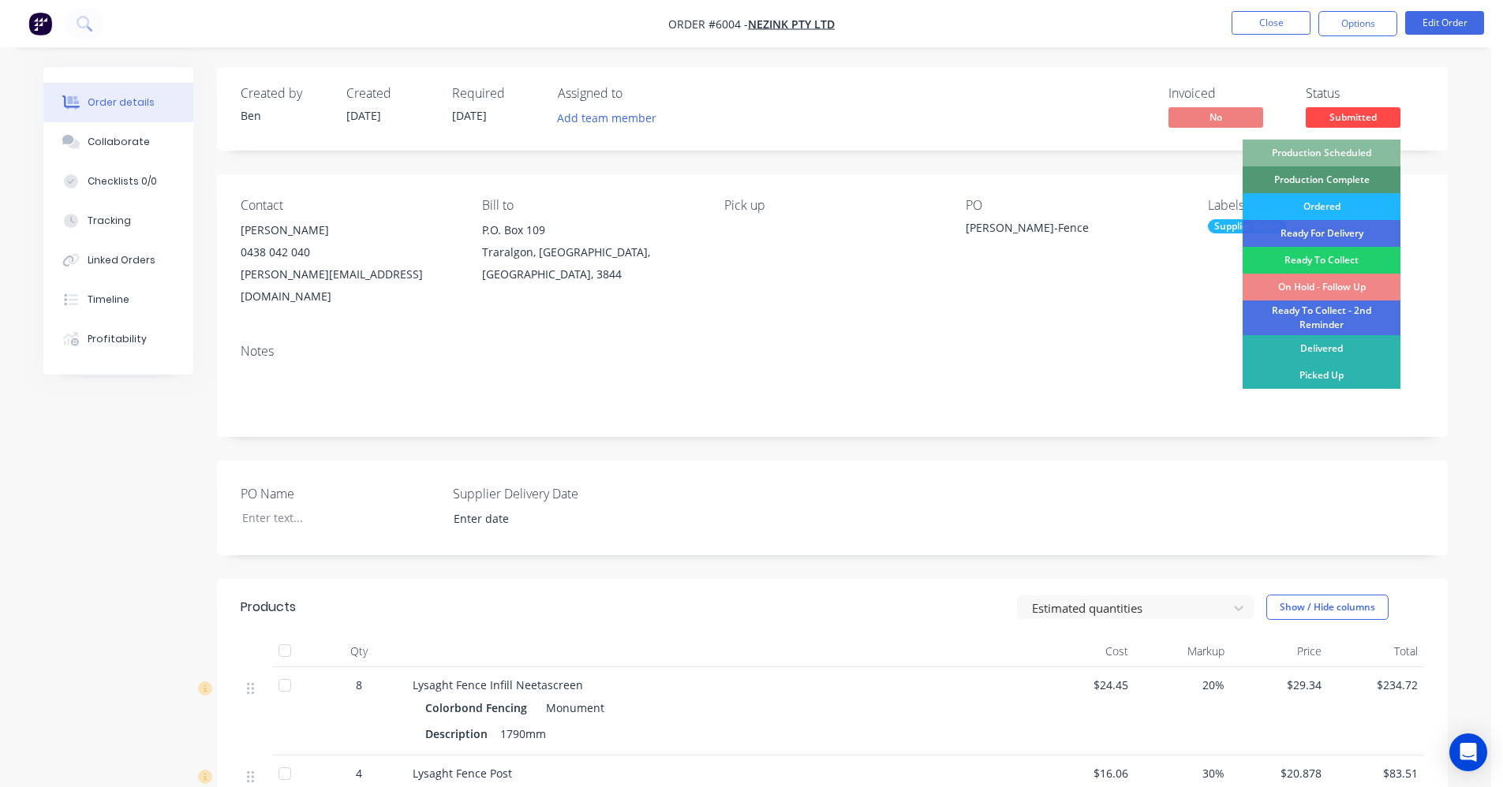
click at [1323, 204] on div "Ordered" at bounding box center [1321, 206] width 158 height 27
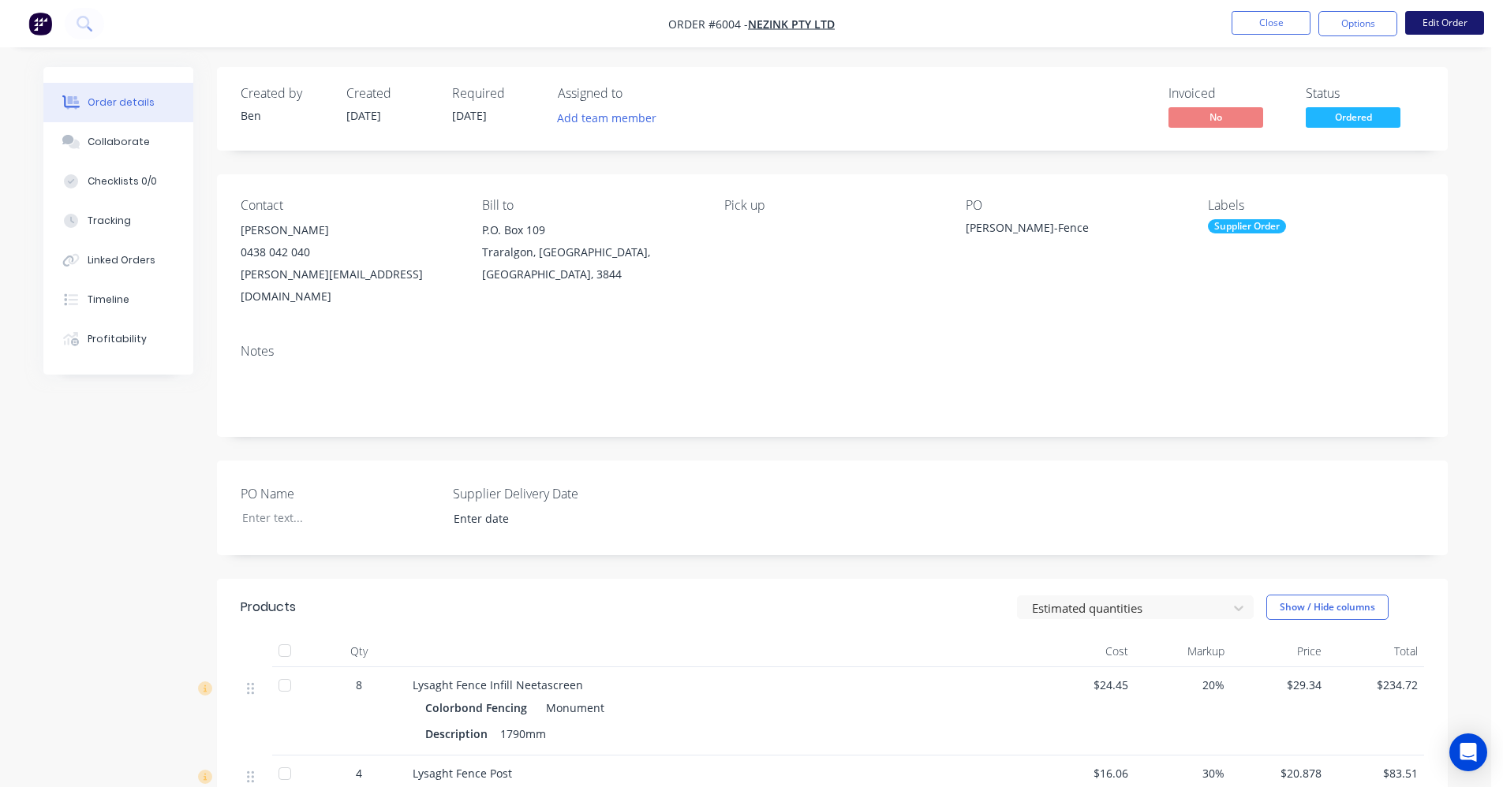
click at [1454, 28] on button "Edit Order" at bounding box center [1444, 23] width 79 height 24
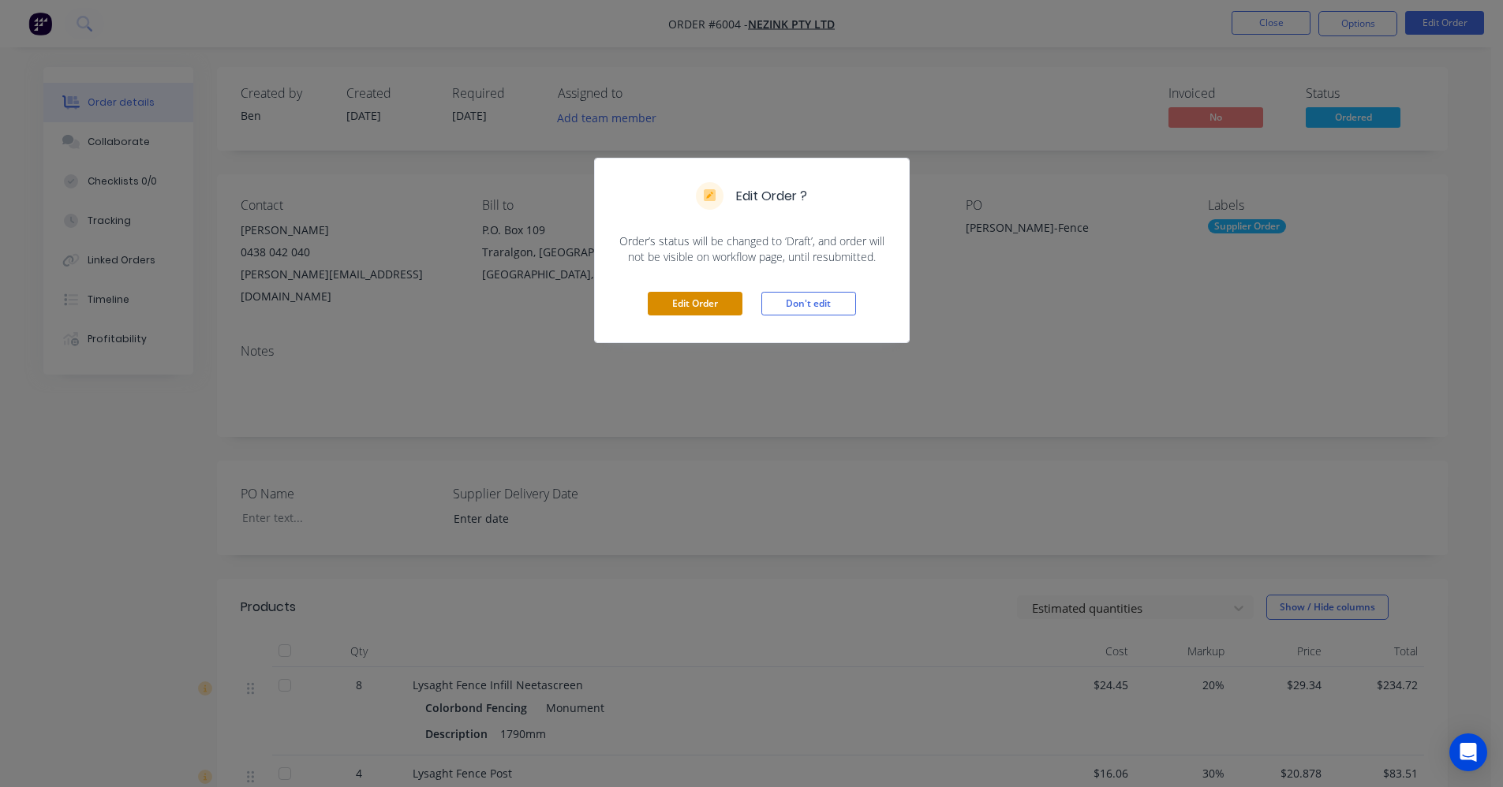
click at [670, 301] on button "Edit Order" at bounding box center [695, 304] width 95 height 24
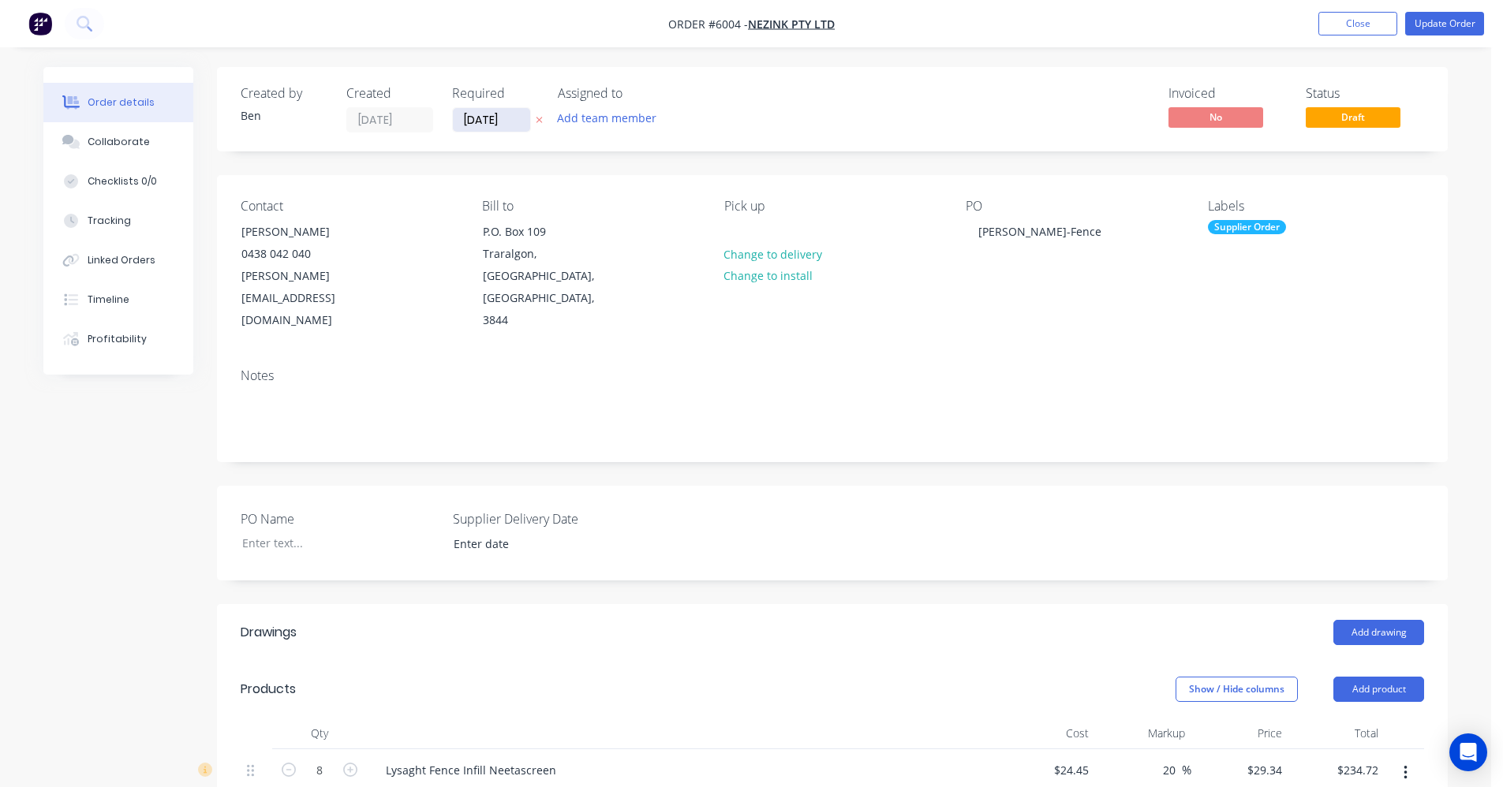
click at [491, 120] on input "[DATE]" at bounding box center [491, 120] width 77 height 24
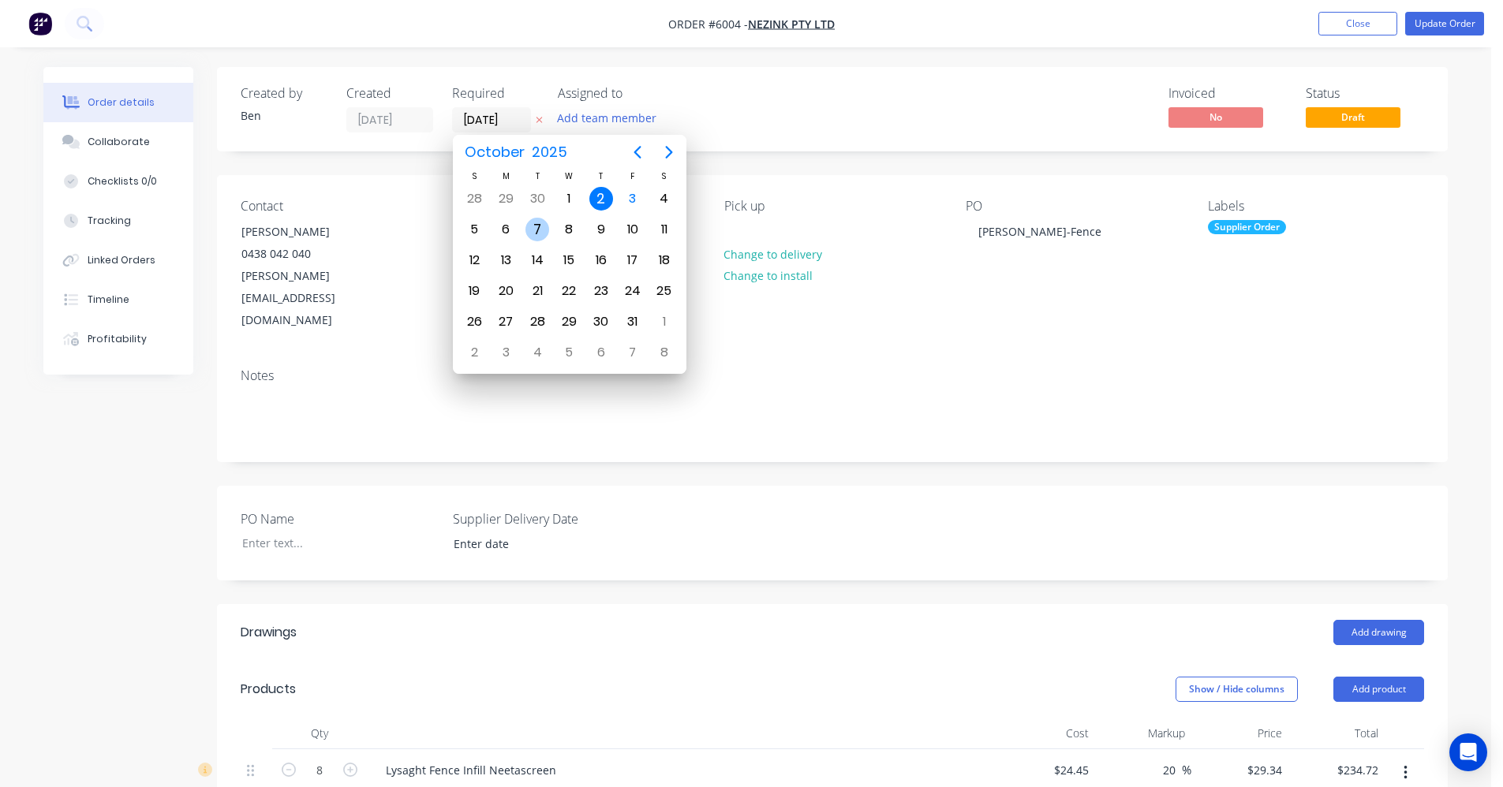
click at [551, 227] on div "7" at bounding box center [537, 230] width 32 height 30
type input "[DATE]"
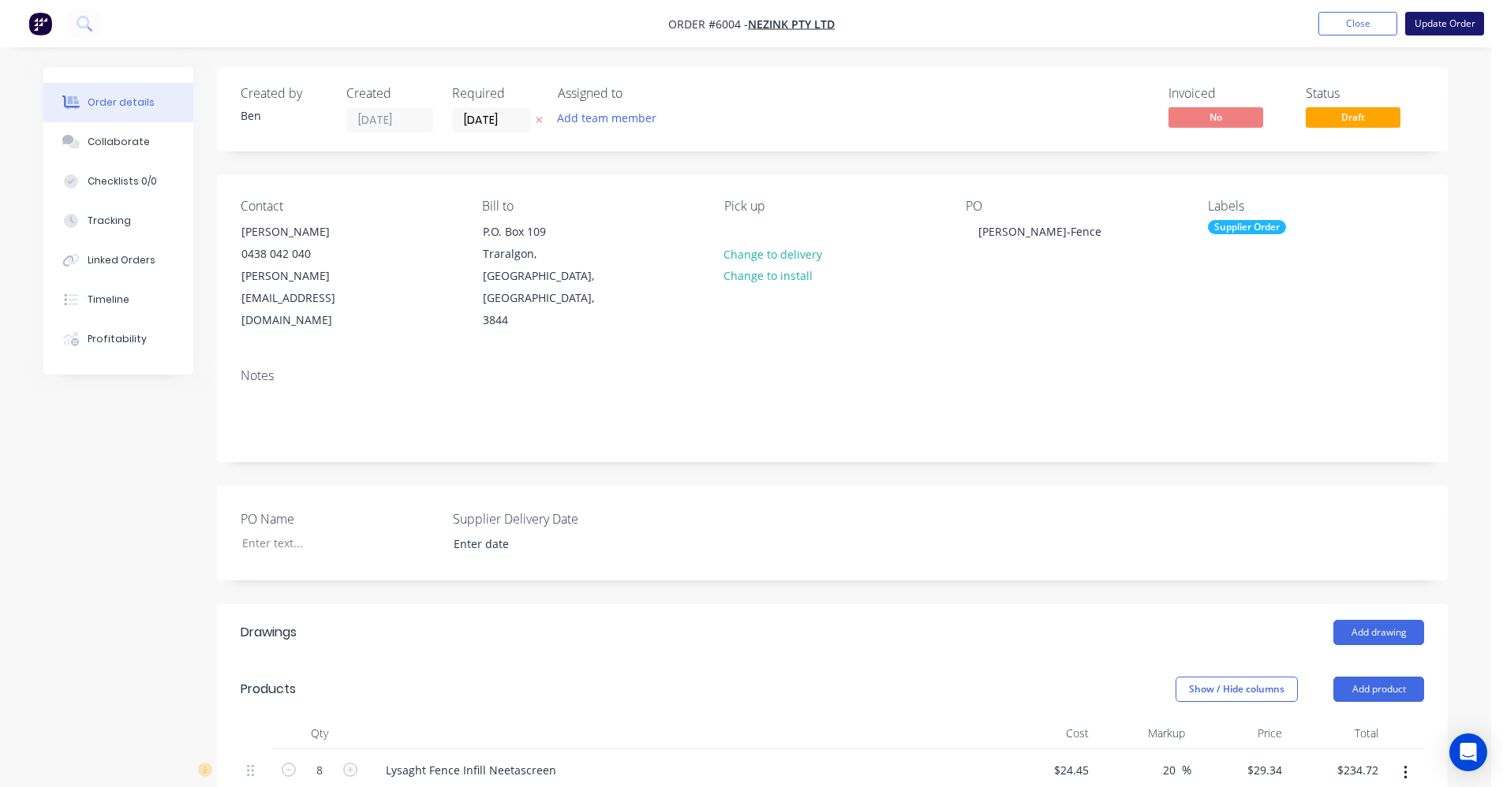
click at [1451, 35] on button "Update Order" at bounding box center [1444, 24] width 79 height 24
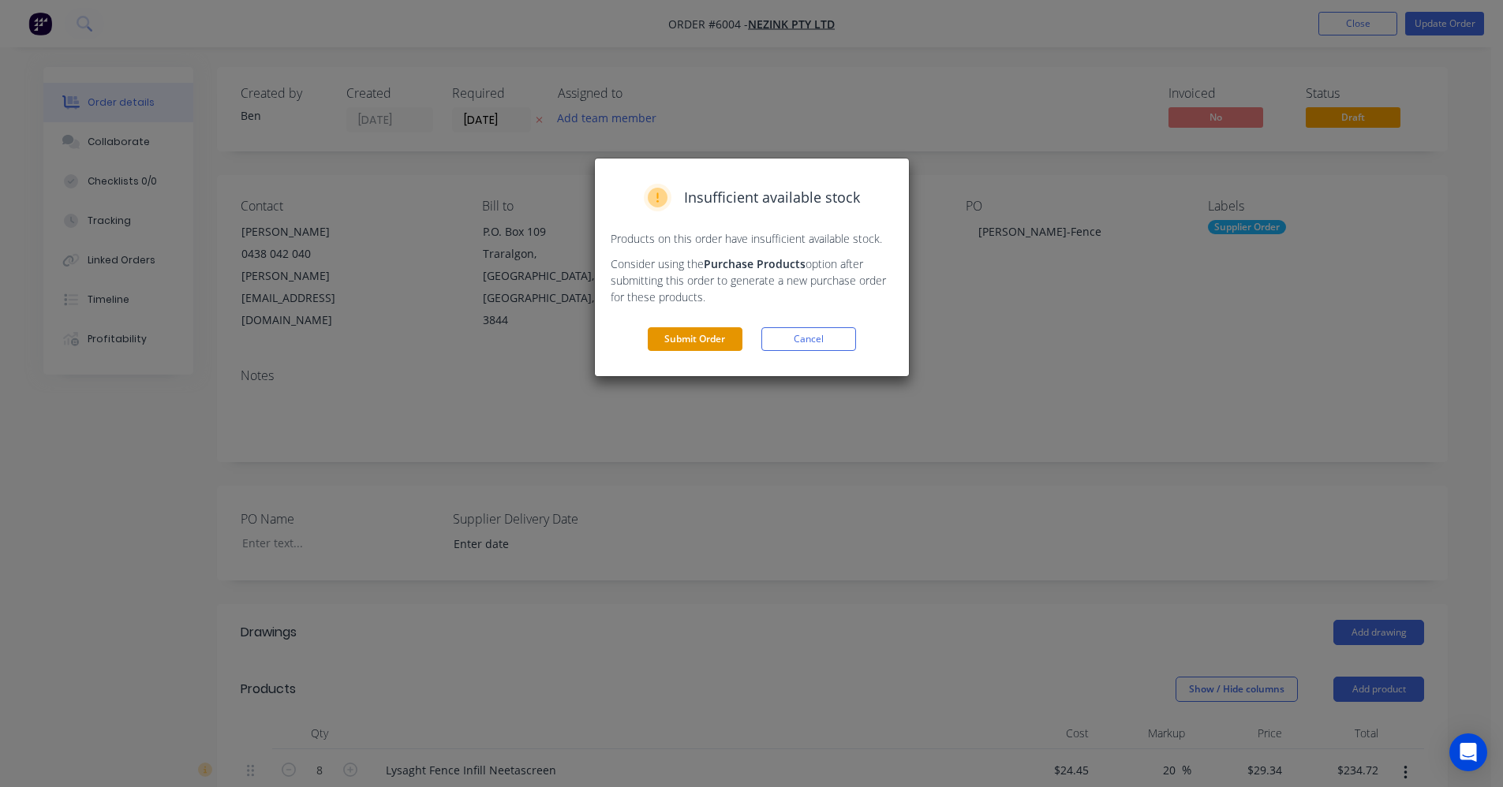
click at [722, 336] on button "Submit Order" at bounding box center [695, 339] width 95 height 24
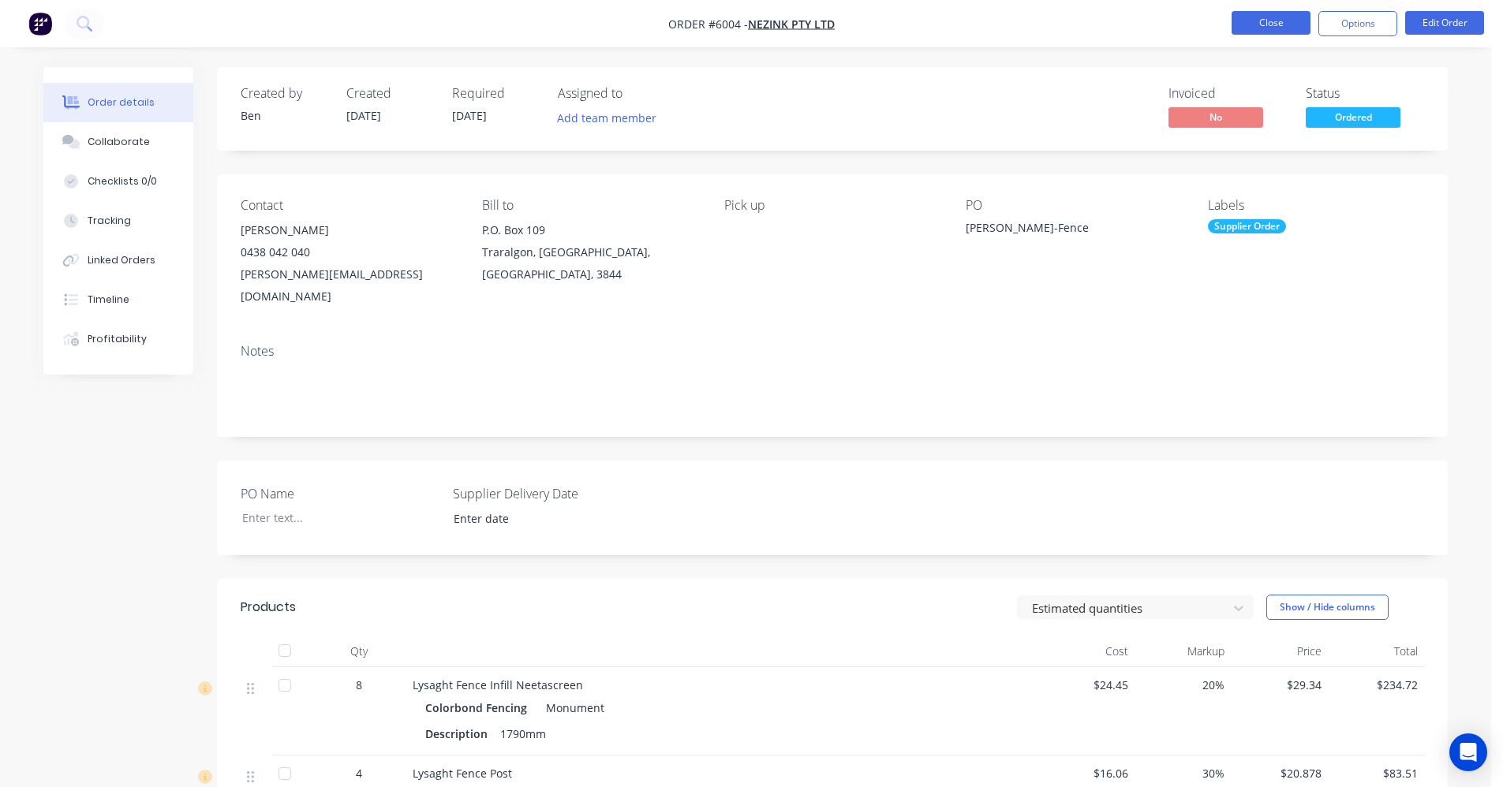
click at [1282, 30] on button "Close" at bounding box center [1270, 23] width 79 height 24
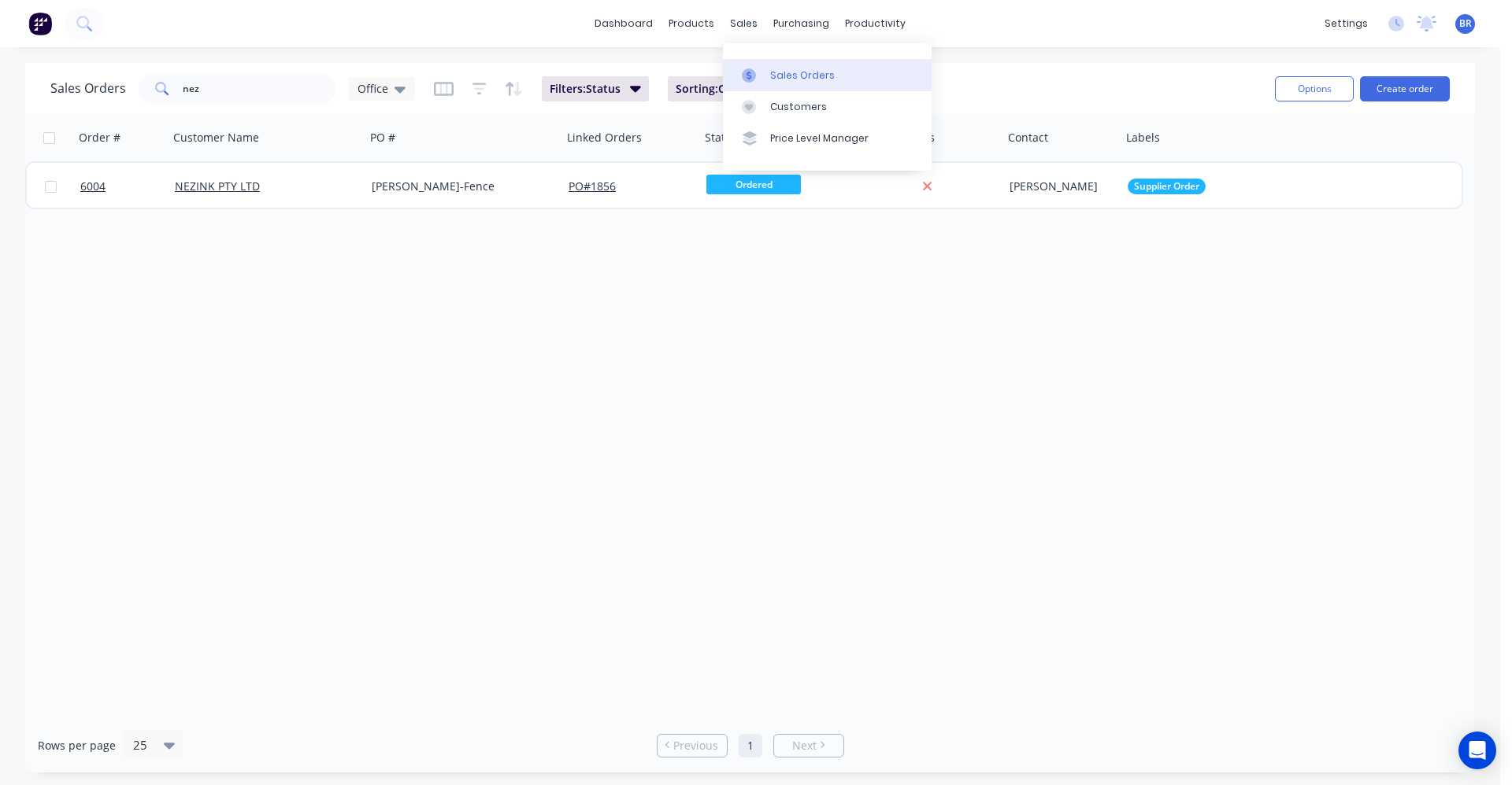
click at [767, 81] on link "Sales Orders" at bounding box center [826, 75] width 209 height 32
drag, startPoint x: 254, startPoint y: 97, endPoint x: 0, endPoint y: 48, distance: 258.7
click at [0, 48] on div "dashboard products sales purchasing productivity dashboard products Product Cat…" at bounding box center [750, 392] width 1500 height 785
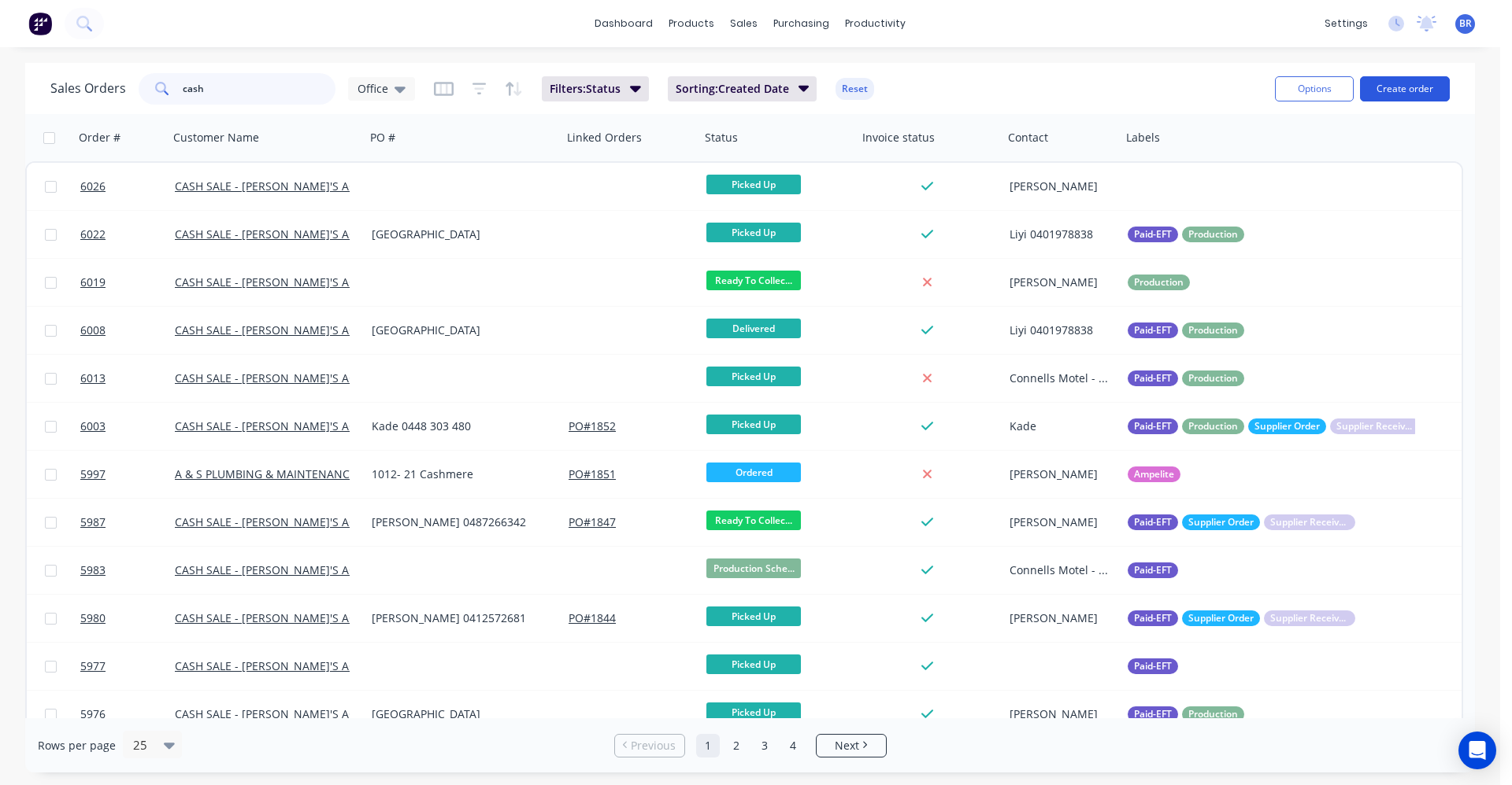
type input "cash"
click at [1407, 87] on button "Create order" at bounding box center [1404, 89] width 90 height 25
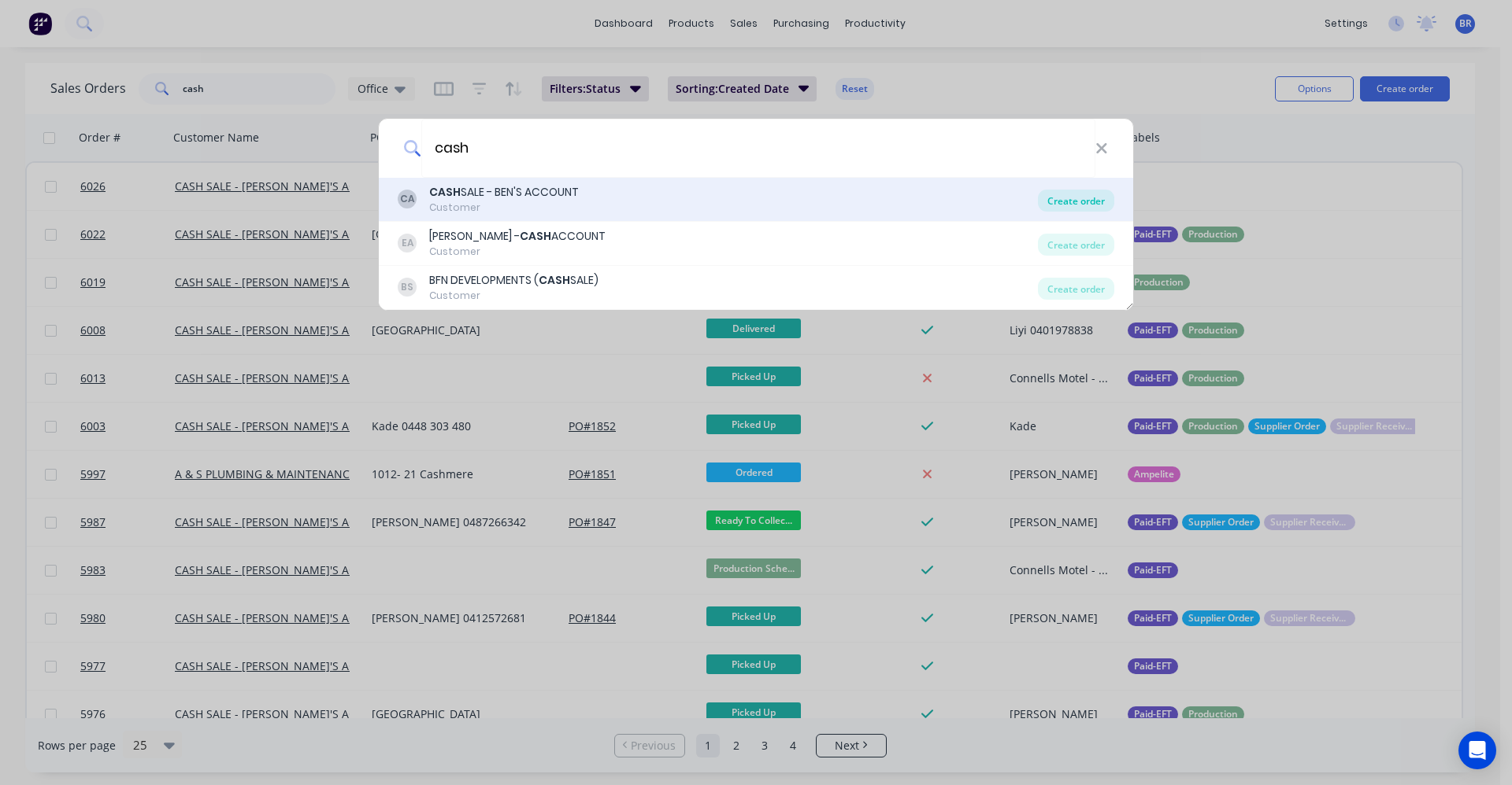
type input "cash"
click at [1077, 199] on div "Create order" at bounding box center [1076, 200] width 77 height 22
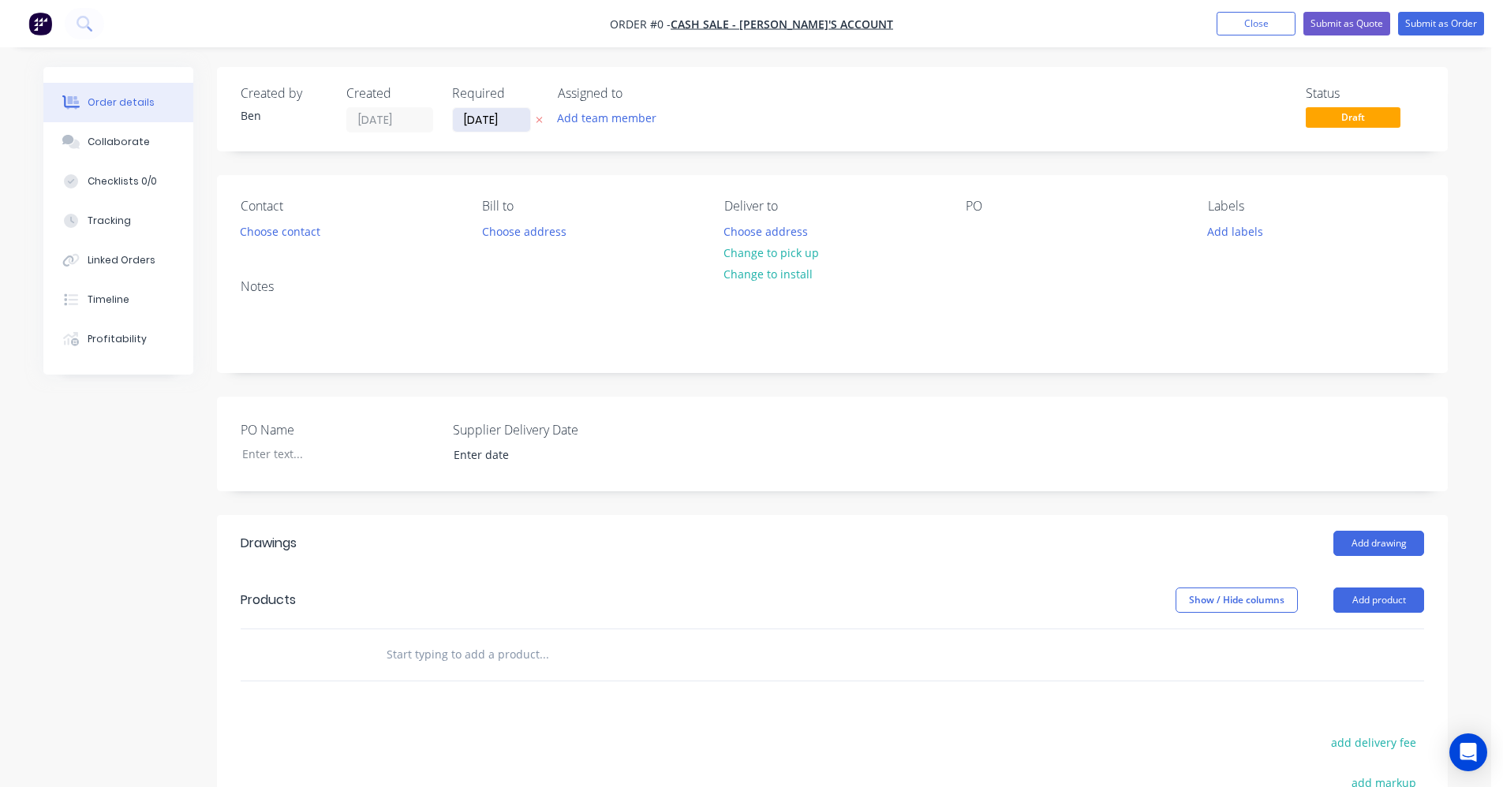
click at [486, 125] on input "[DATE]" at bounding box center [491, 120] width 77 height 24
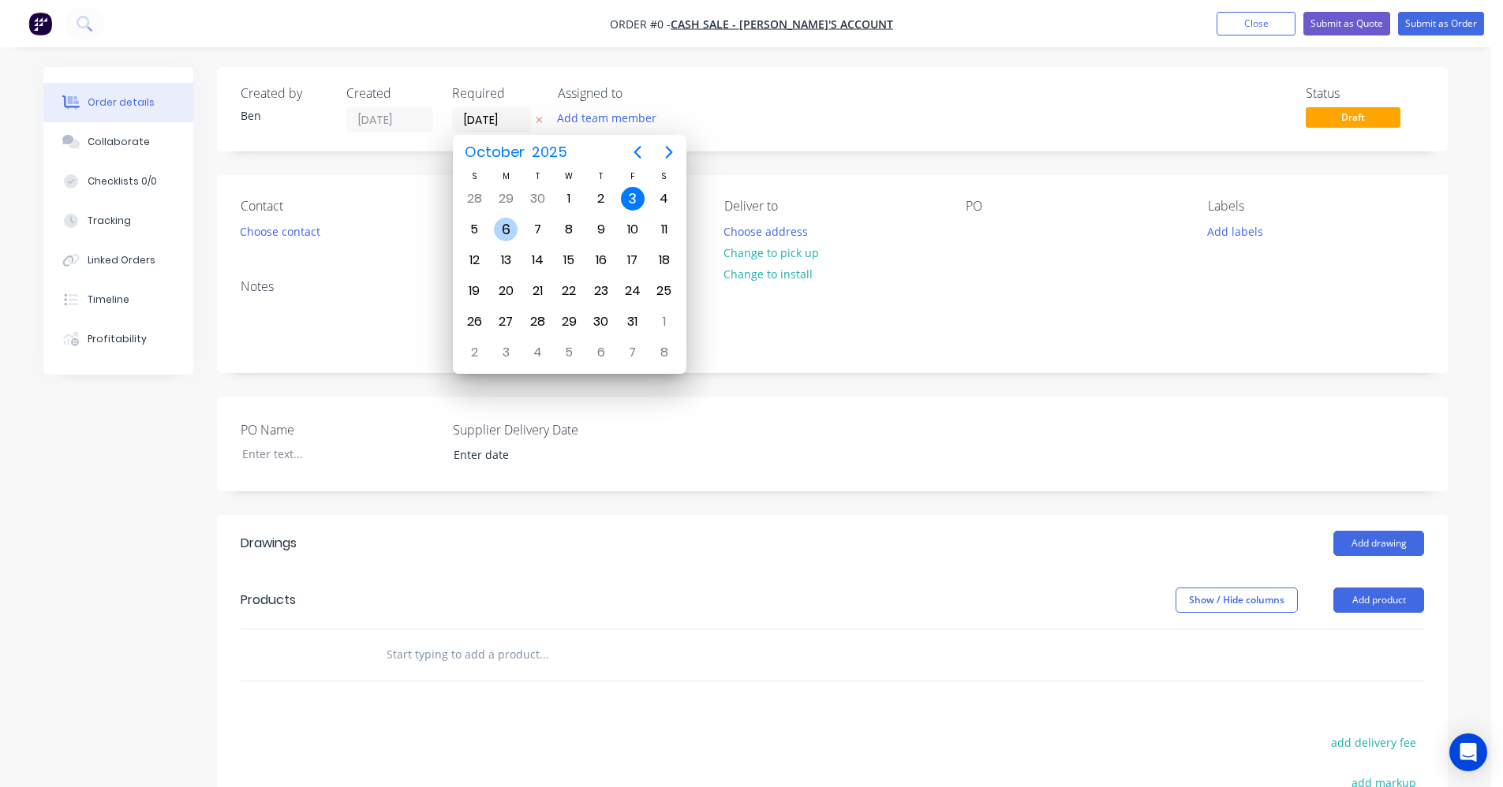
click at [502, 232] on div "6" at bounding box center [506, 230] width 24 height 24
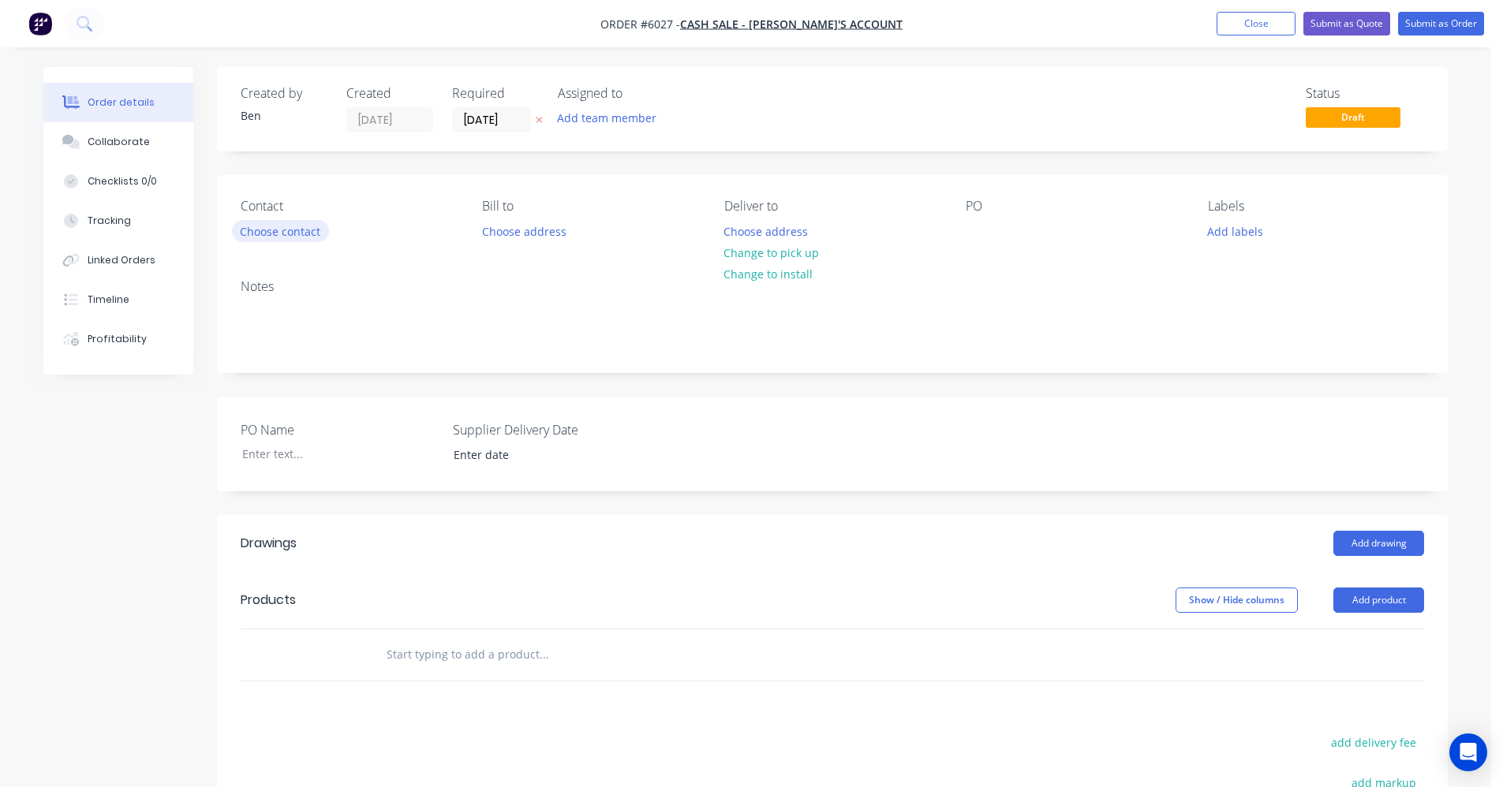
click at [277, 229] on button "Choose contact" at bounding box center [280, 230] width 97 height 21
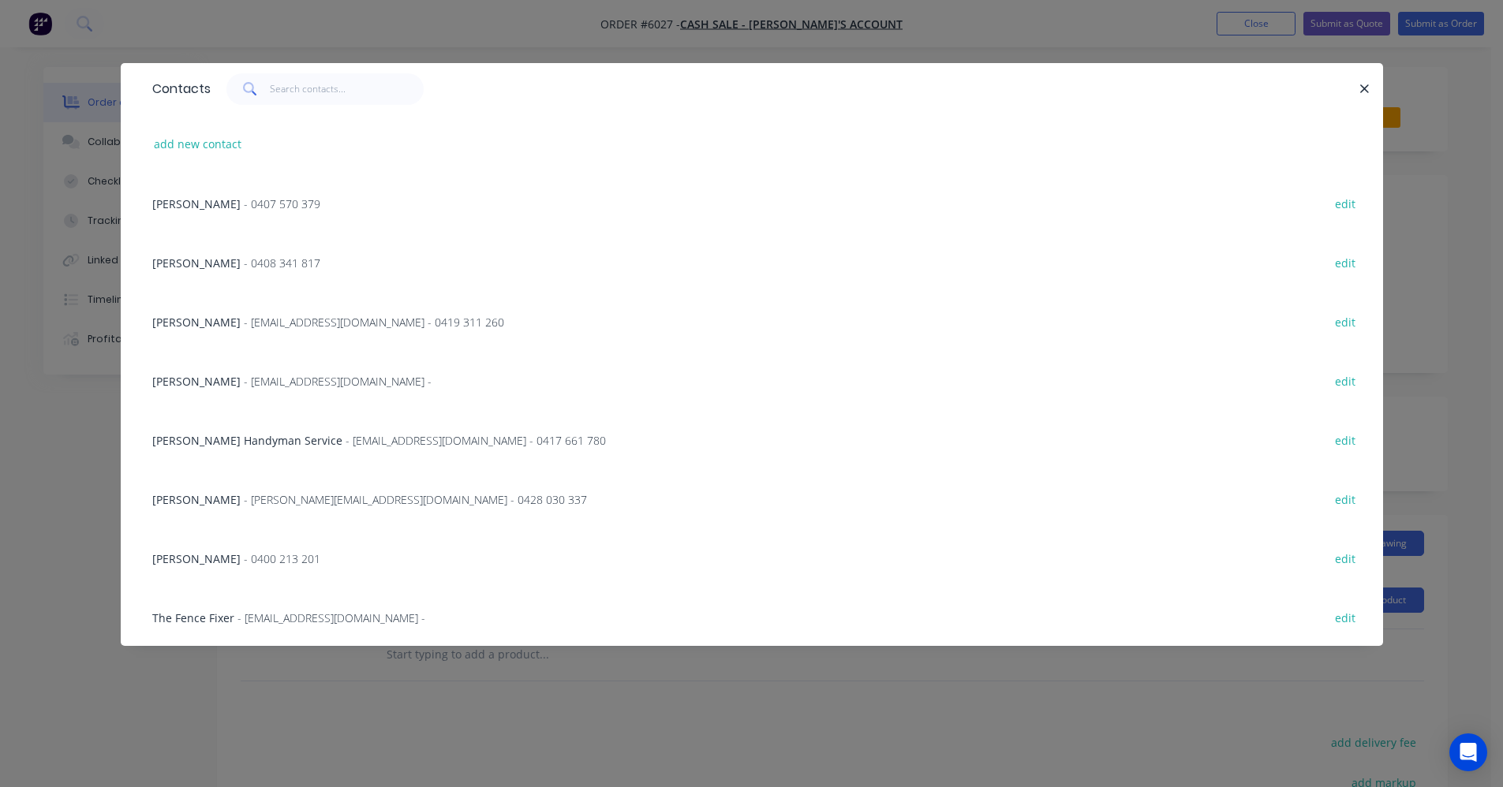
click at [280, 86] on input "text" at bounding box center [347, 89] width 154 height 32
type input "[DATE]"
click at [281, 88] on input "text" at bounding box center [347, 89] width 154 height 32
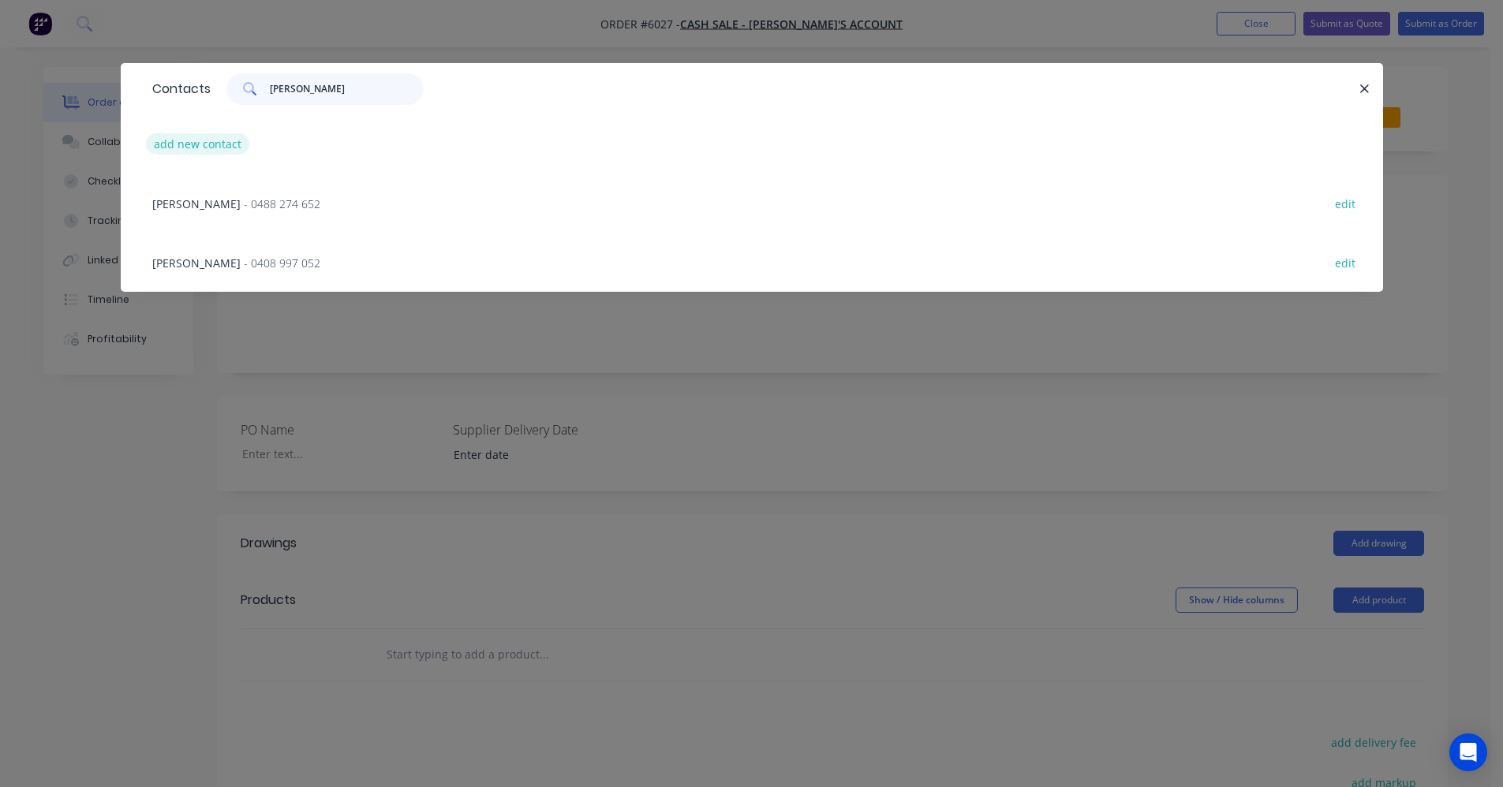
type input "[PERSON_NAME]"
click at [182, 151] on button "add new contact" at bounding box center [198, 143] width 104 height 21
select select "AU"
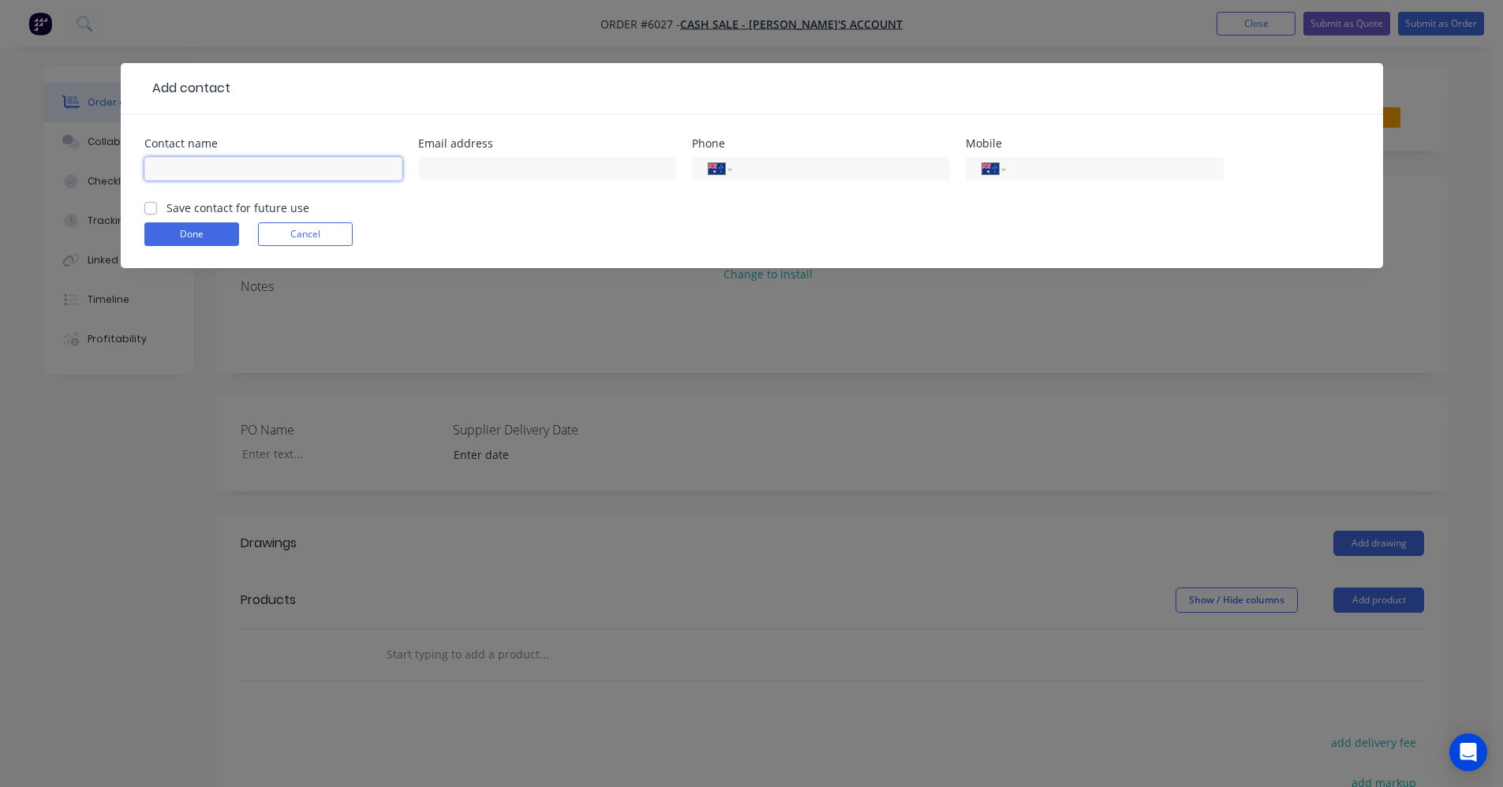
click at [240, 175] on input "text" at bounding box center [273, 169] width 258 height 24
type input "[PERSON_NAME]"
type input "0491 171 512"
click at [166, 208] on label "Save contact for future use" at bounding box center [237, 208] width 143 height 17
click at [148, 208] on input "Save contact for future use" at bounding box center [150, 207] width 13 height 15
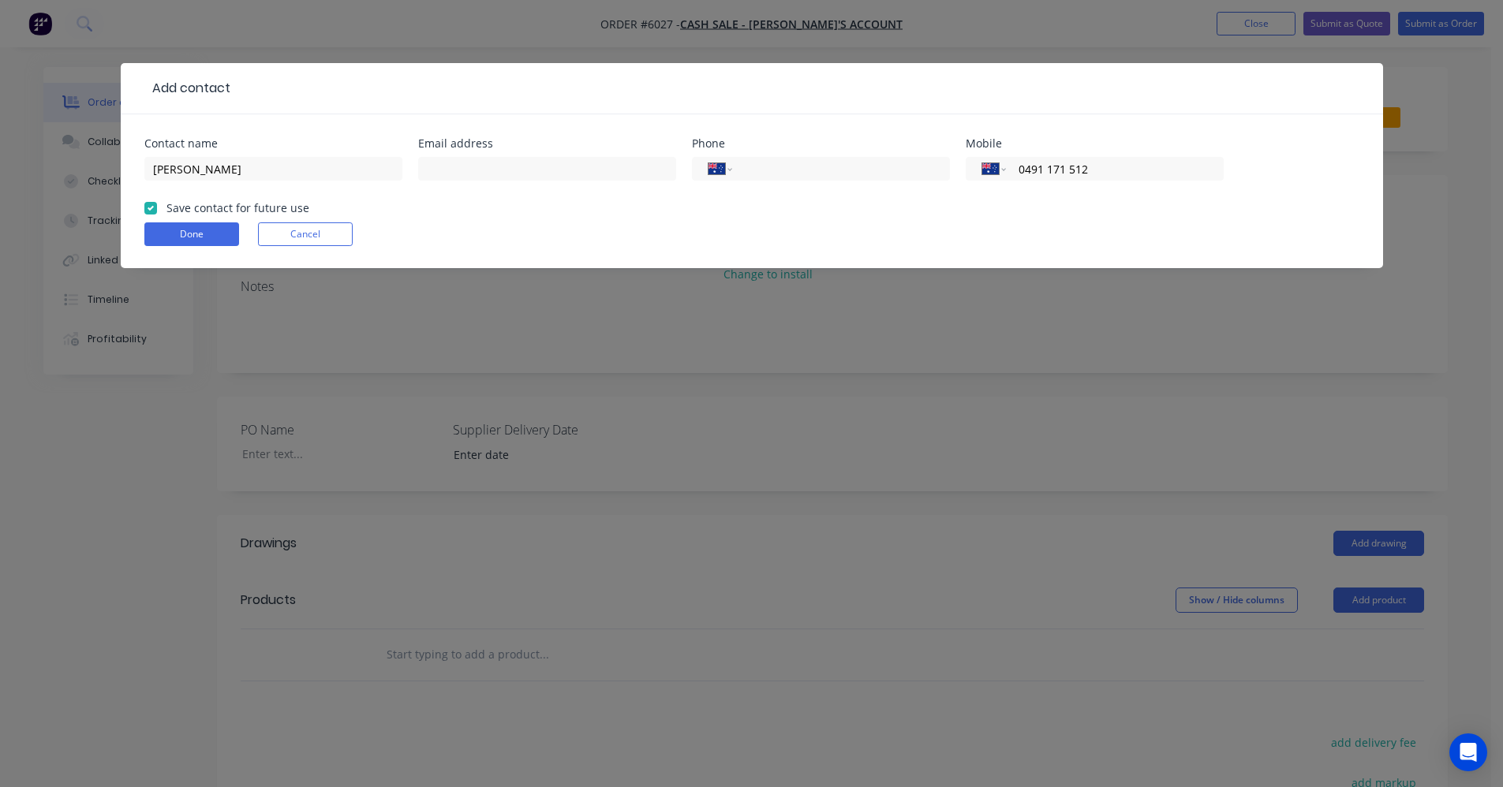
checkbox input "true"
drag, startPoint x: 178, startPoint y: 233, endPoint x: 216, endPoint y: 241, distance: 38.7
click at [181, 236] on button "Done" at bounding box center [191, 234] width 95 height 24
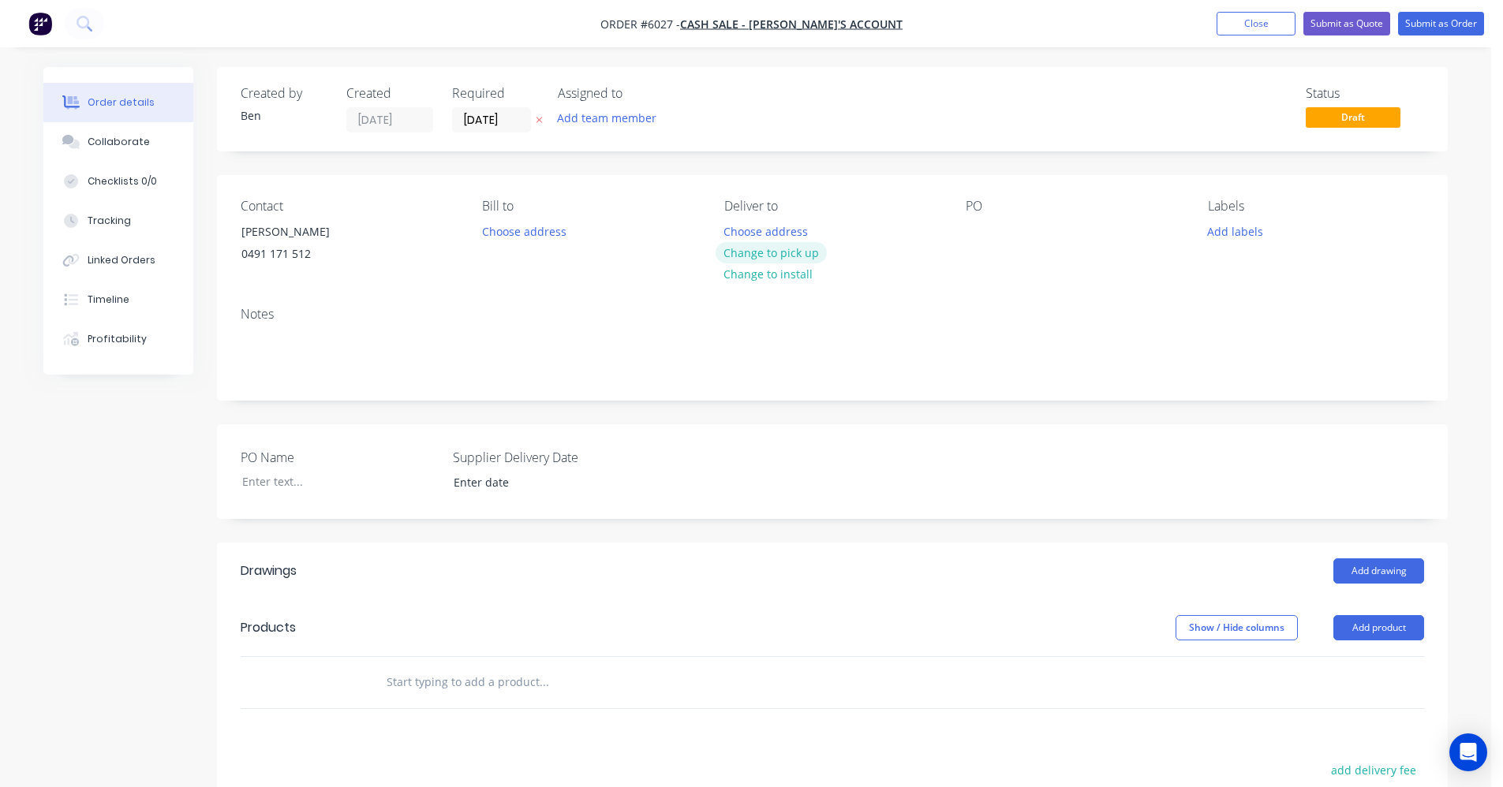
click at [777, 254] on button "Change to pick up" at bounding box center [771, 252] width 112 height 21
click at [983, 233] on div at bounding box center [978, 231] width 25 height 23
click at [1247, 226] on button "Add labels" at bounding box center [1234, 230] width 73 height 21
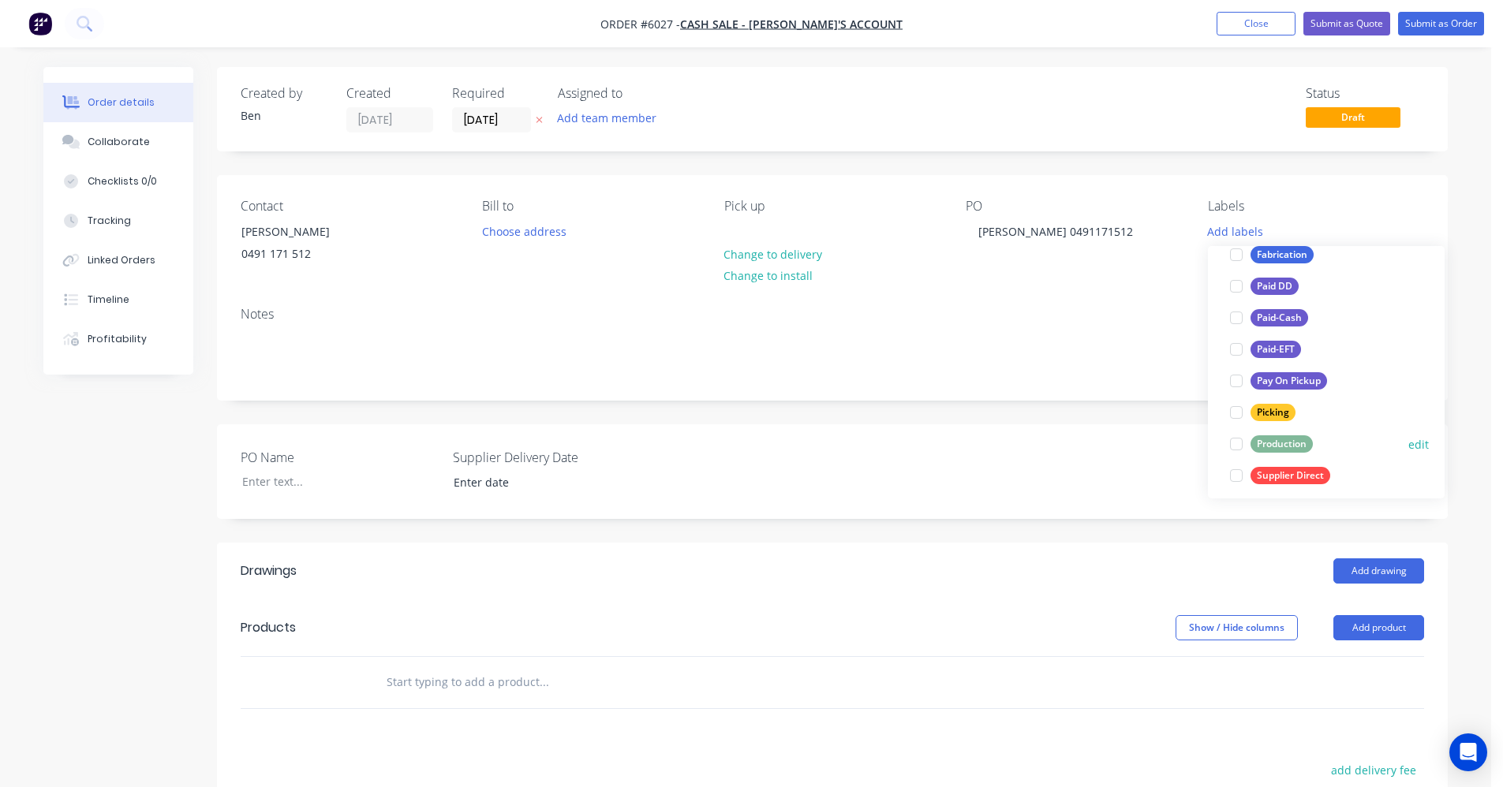
scroll to position [237, 0]
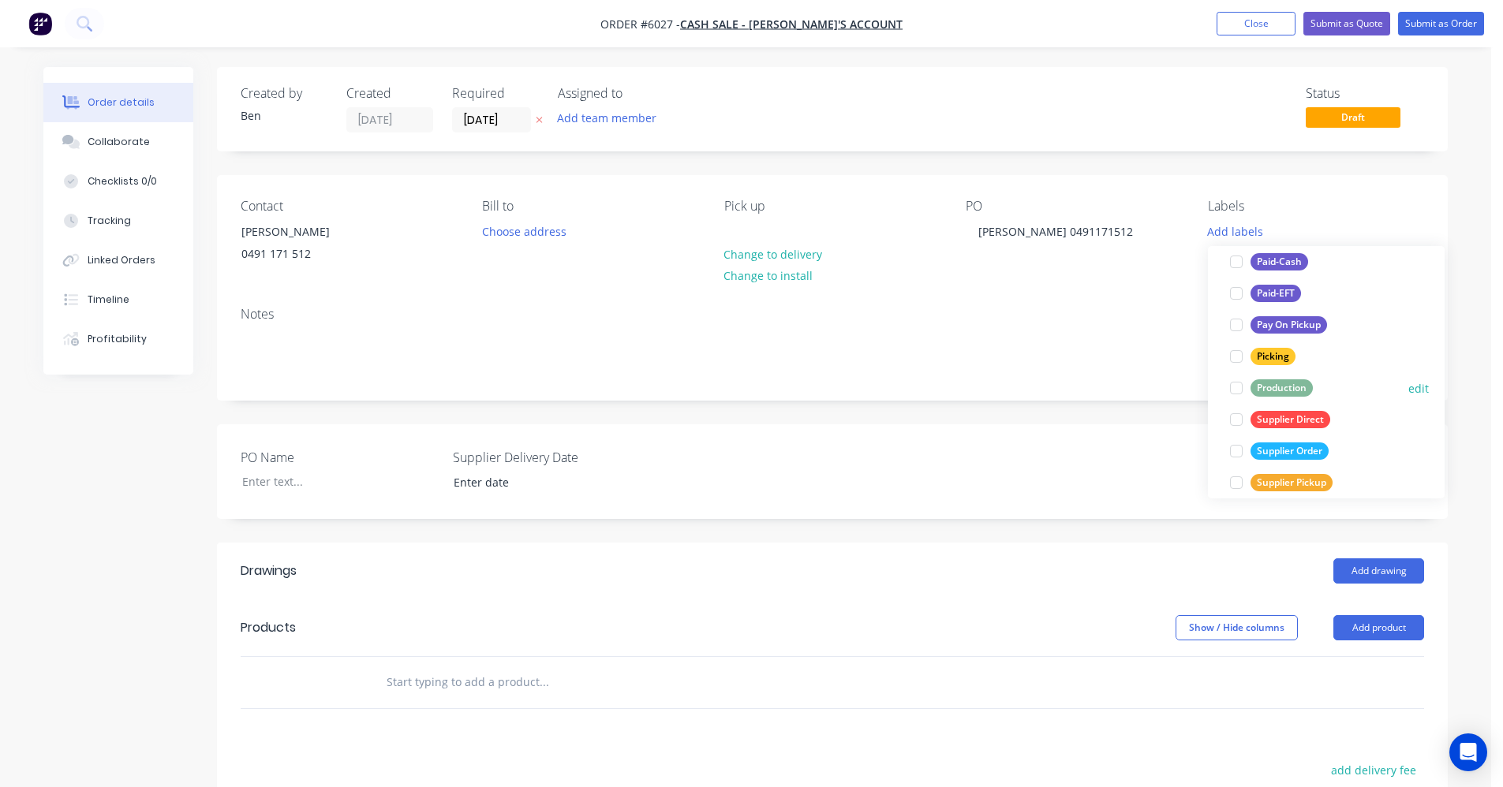
click at [1292, 387] on div "Production" at bounding box center [1281, 387] width 62 height 17
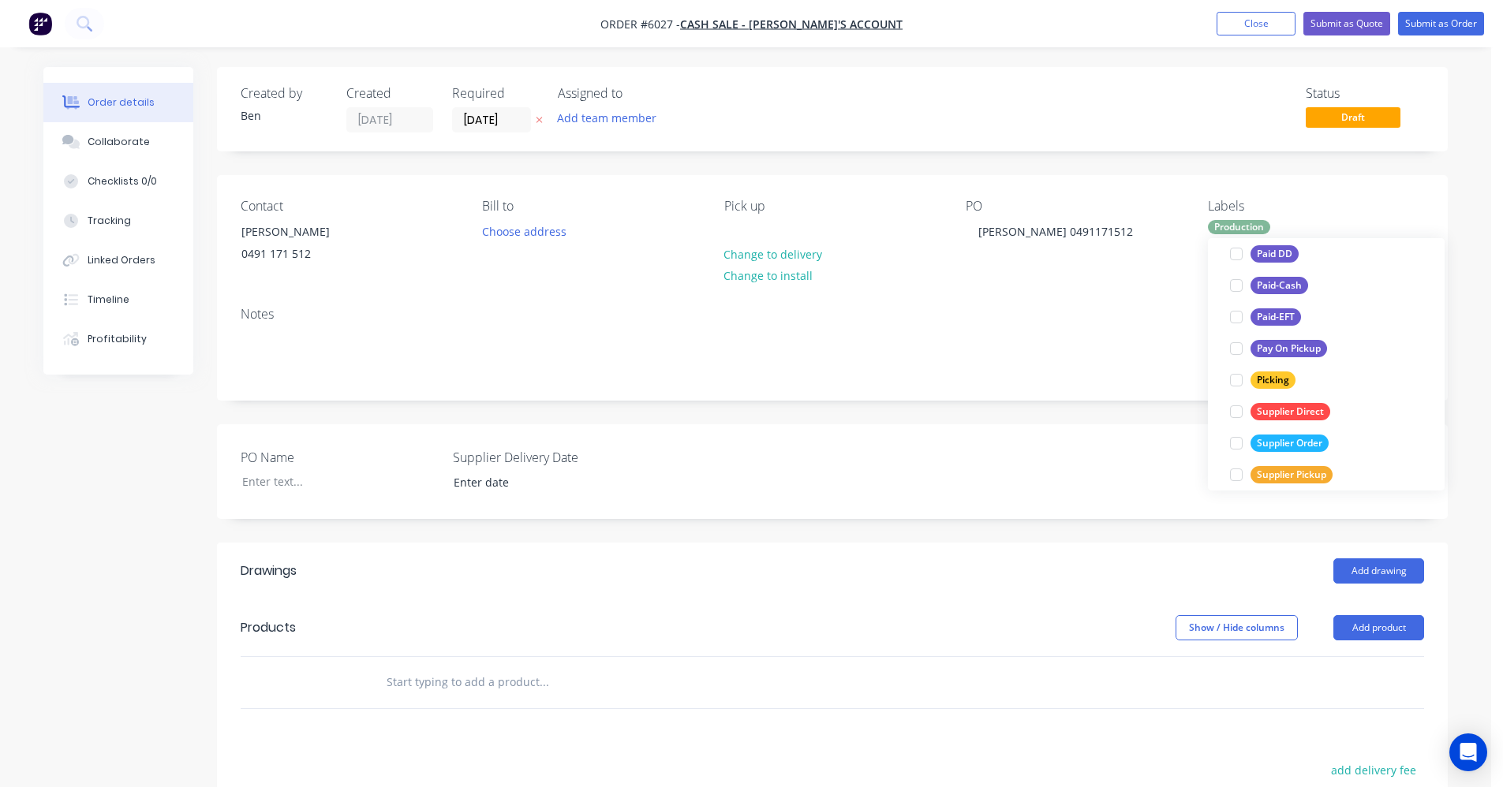
scroll to position [0, 0]
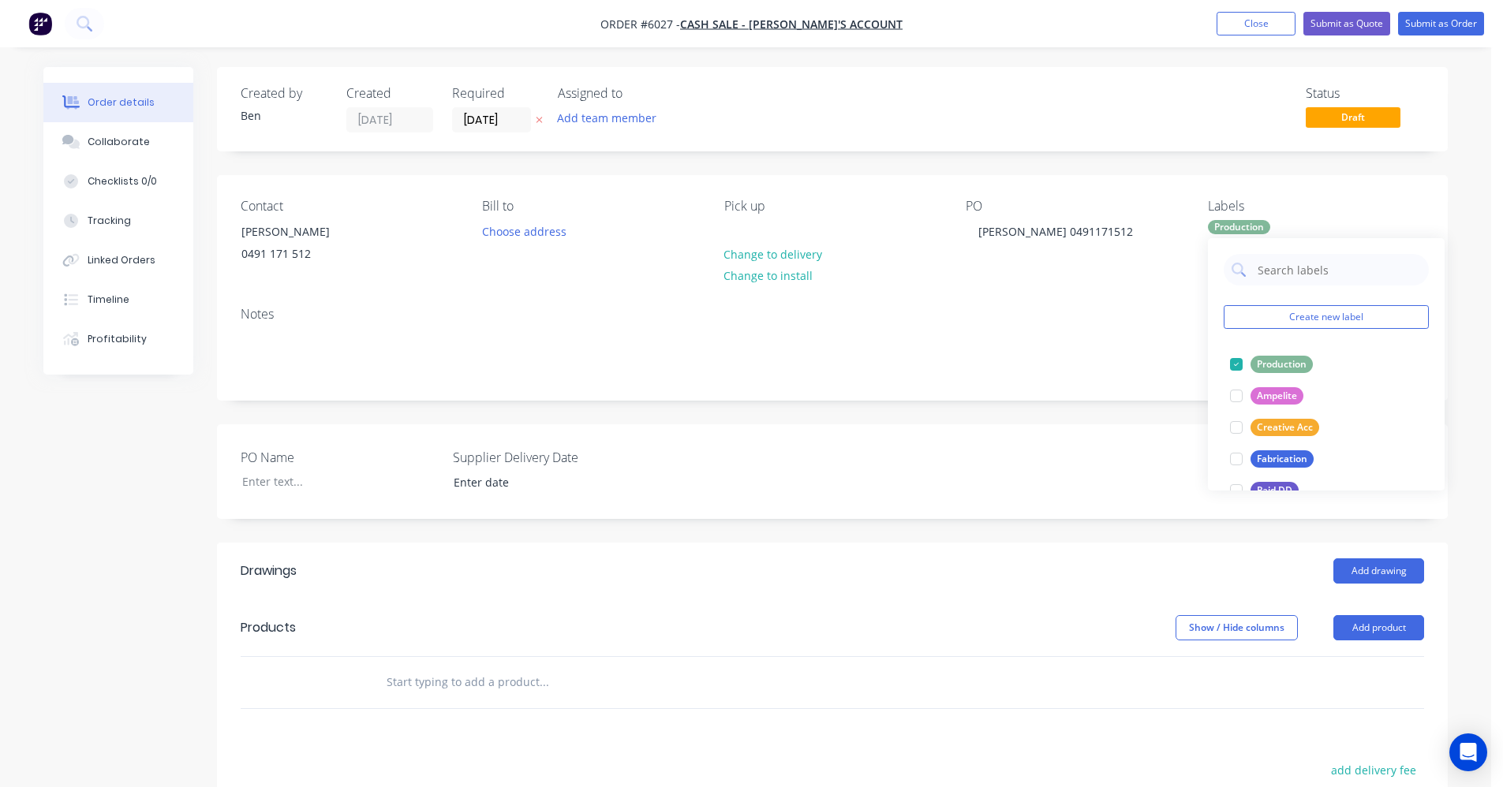
click at [1077, 389] on div "Notes" at bounding box center [832, 347] width 1231 height 106
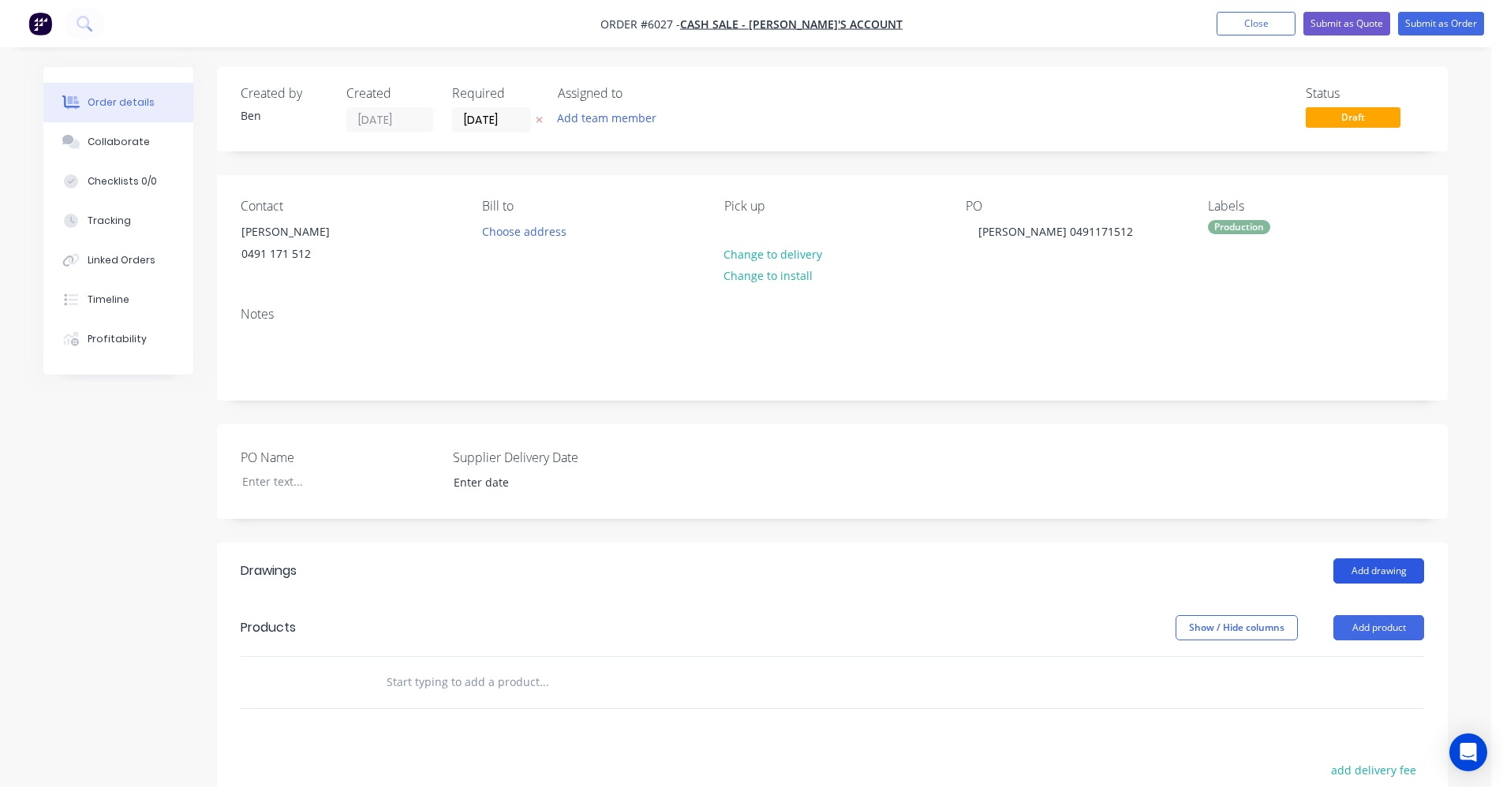
click at [1384, 571] on button "Add drawing" at bounding box center [1378, 571] width 91 height 25
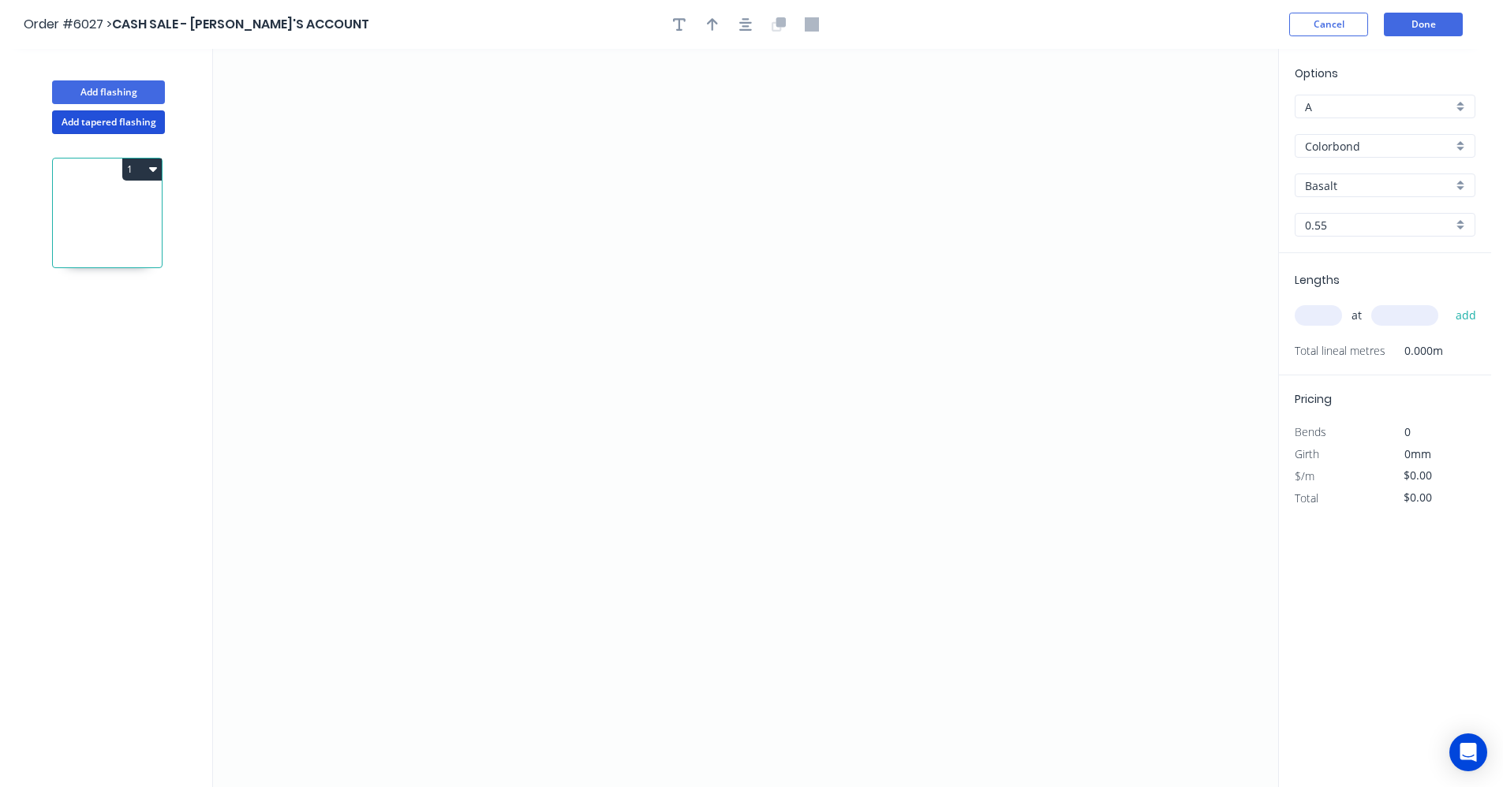
drag, startPoint x: 129, startPoint y: 125, endPoint x: 551, endPoint y: 276, distance: 448.1
click at [133, 127] on button "Add tapered flashing" at bounding box center [108, 122] width 113 height 24
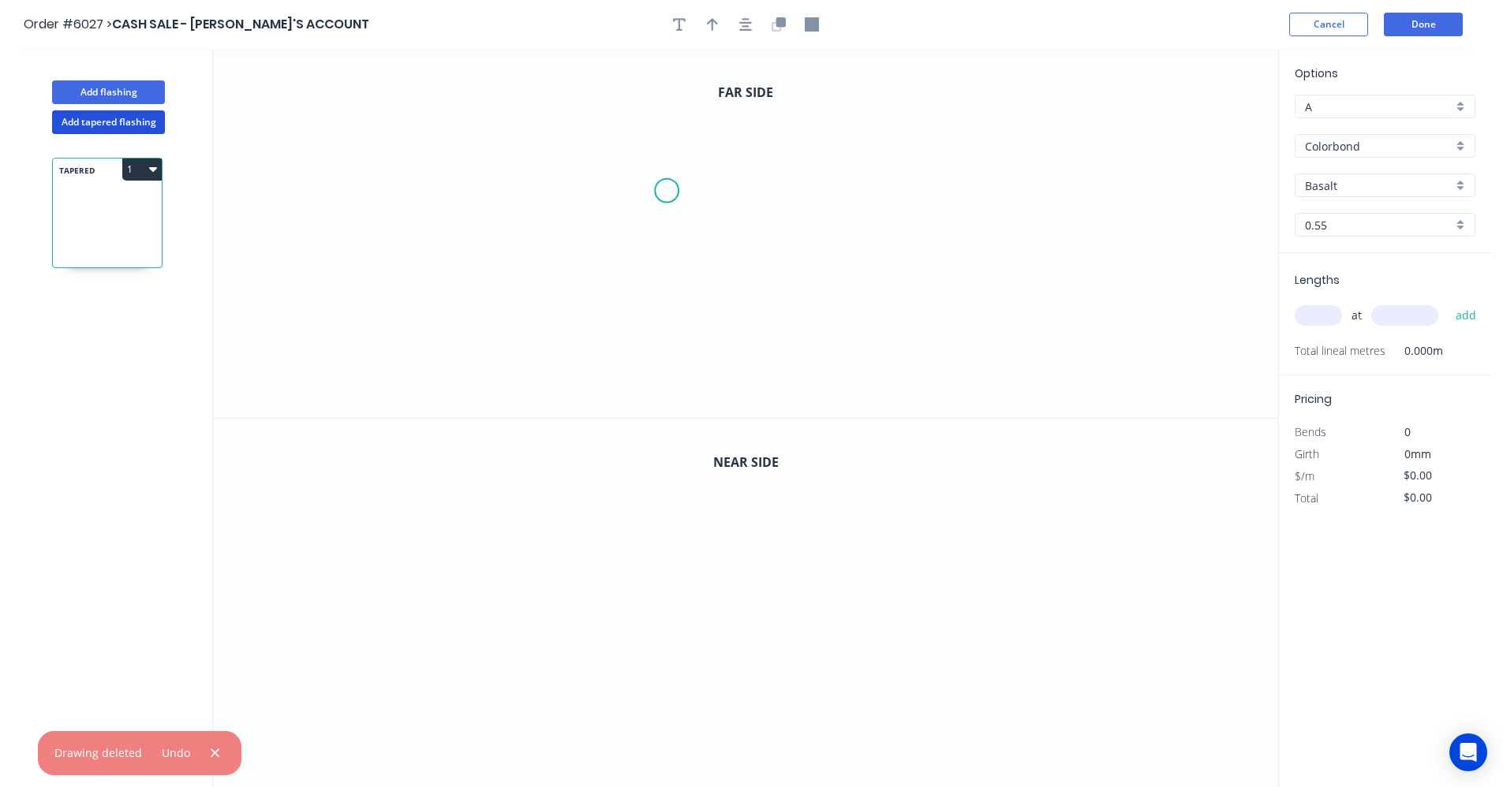
click at [667, 190] on icon "0" at bounding box center [745, 233] width 1065 height 369
click at [994, 192] on icon "0" at bounding box center [745, 233] width 1065 height 369
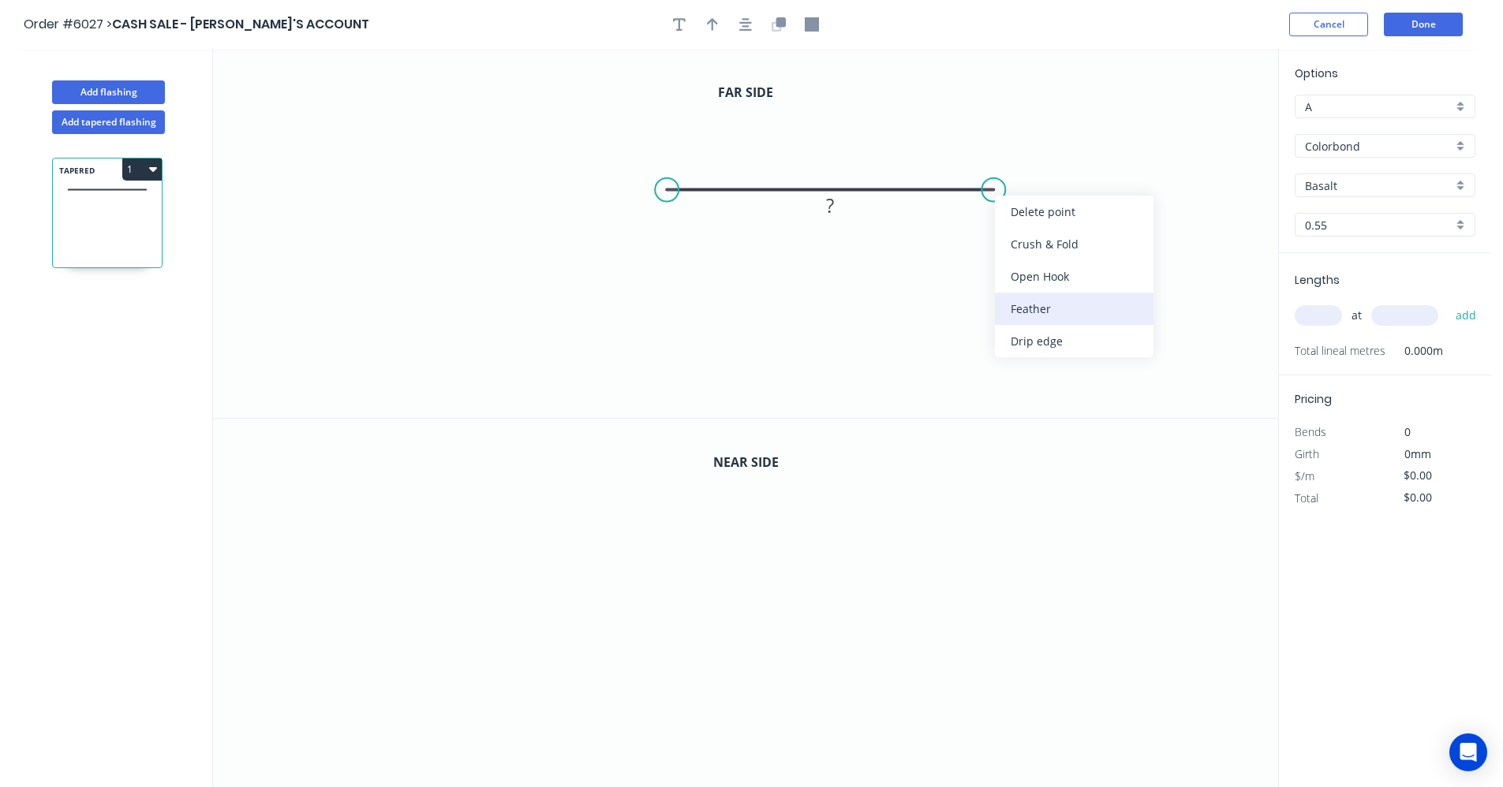
drag, startPoint x: 1054, startPoint y: 313, endPoint x: 860, endPoint y: 270, distance: 198.8
click at [1053, 313] on div "Feather" at bounding box center [1074, 309] width 159 height 32
click at [977, 303] on icon "0 FE 15 ?" at bounding box center [745, 233] width 1065 height 369
click at [667, 188] on circle at bounding box center [667, 190] width 24 height 24
click at [637, 159] on icon "0 FE 15 ?" at bounding box center [745, 233] width 1065 height 369
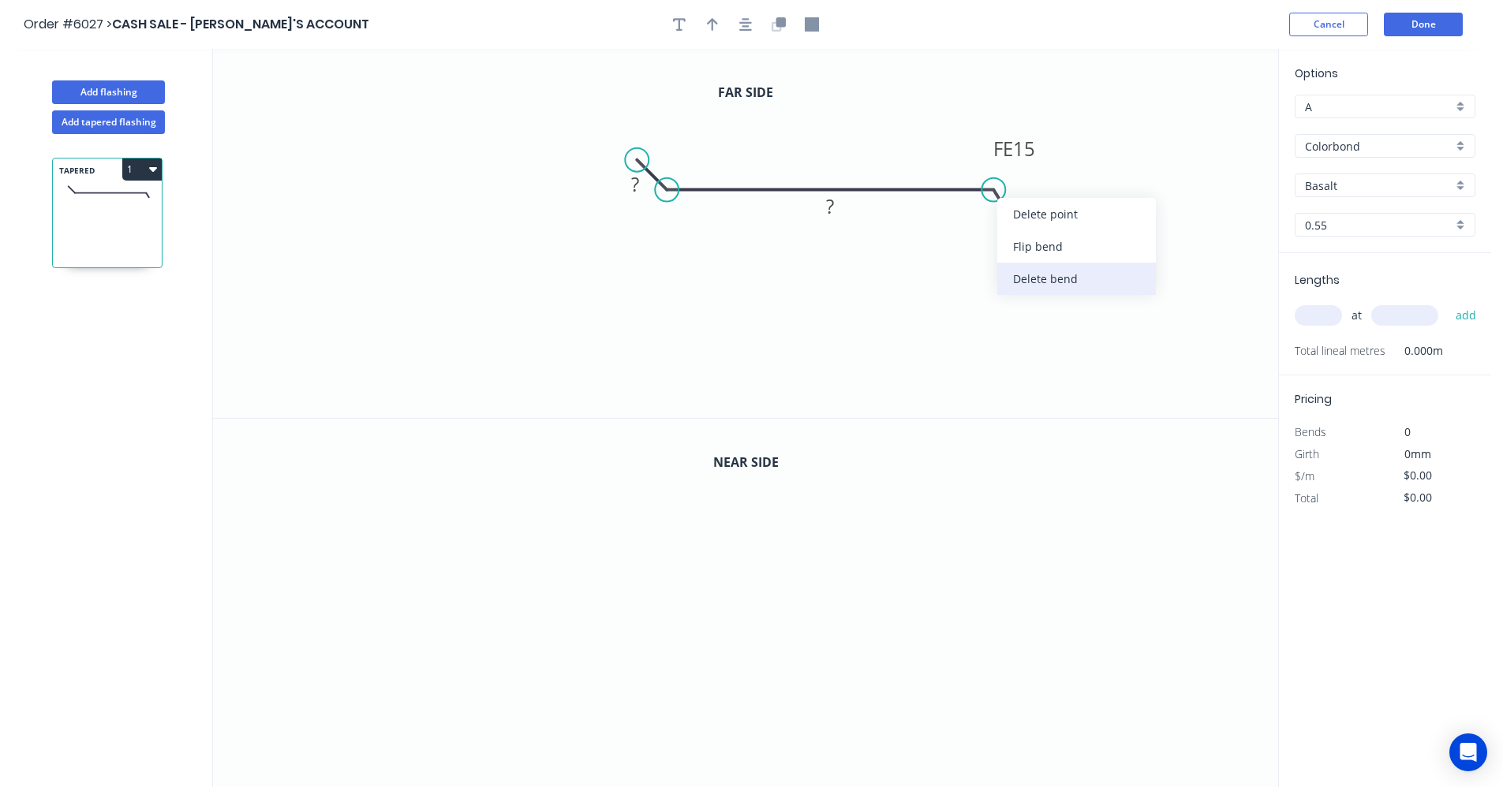
click at [1058, 274] on div "Delete bend" at bounding box center [1076, 279] width 159 height 32
click at [999, 194] on circle at bounding box center [993, 190] width 24 height 24
click at [1026, 211] on icon "0 ? ?" at bounding box center [745, 233] width 1065 height 369
click at [633, 189] on tspan "?" at bounding box center [635, 184] width 8 height 26
click at [745, 31] on icon "button" at bounding box center [745, 24] width 13 height 14
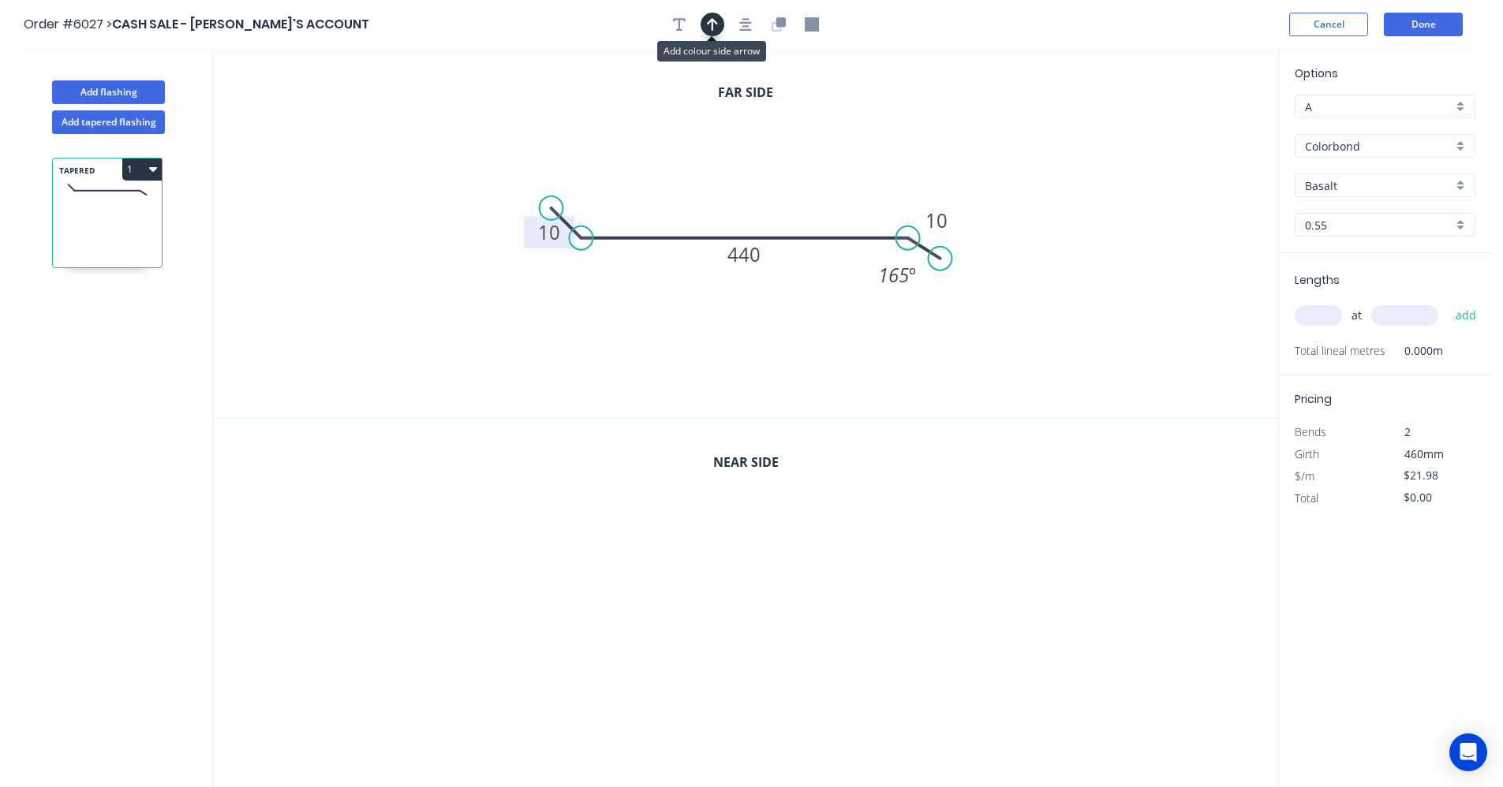
click at [714, 24] on icon "button" at bounding box center [712, 24] width 11 height 14
drag, startPoint x: 1201, startPoint y: 125, endPoint x: 833, endPoint y: 217, distance: 379.6
click at [825, 215] on icon at bounding box center [827, 196] width 14 height 50
click at [1333, 317] on input "text" at bounding box center [1317, 315] width 47 height 21
click at [745, 24] on icon "button" at bounding box center [745, 24] width 13 height 14
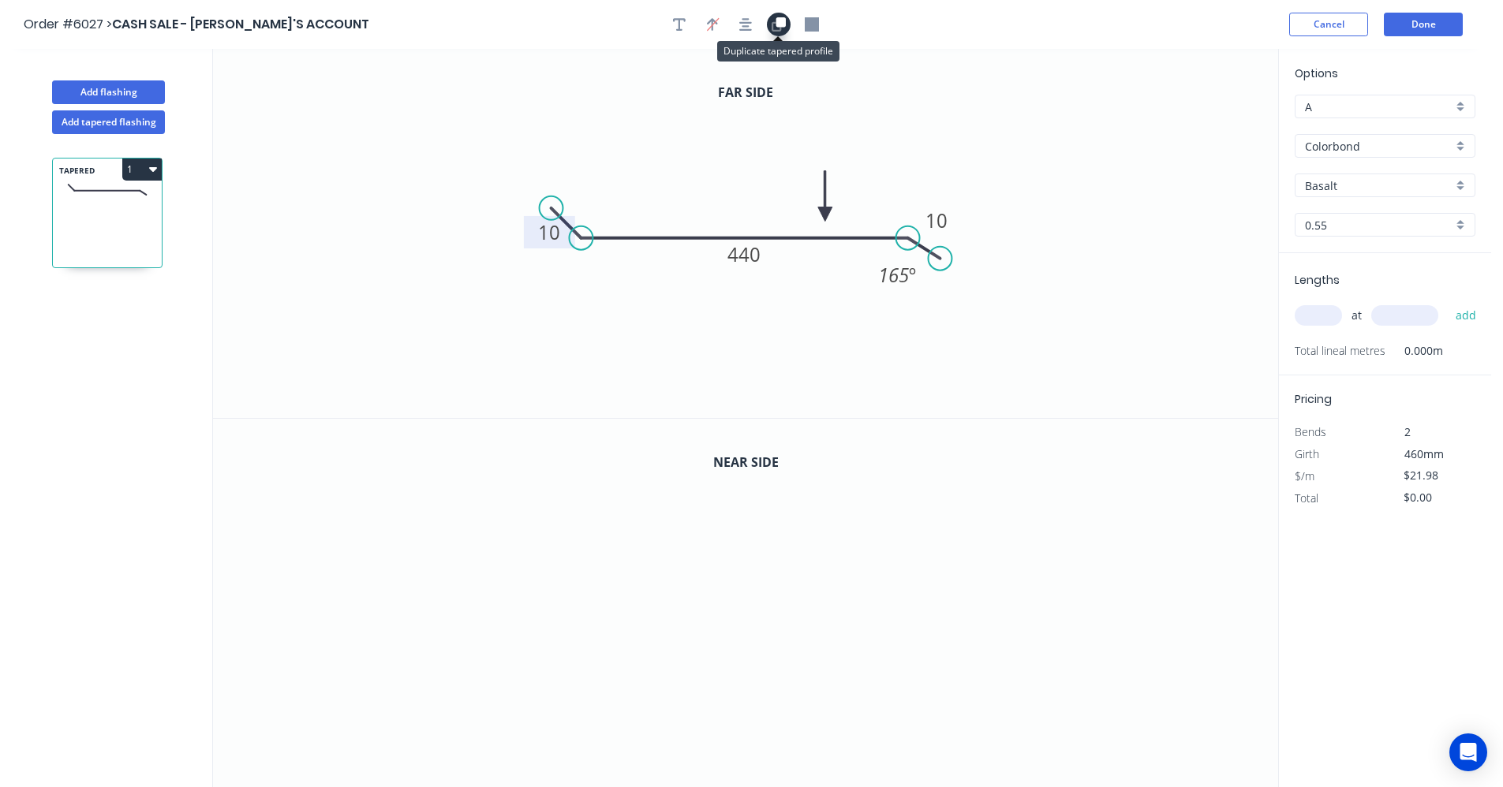
click at [773, 22] on icon "button" at bounding box center [775, 25] width 9 height 9
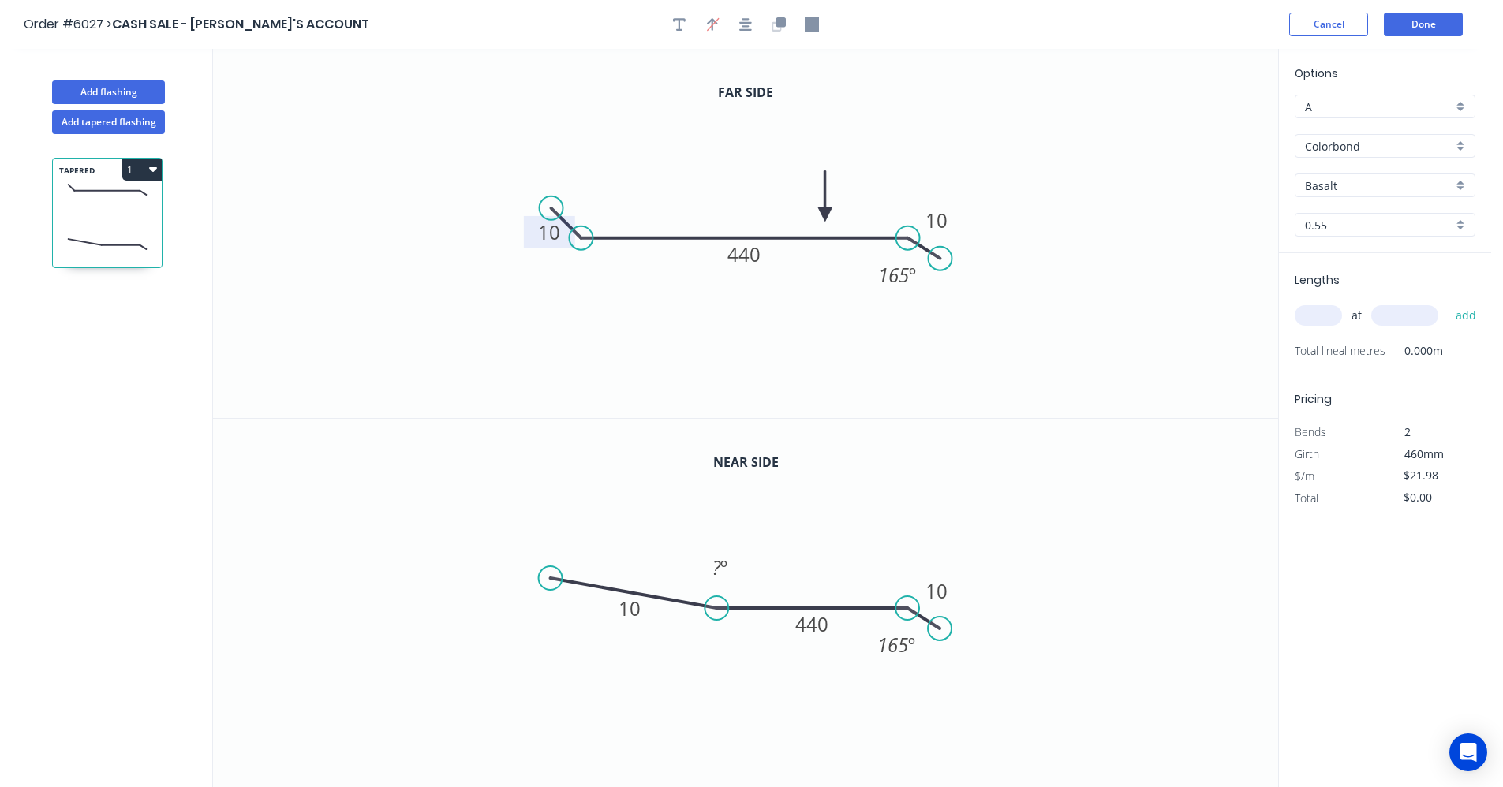
drag, startPoint x: 583, startPoint y: 607, endPoint x: 717, endPoint y: 616, distance: 134.4
click at [717, 617] on circle at bounding box center [717, 608] width 24 height 24
drag, startPoint x: 549, startPoint y: 577, endPoint x: 687, endPoint y: 576, distance: 138.0
click at [687, 576] on circle at bounding box center [688, 579] width 24 height 24
click at [818, 620] on tspan "440" at bounding box center [812, 624] width 33 height 26
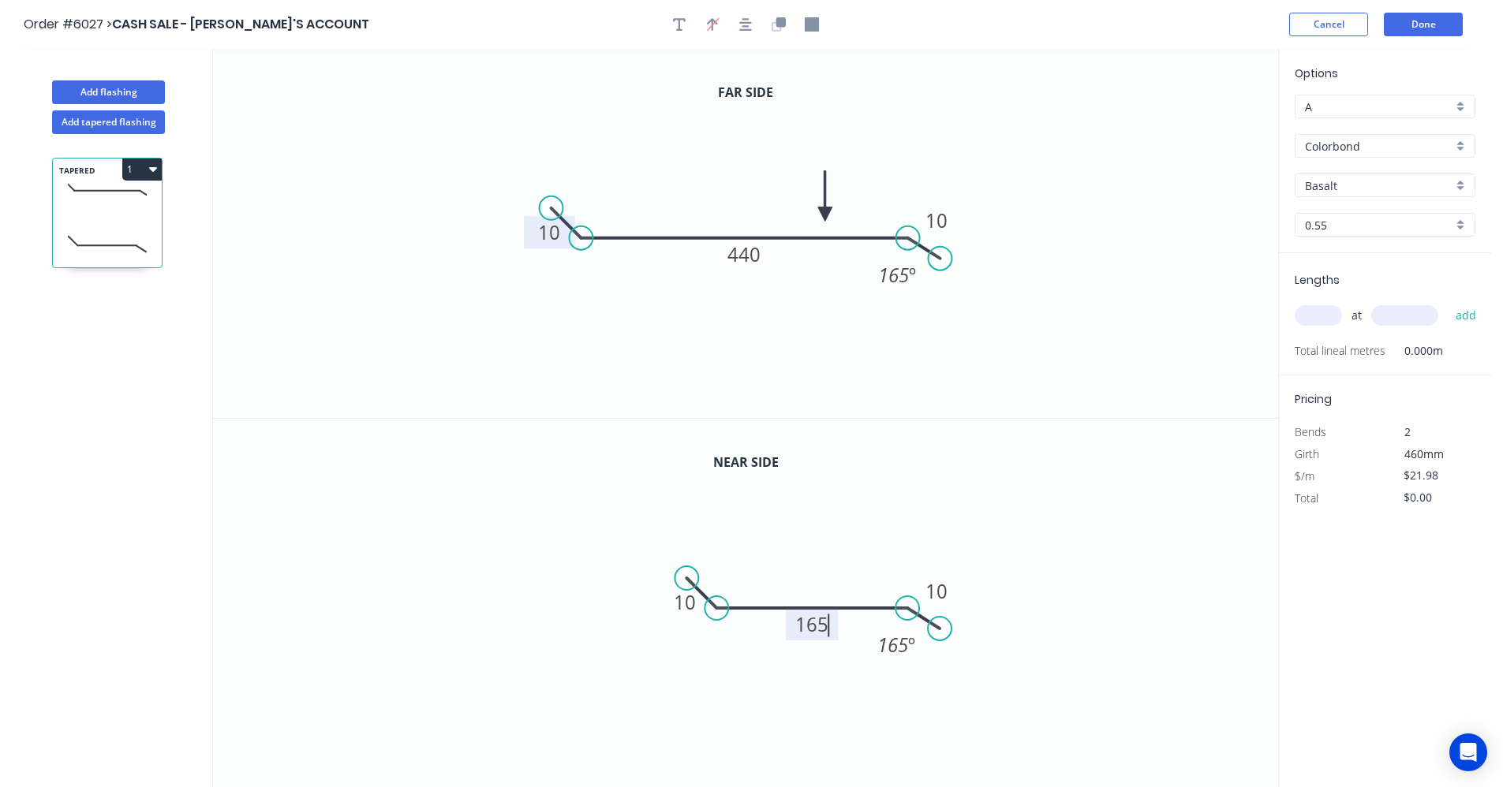
type input "$22.98"
click at [638, 297] on div "Show angle" at bounding box center [671, 294] width 159 height 32
click at [592, 200] on tspan "?" at bounding box center [592, 201] width 9 height 26
click at [771, 667] on div "Show angle" at bounding box center [798, 668] width 159 height 32
click at [727, 566] on tspan "?" at bounding box center [729, 571] width 9 height 26
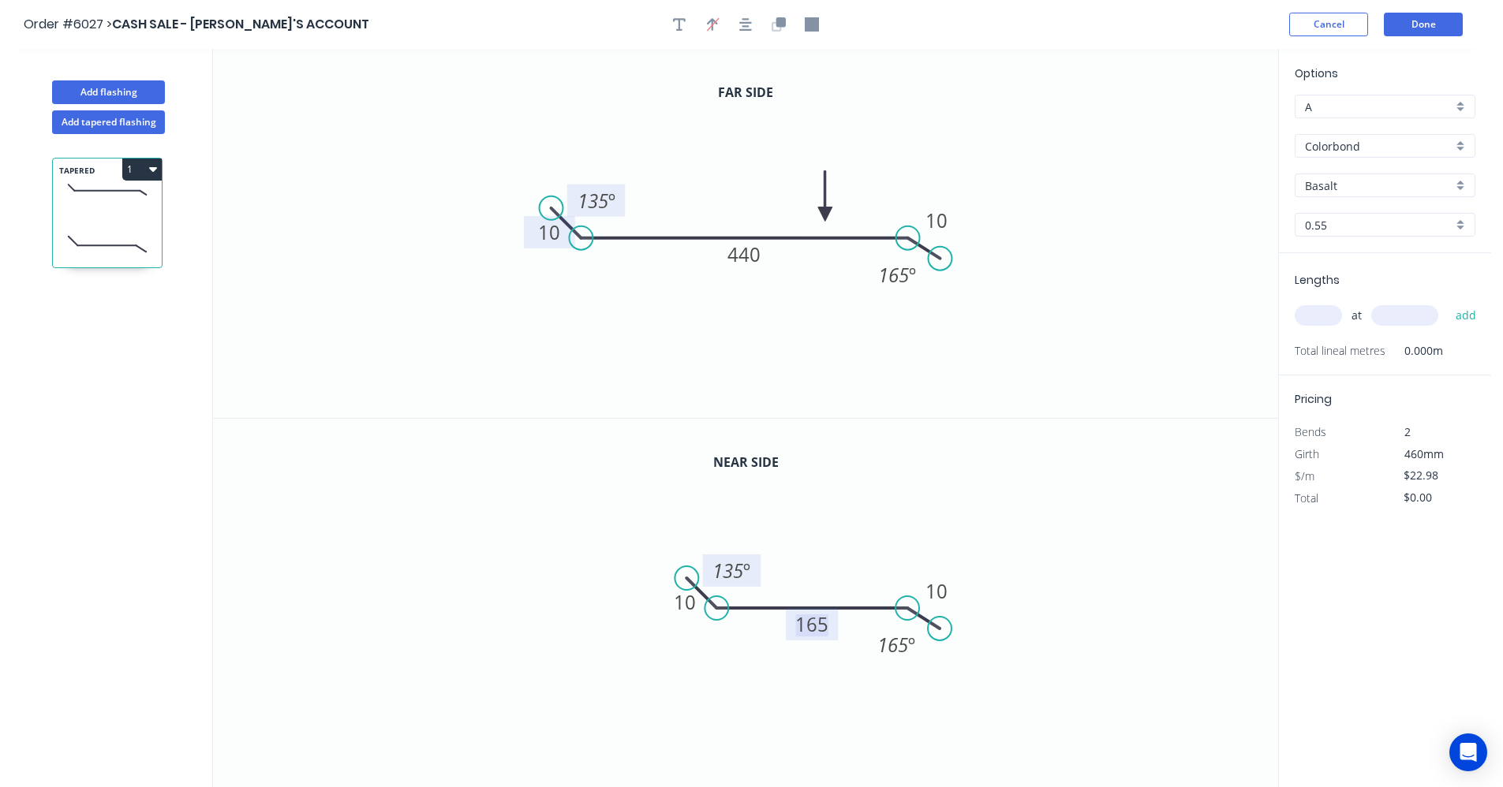
click at [1323, 316] on input "text" at bounding box center [1317, 315] width 47 height 21
type input "1"
type input "2000"
click at [1448, 302] on button "add" at bounding box center [1466, 315] width 37 height 27
type input "$45.96"
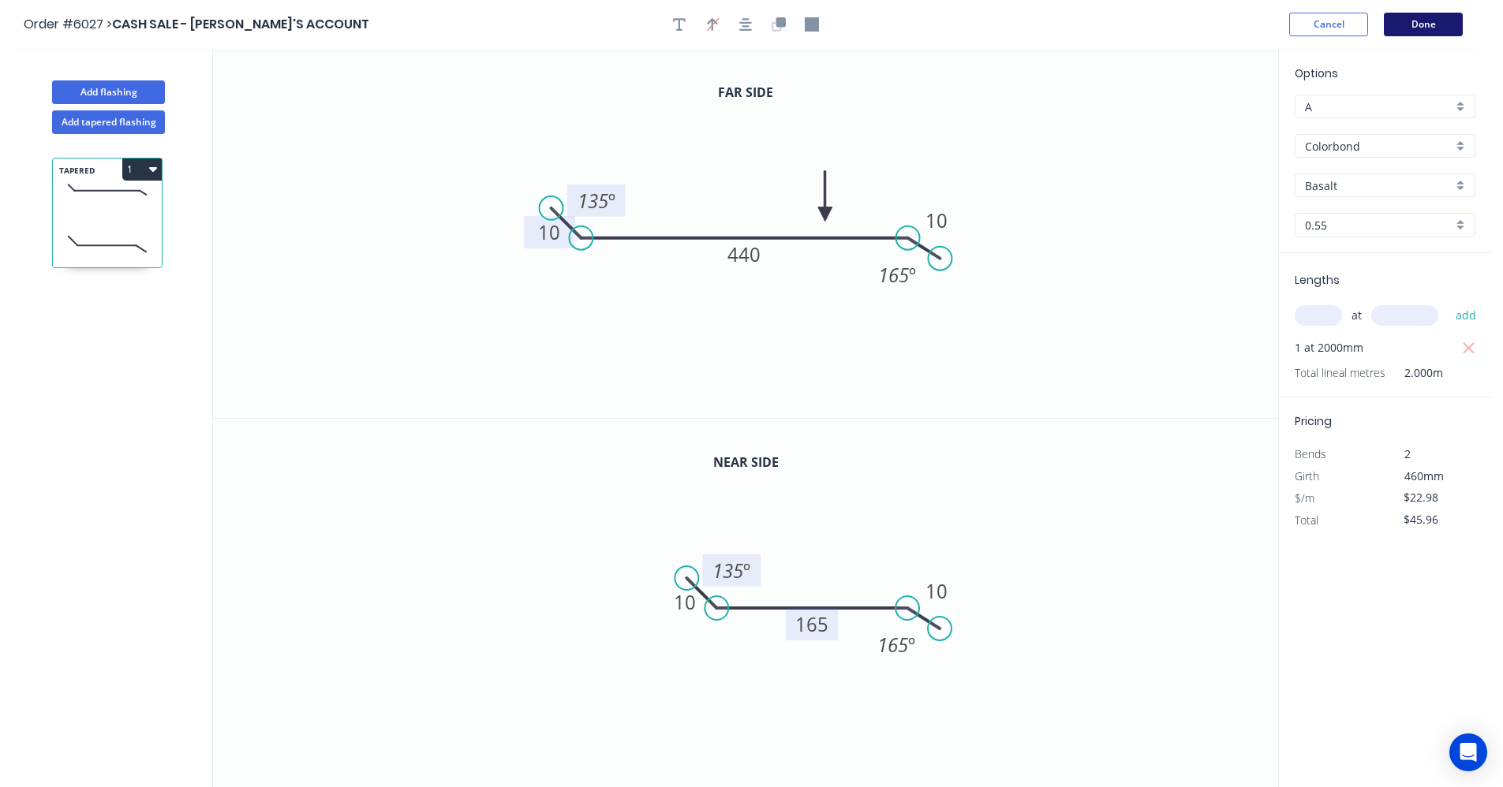
click at [1433, 33] on button "Done" at bounding box center [1423, 25] width 79 height 24
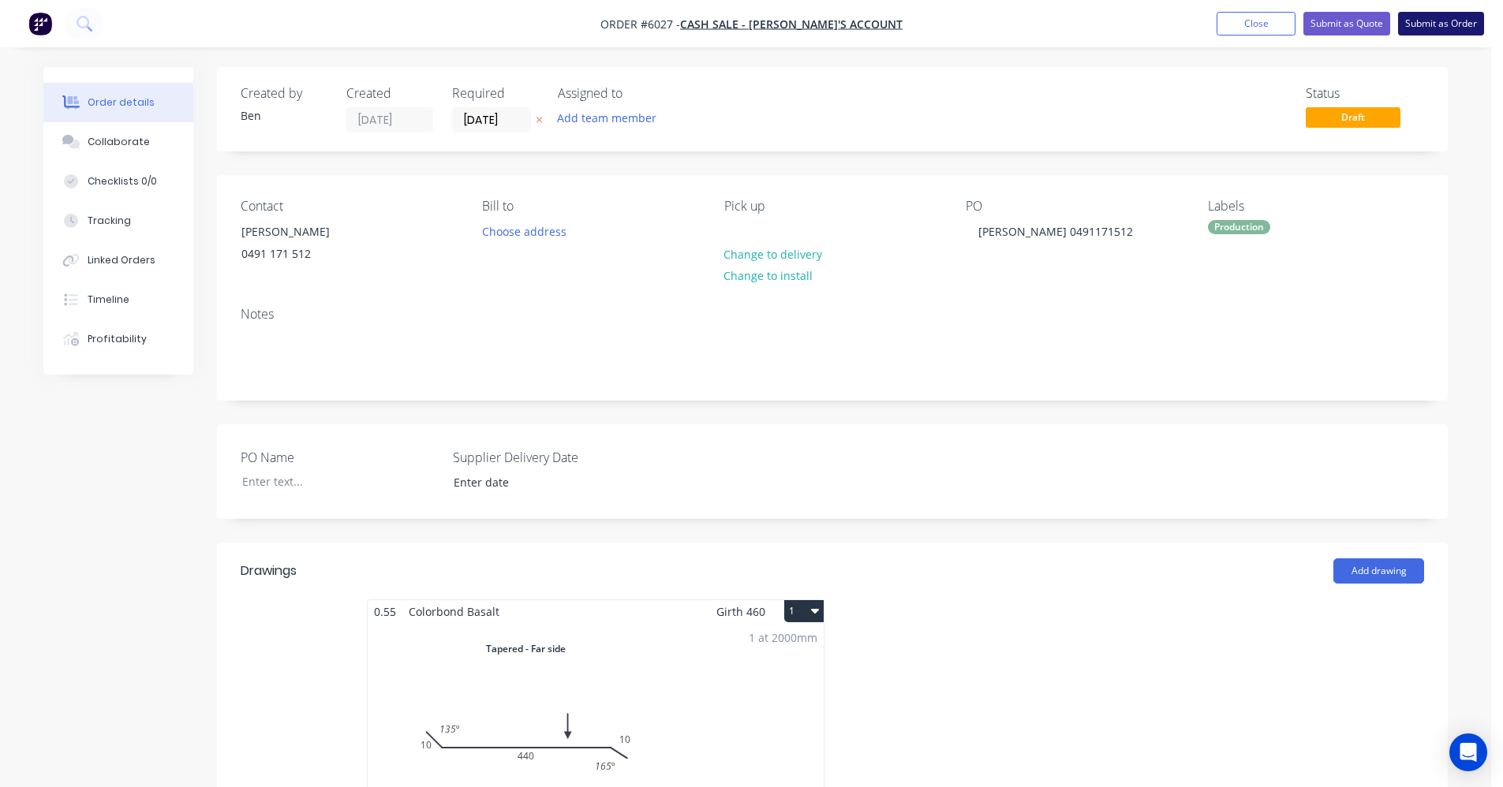
click at [1444, 27] on button "Submit as Order" at bounding box center [1441, 24] width 86 height 24
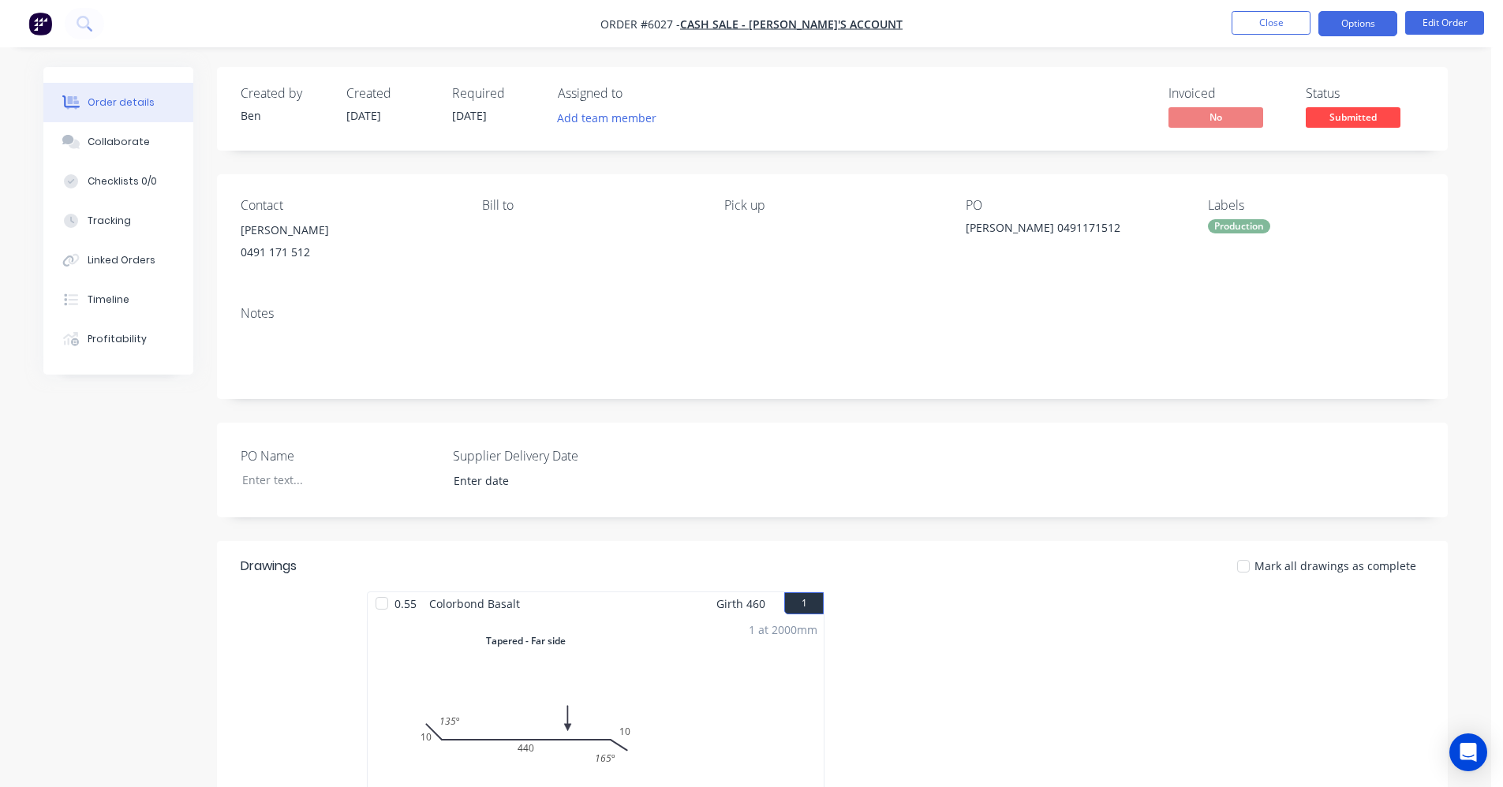
click at [1366, 24] on button "Options" at bounding box center [1357, 23] width 79 height 25
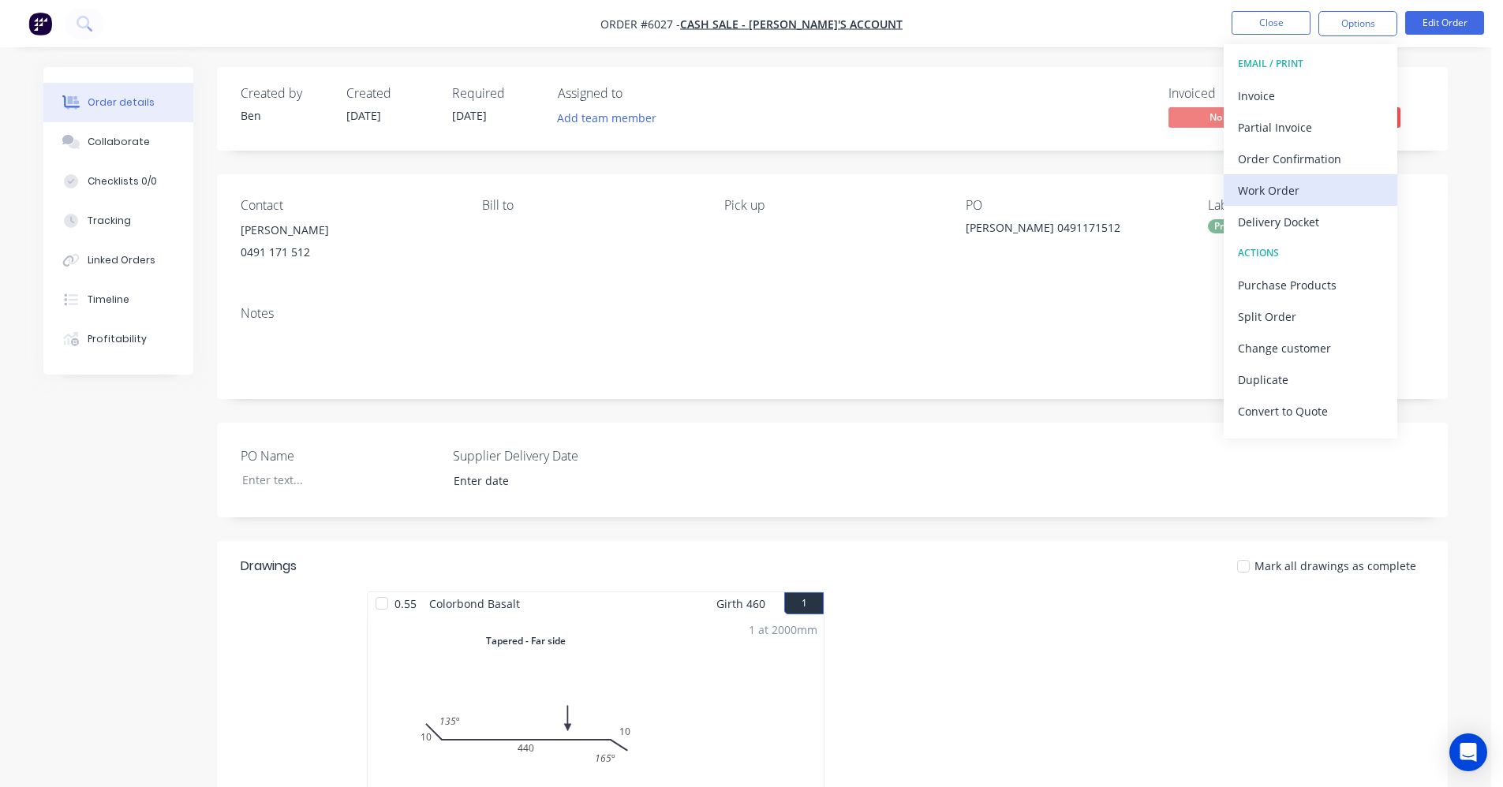
click at [1306, 200] on div "Work Order" at bounding box center [1310, 190] width 145 height 23
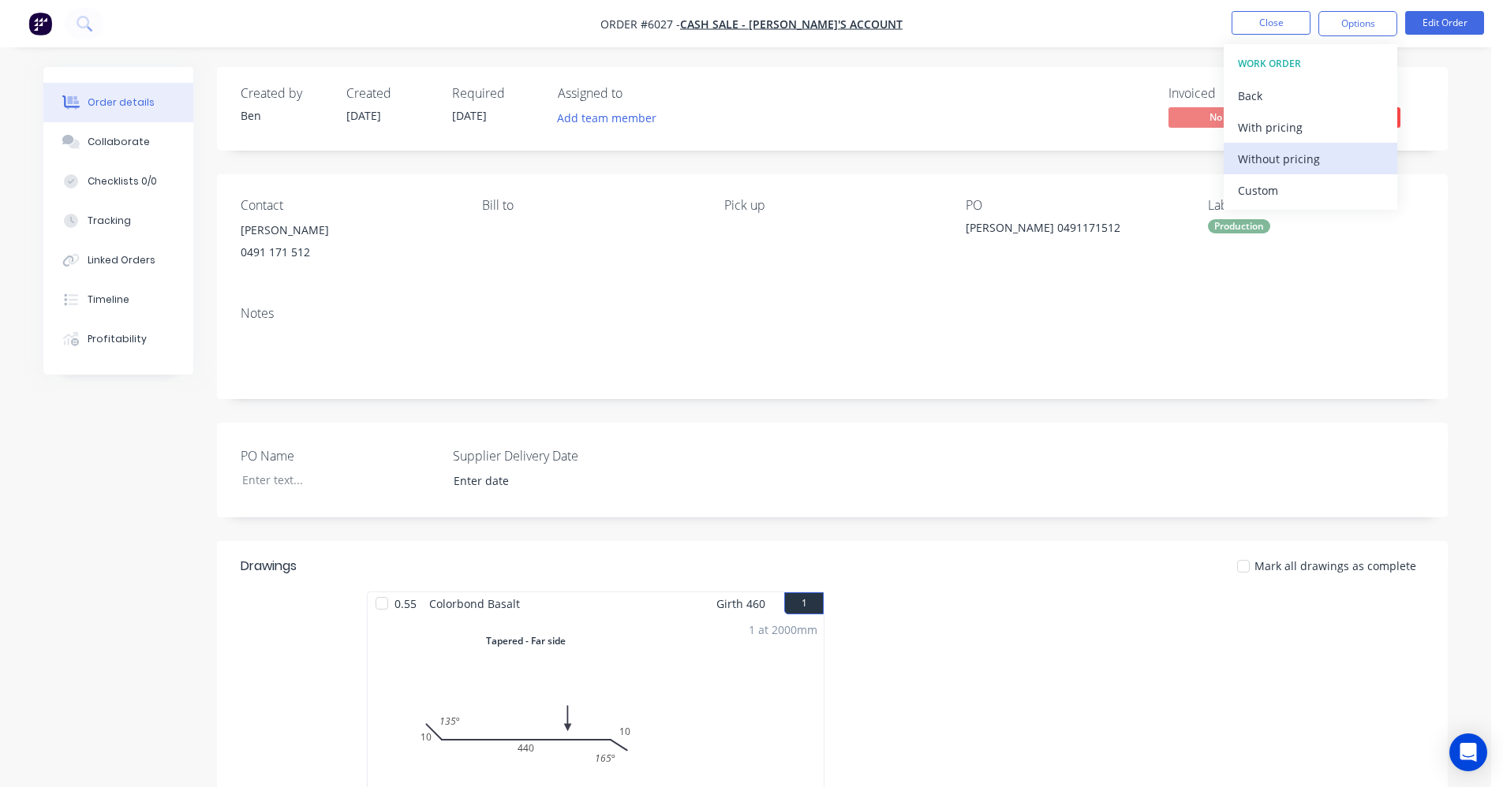
click at [1280, 160] on div "Without pricing" at bounding box center [1310, 159] width 145 height 23
